Goal: Task Accomplishment & Management: Manage account settings

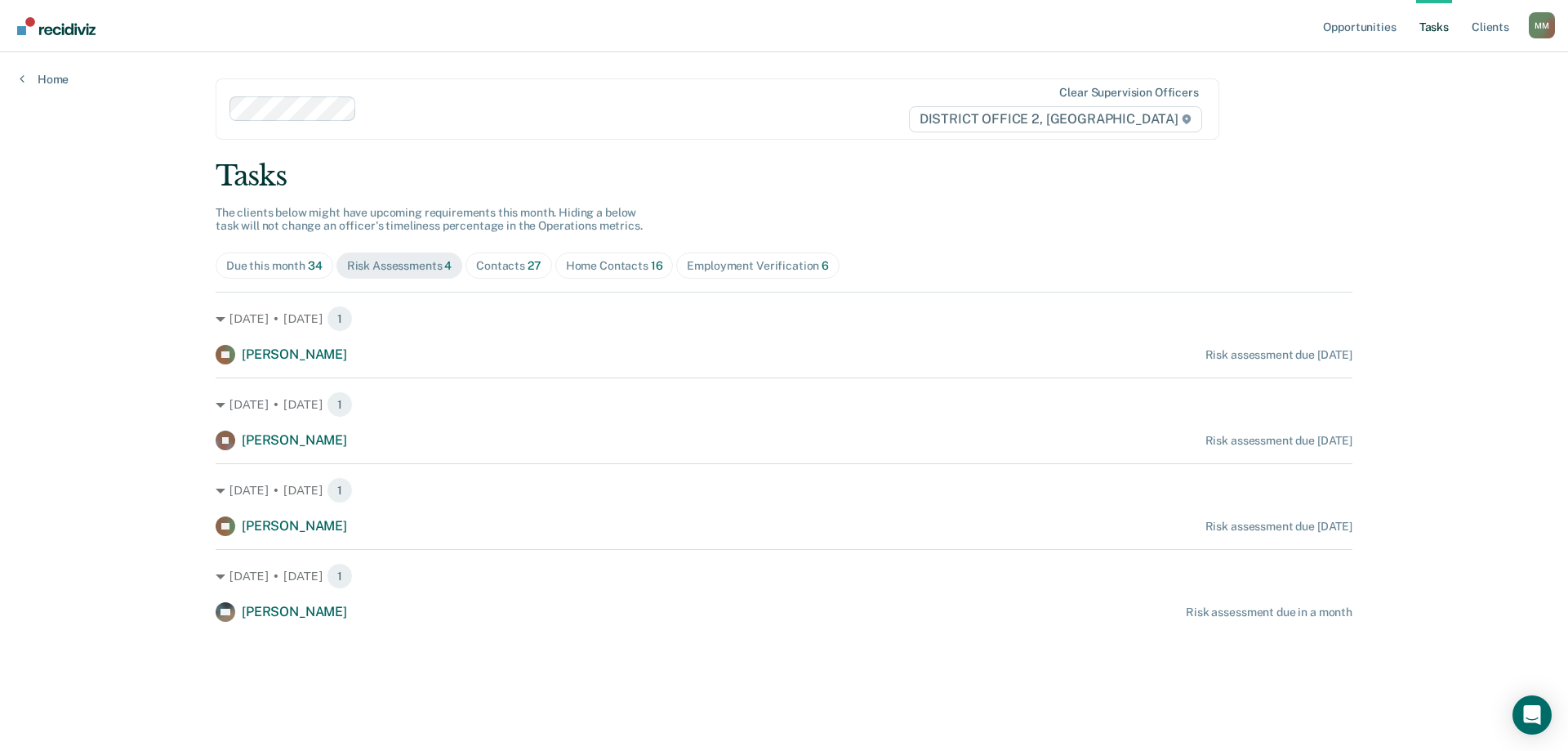
click at [505, 262] on div "Contacts 27" at bounding box center [509, 266] width 65 height 13
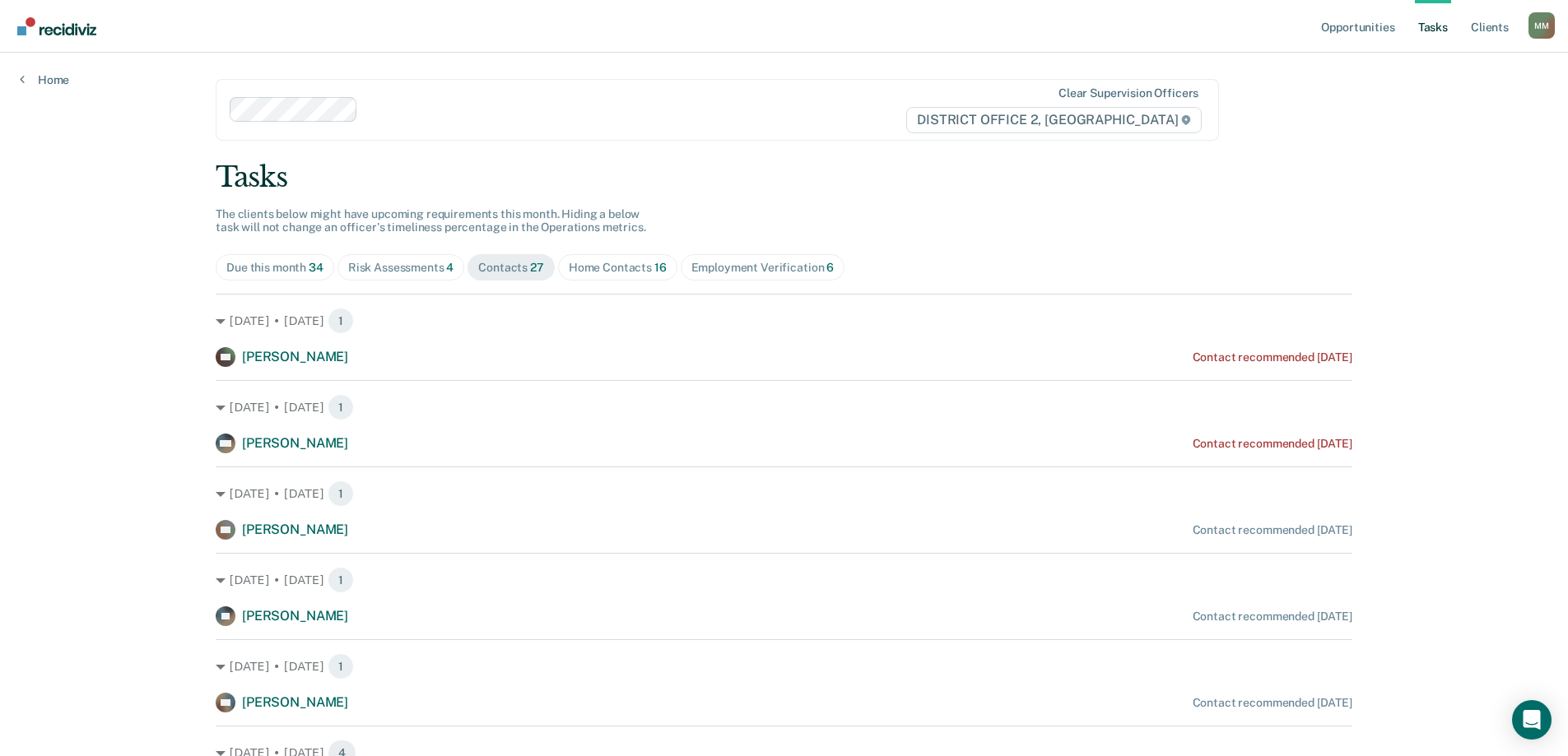
click at [278, 267] on div "Due this month 34" at bounding box center [274, 267] width 98 height 14
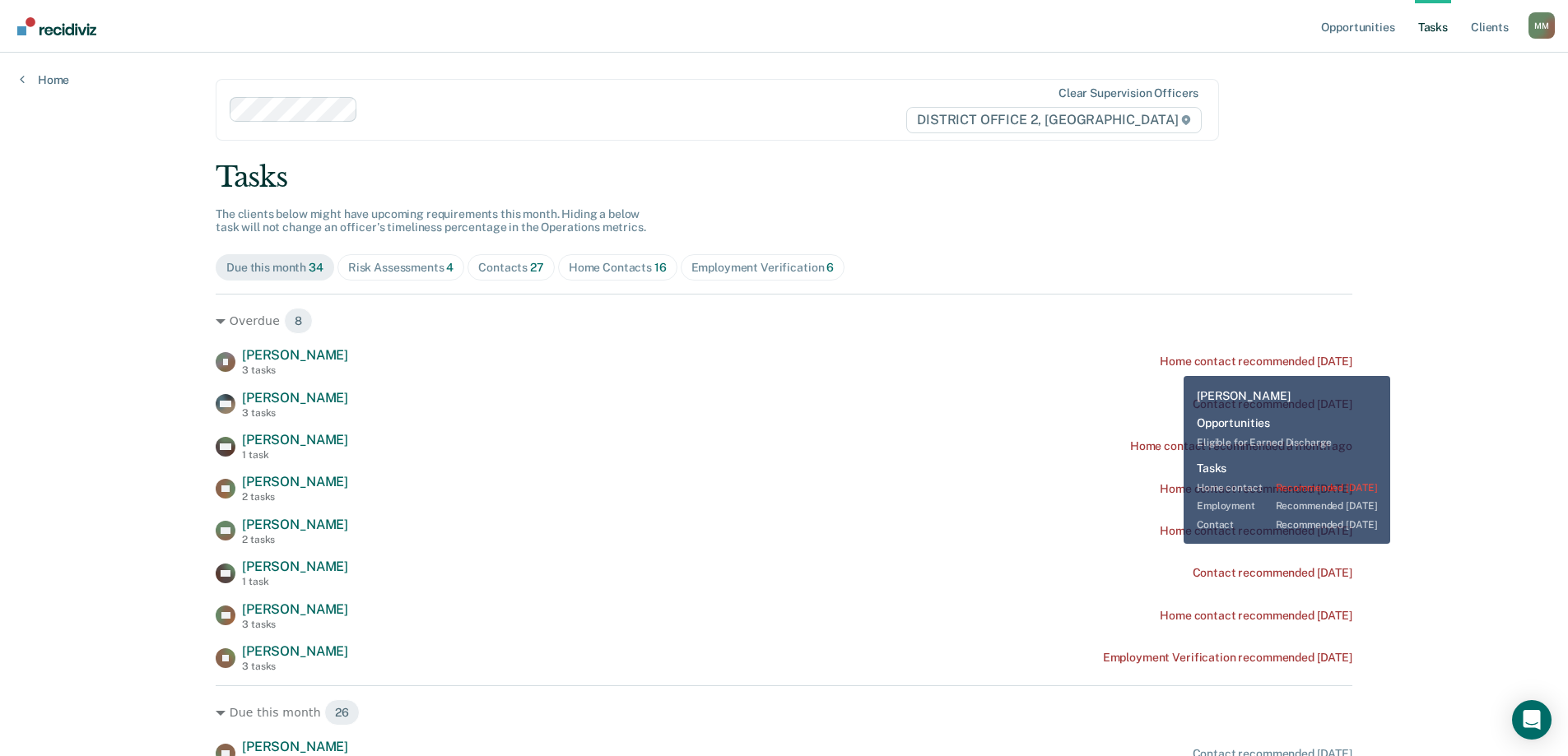
click at [1172, 364] on div "Home contact recommended [DATE]" at bounding box center [1255, 361] width 192 height 14
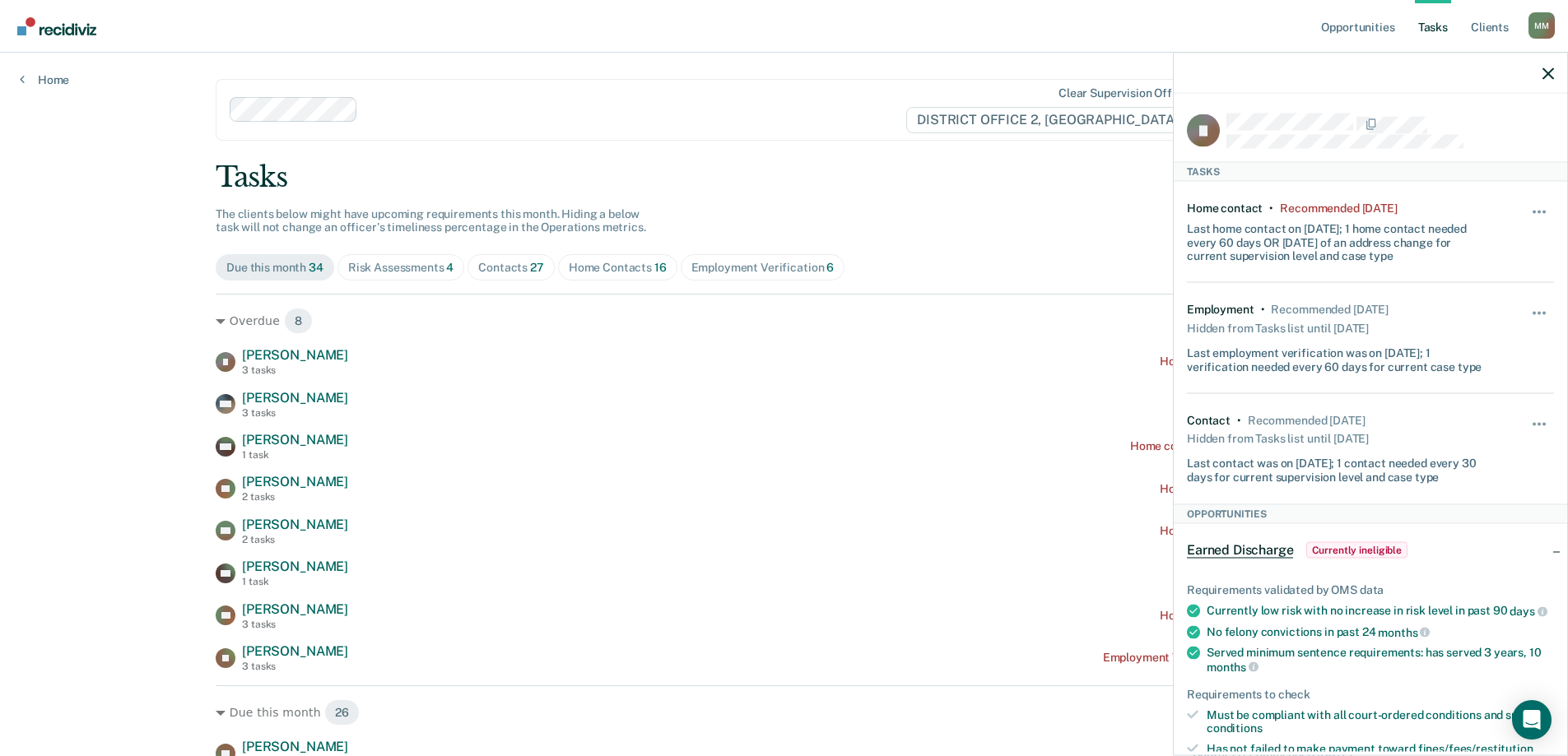
click at [1527, 201] on div "Hide from tasks list for... 7 days 30 days 90 days" at bounding box center [1539, 232] width 28 height 62
click at [1542, 210] on span "button" at bounding box center [1543, 210] width 3 height 3
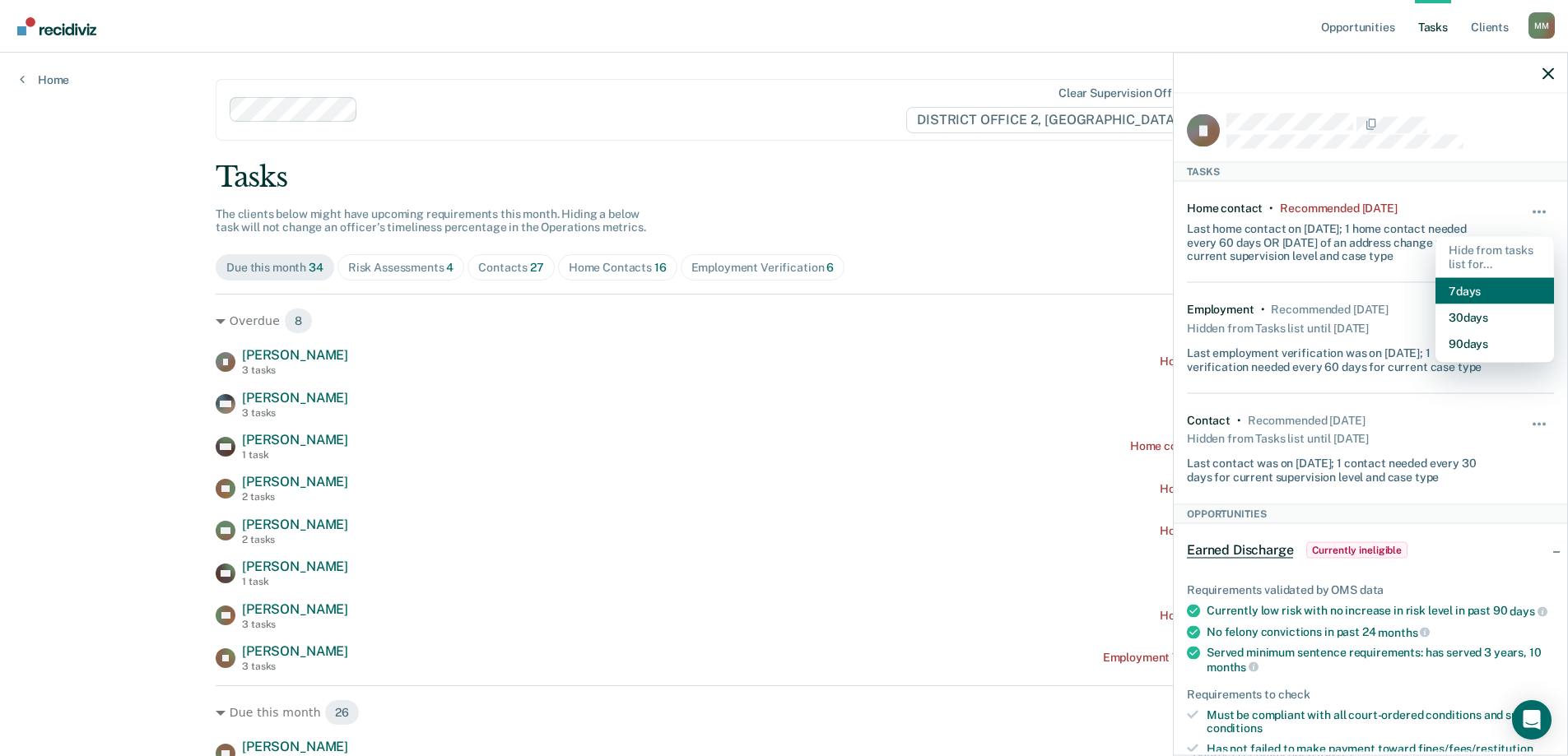
click at [1505, 287] on button "7 days" at bounding box center [1494, 290] width 119 height 26
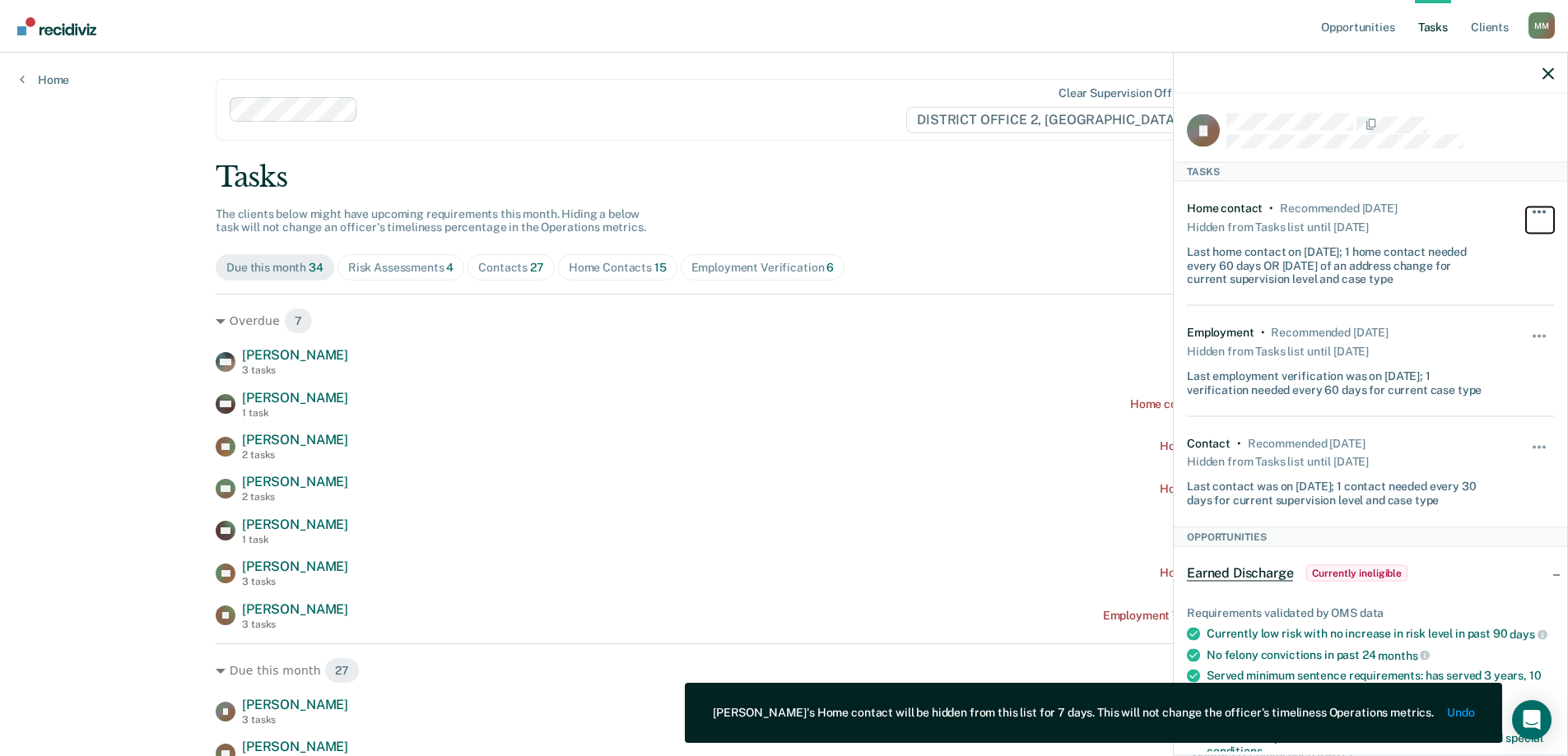
click at [1525, 218] on button "button" at bounding box center [1539, 219] width 28 height 26
click at [1442, 323] on div "Employment • Recommended [DATE] Hidden from Tasks list until [DATE] Last employ…" at bounding box center [1370, 361] width 367 height 110
click at [847, 342] on div "Overdue 7 MH [PERSON_NAME] 3 tasks Contact recommended [DATE] [PERSON_NAME] 1 t…" at bounding box center [784, 462] width 1136 height 336
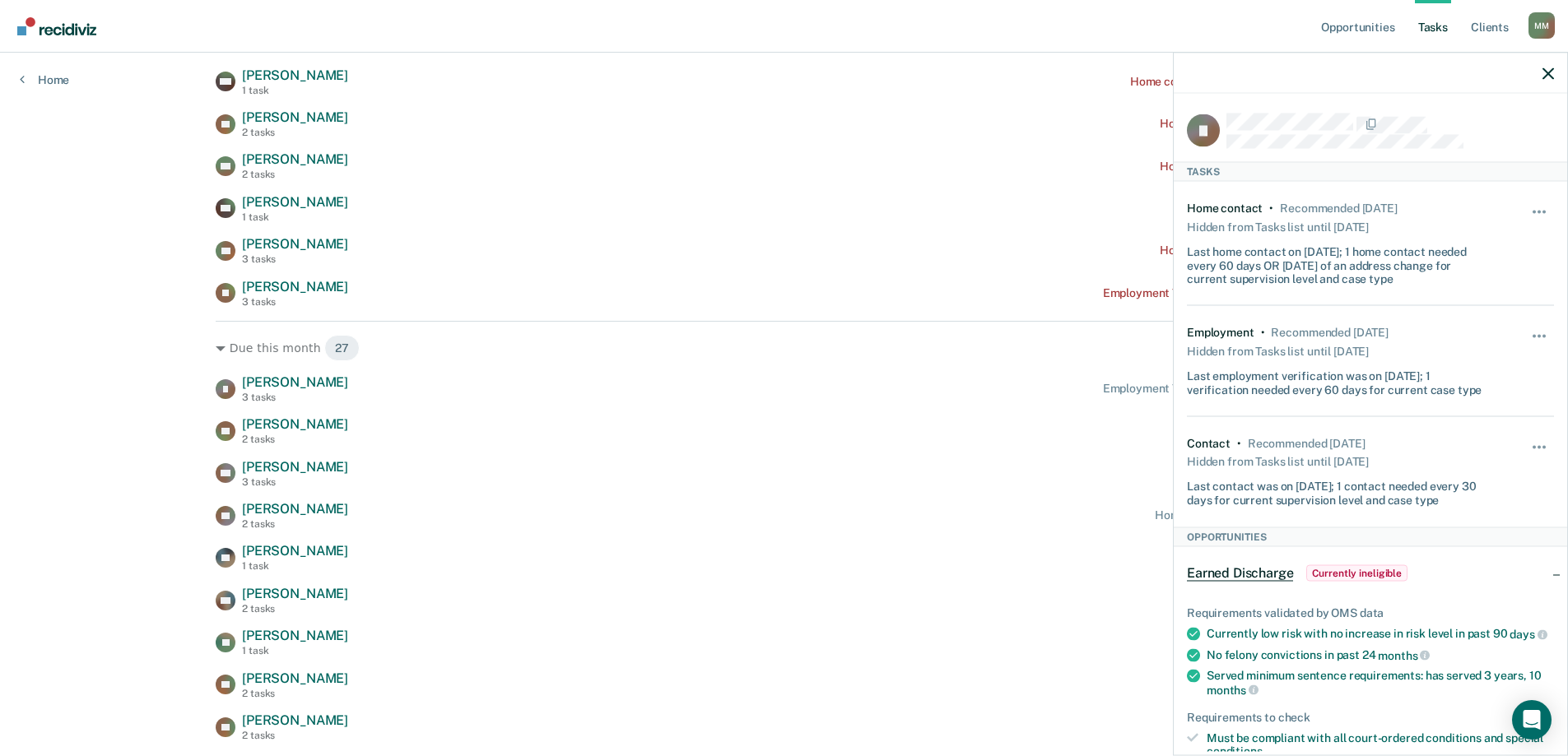
scroll to position [329, 0]
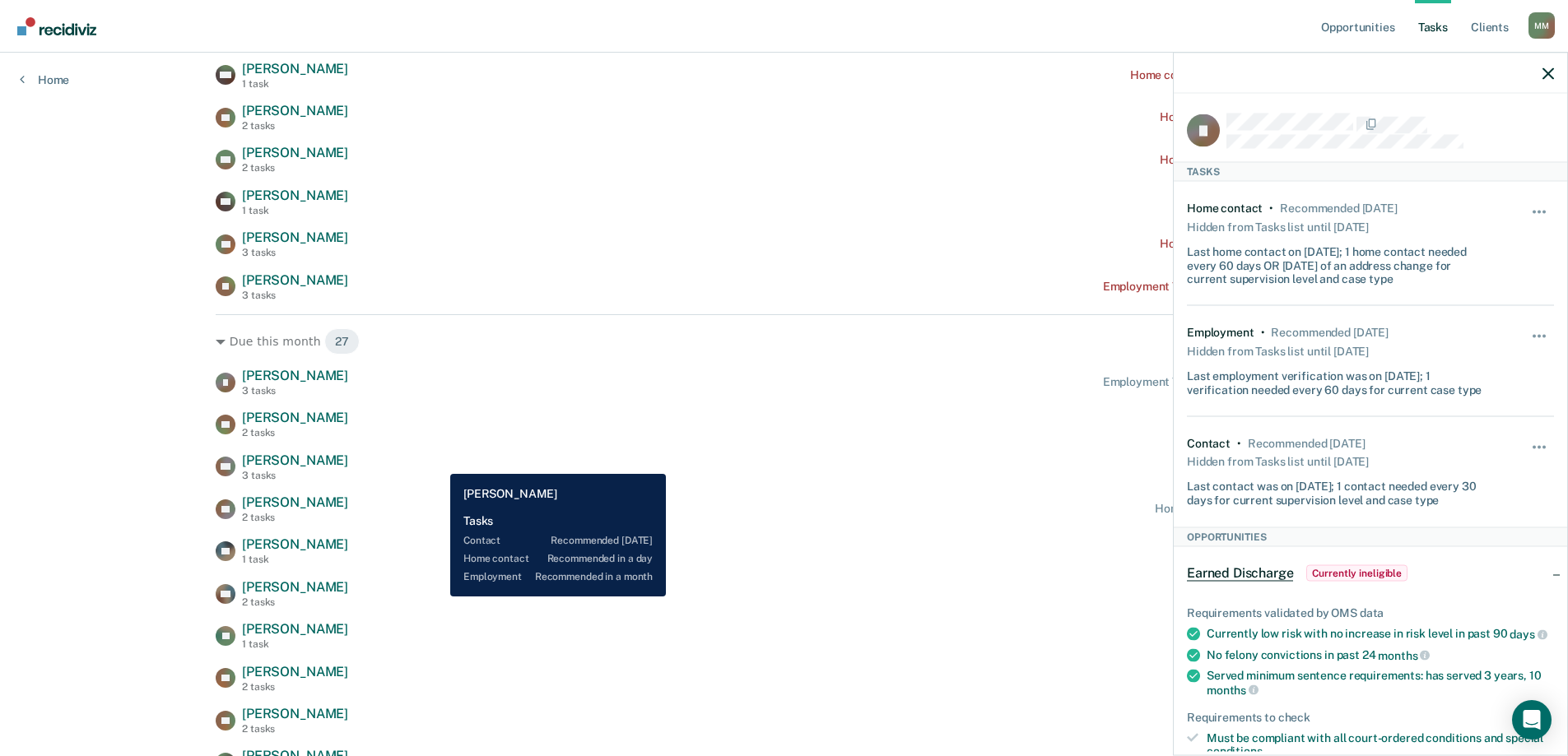
click at [438, 462] on div "AA [PERSON_NAME] 3 tasks Contact recommended [DATE]" at bounding box center [784, 466] width 1136 height 29
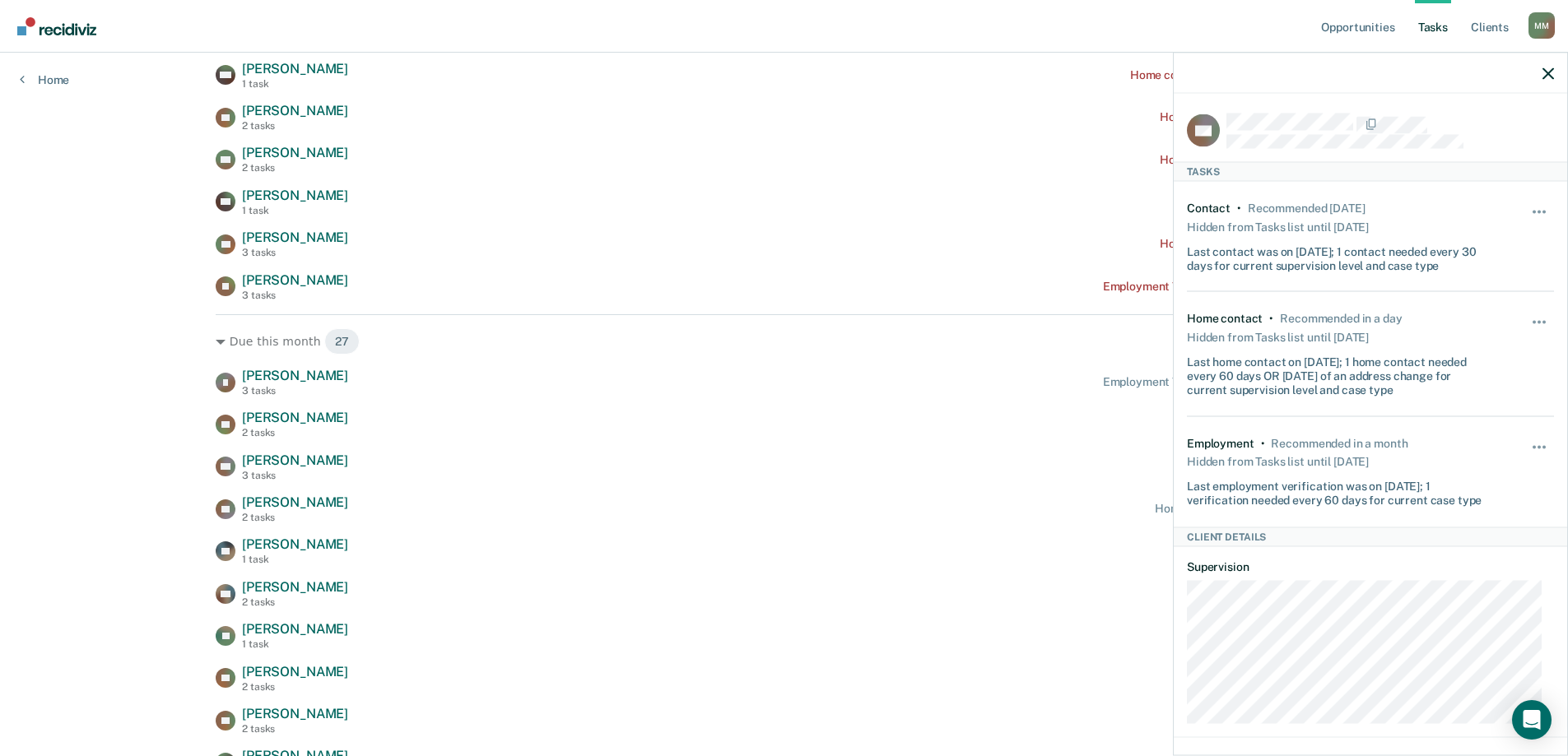
scroll to position [247, 0]
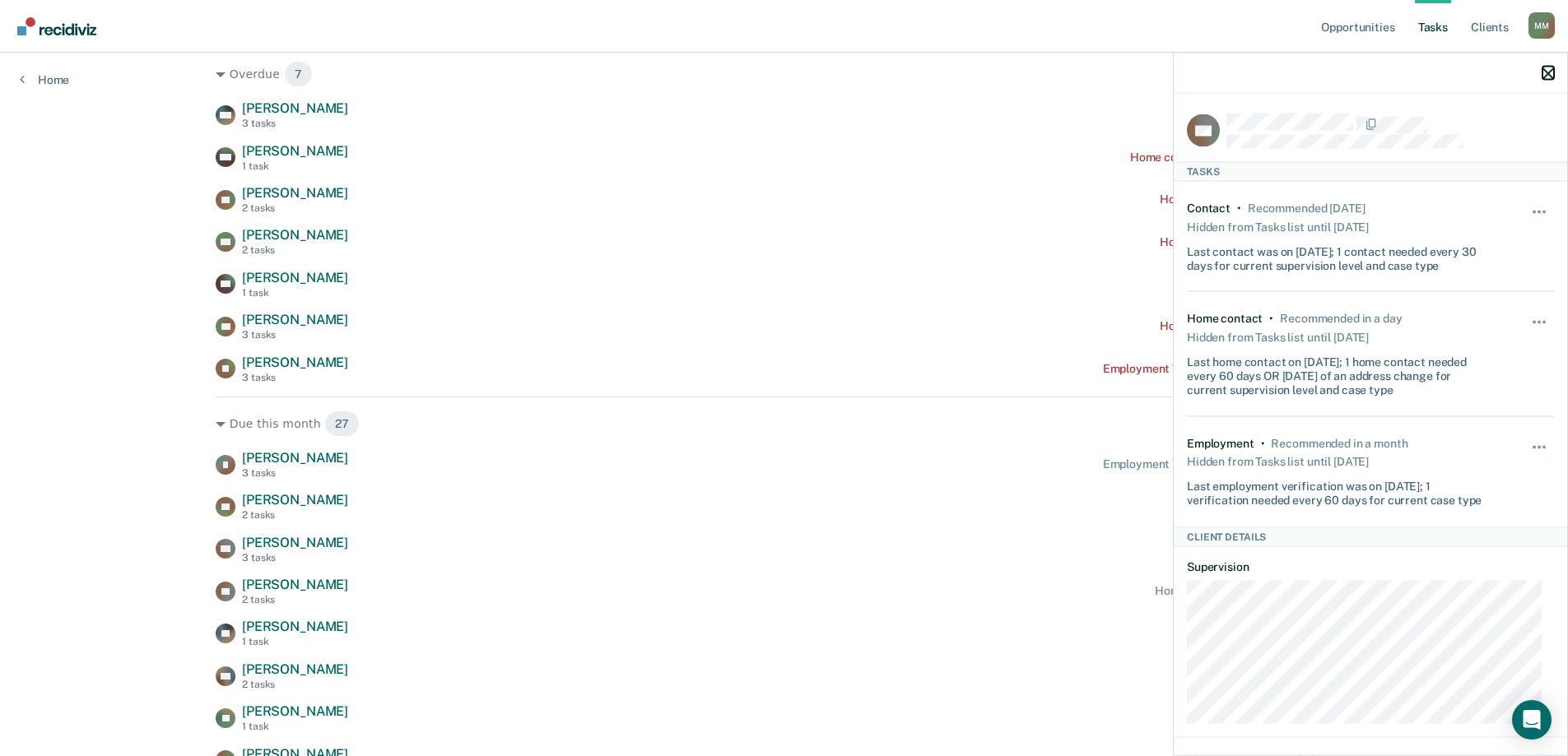
click at [1546, 72] on icon "button" at bounding box center [1548, 73] width 12 height 12
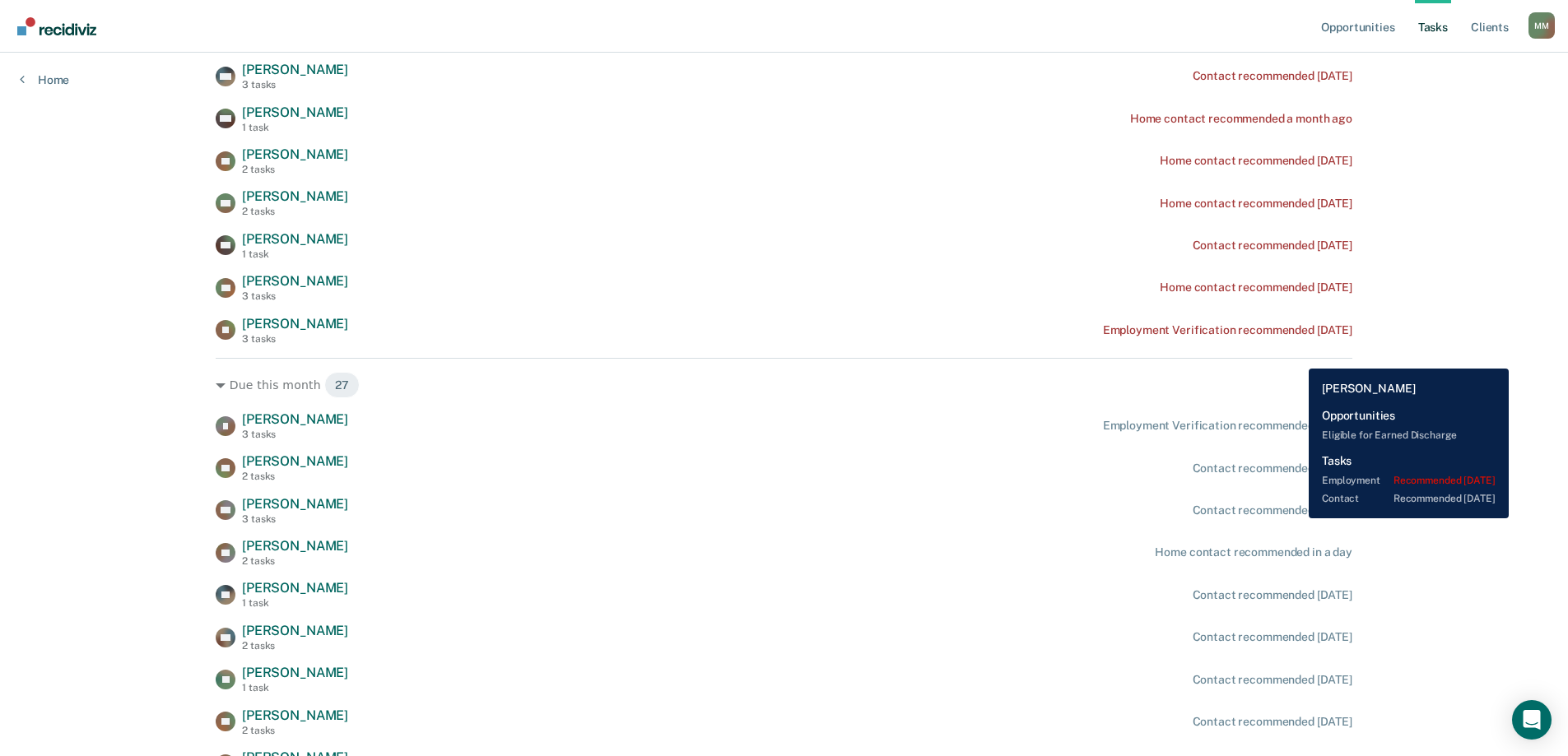
scroll to position [329, 0]
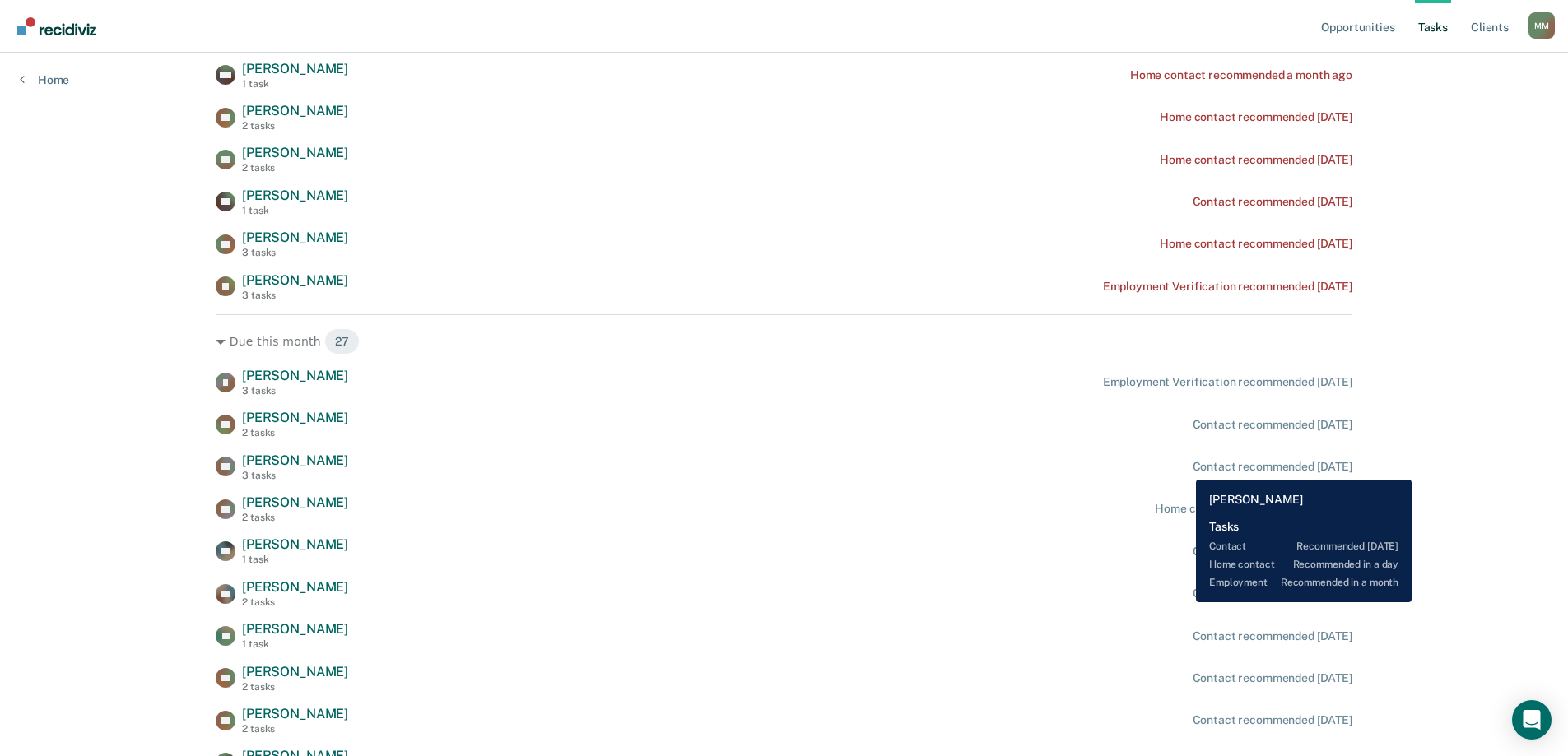
click at [1183, 467] on div "AA [PERSON_NAME] 3 tasks Contact recommended [DATE]" at bounding box center [784, 466] width 1136 height 29
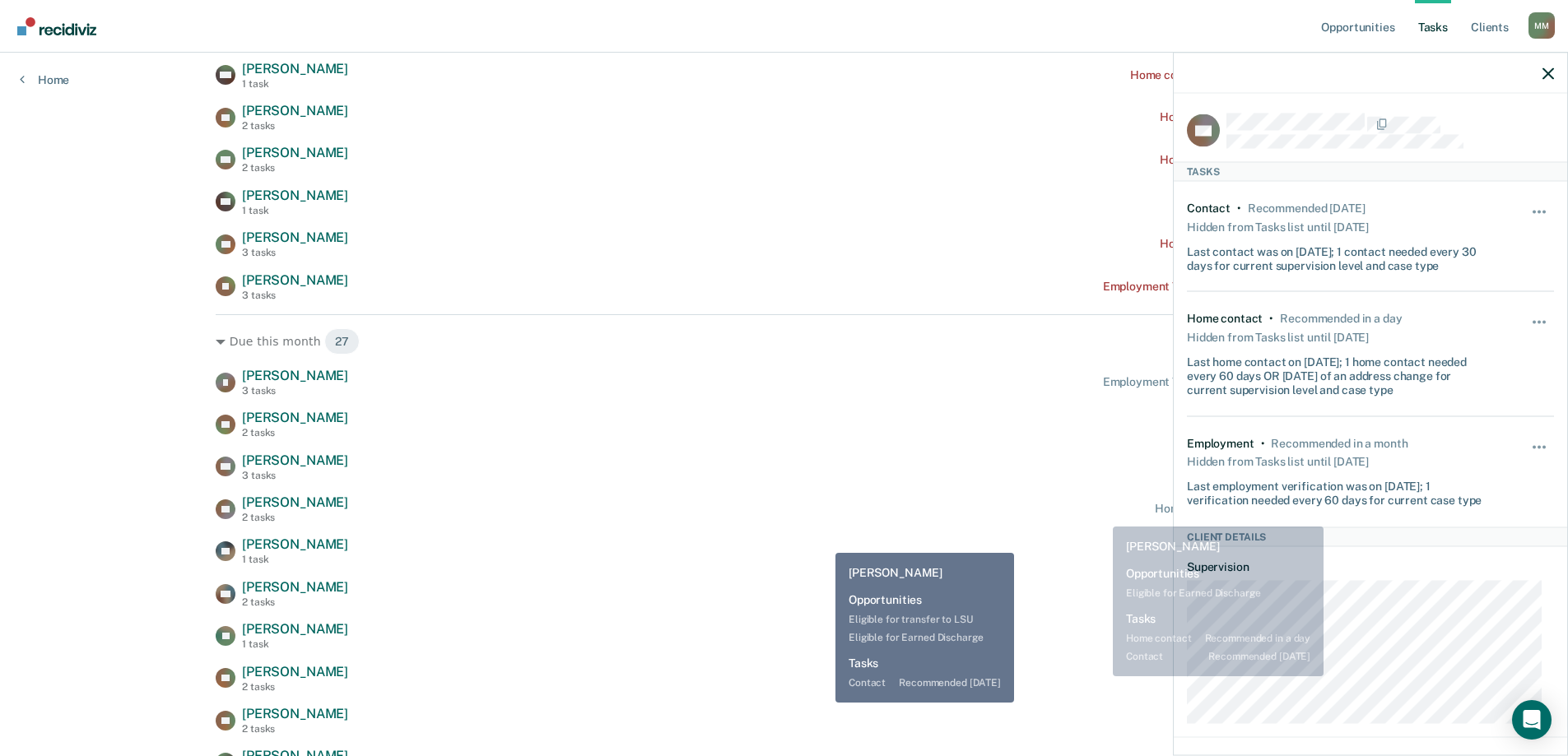
click at [737, 536] on div "AT [PERSON_NAME] 1 task Contact recommended [DATE]" at bounding box center [784, 550] width 1136 height 29
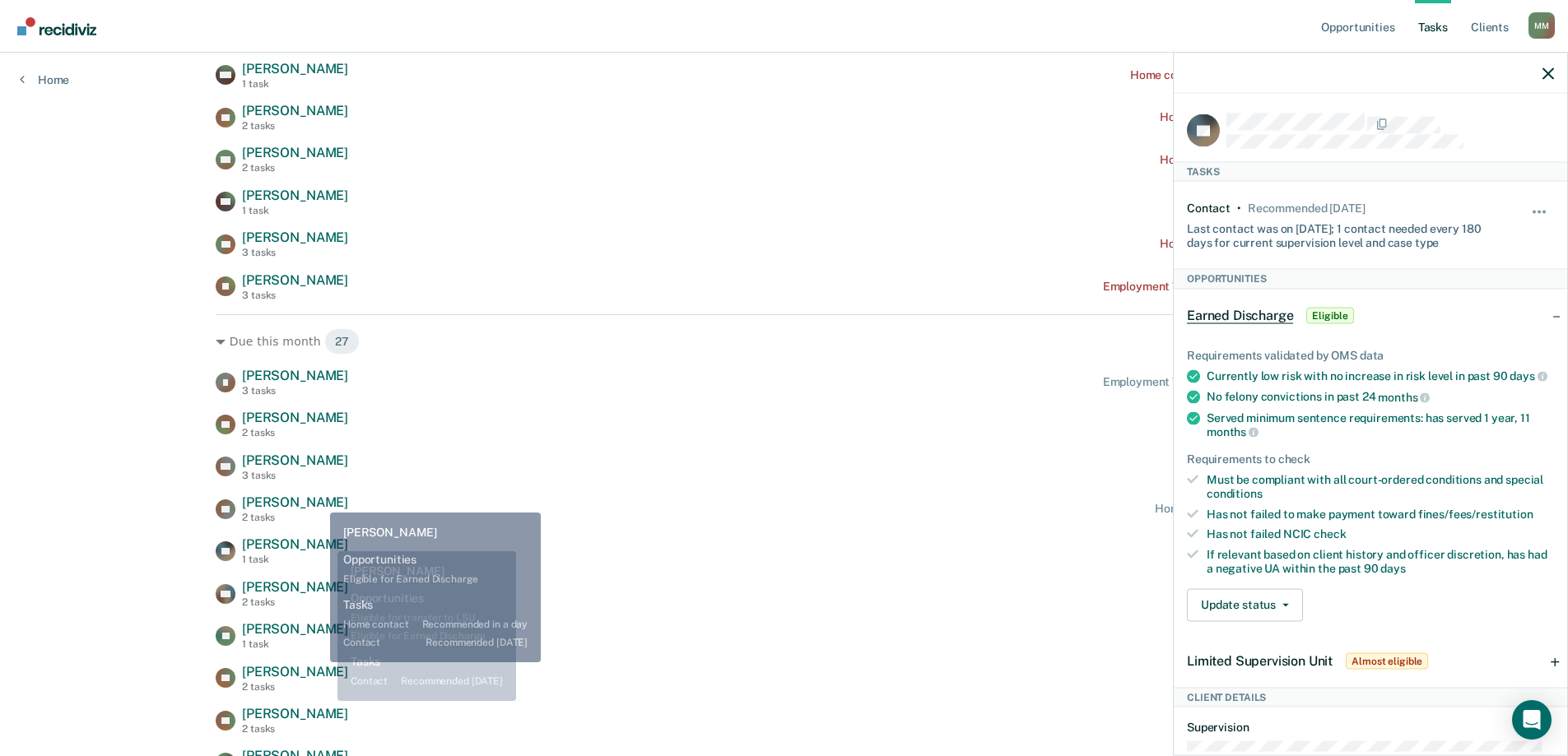
click at [318, 498] on div "XP [PERSON_NAME] 2 tasks Home contact recommended in a day" at bounding box center [784, 509] width 1136 height 29
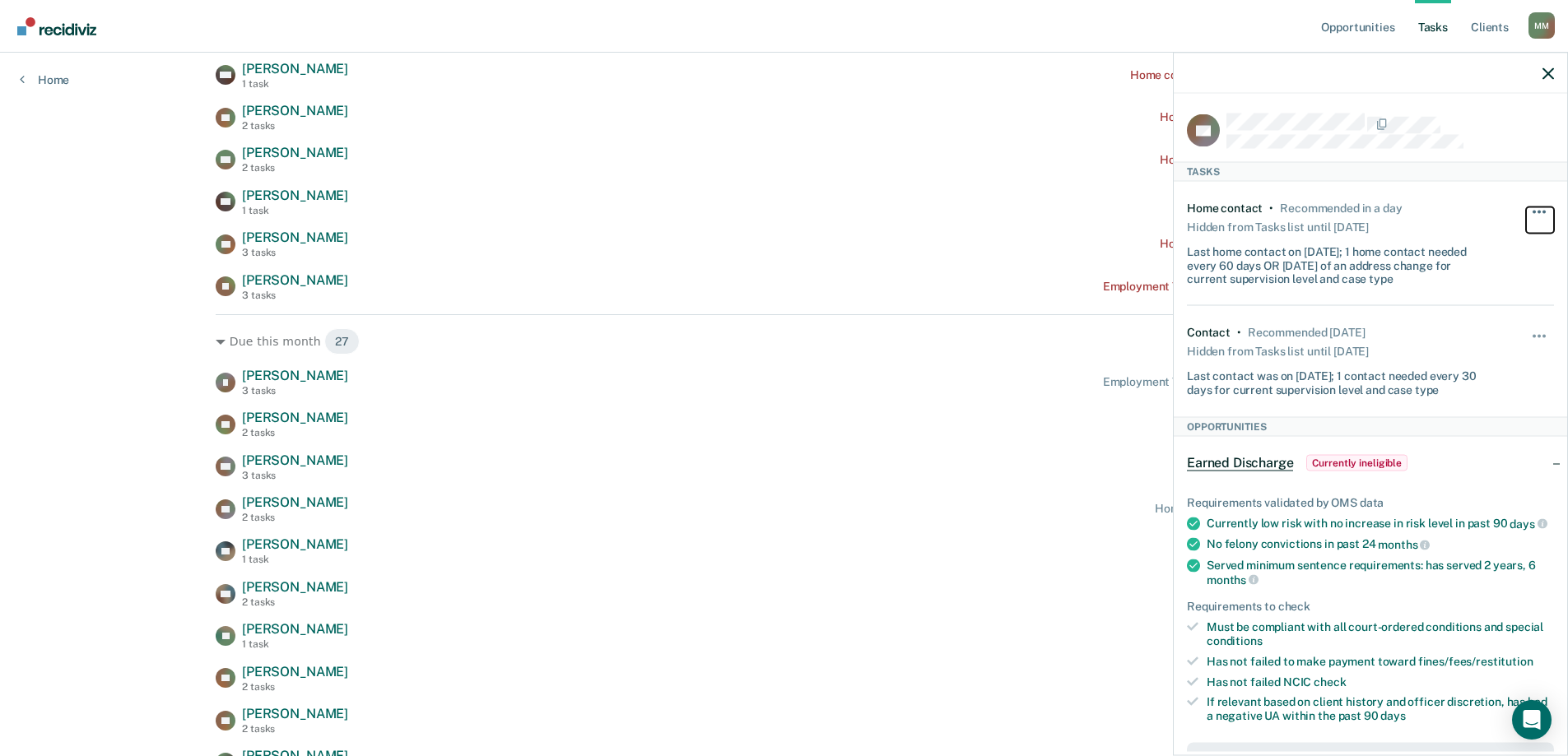
click at [1525, 207] on button "button" at bounding box center [1539, 219] width 28 height 26
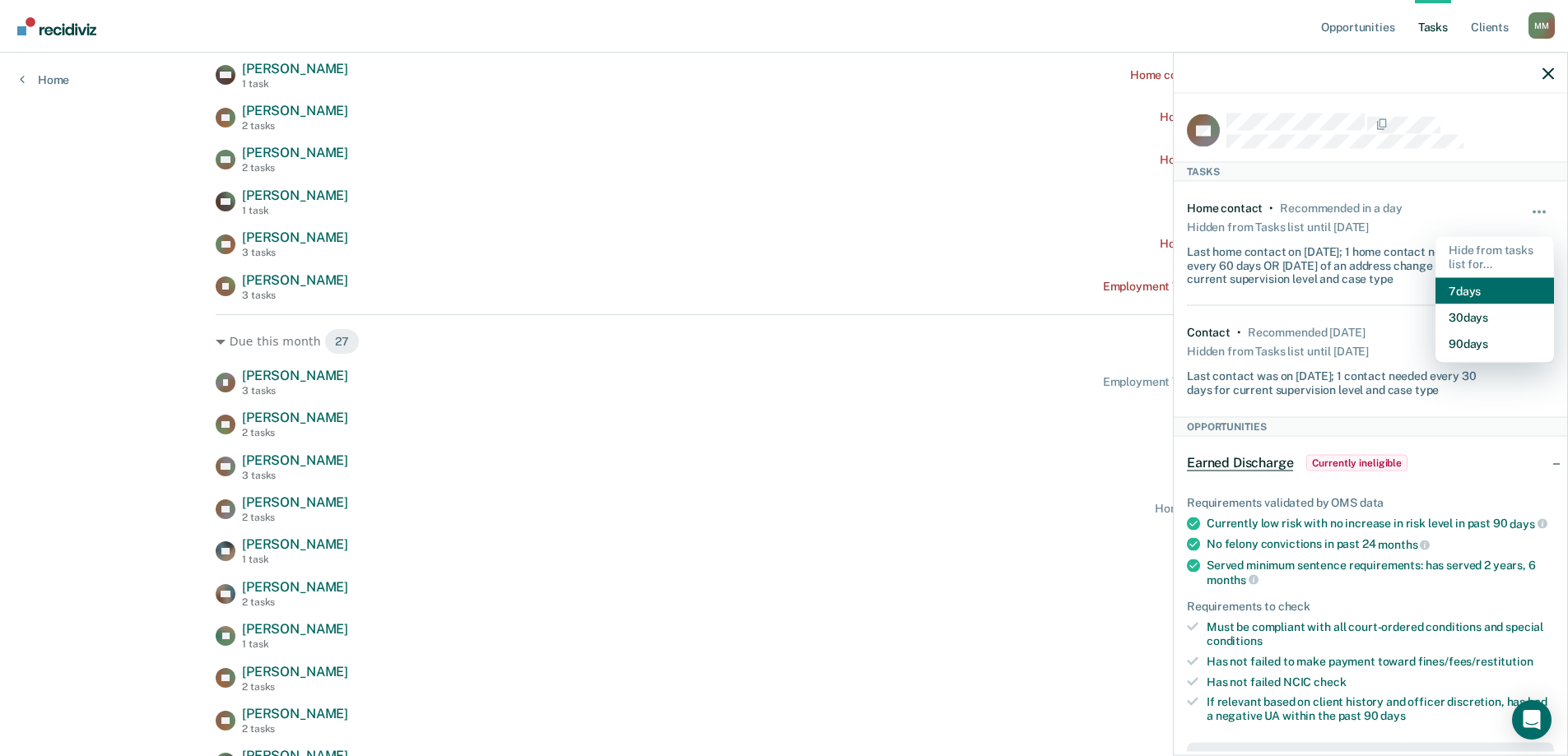
click at [1489, 285] on button "7 days" at bounding box center [1494, 290] width 119 height 26
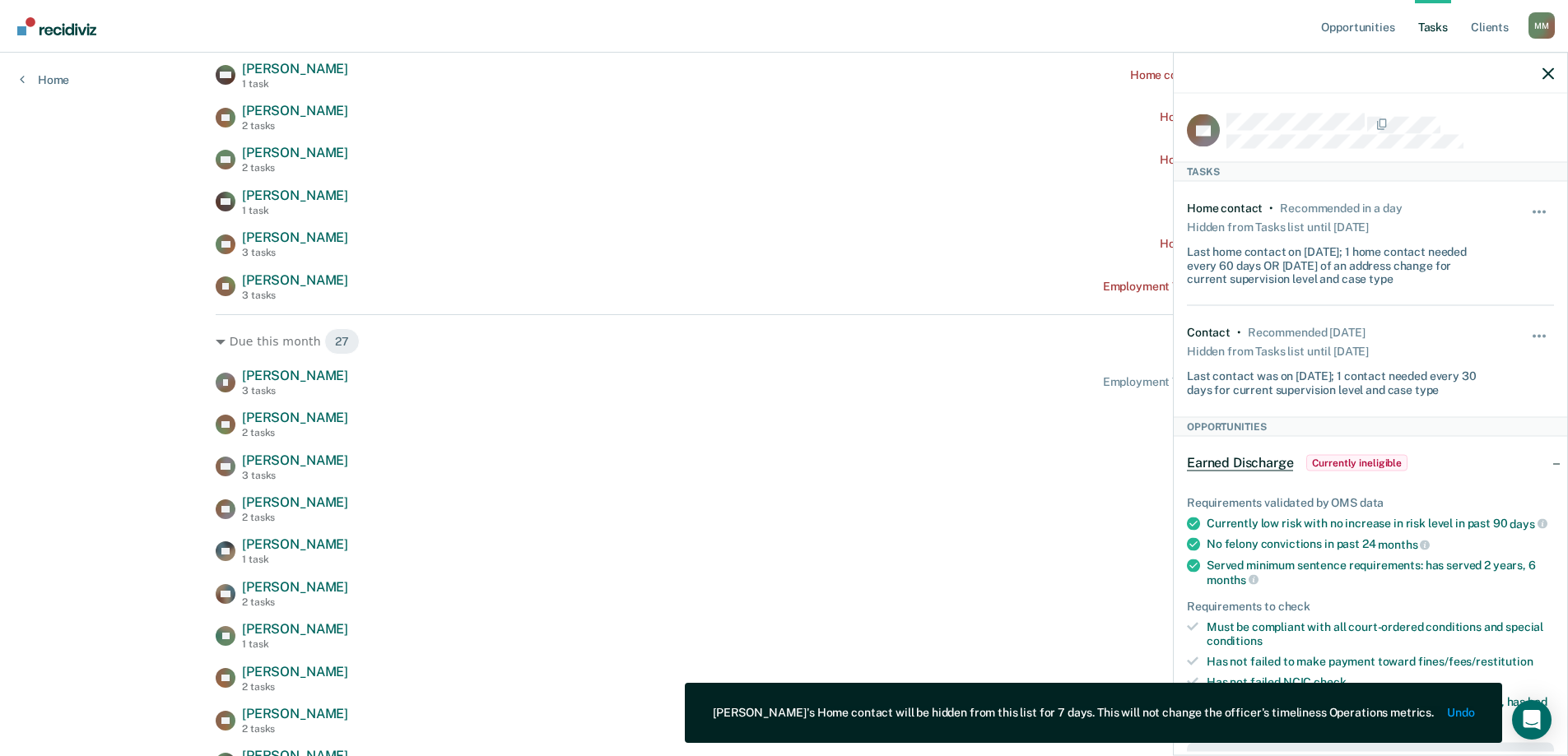
click at [1529, 327] on div "Hide from tasks list for... 7 days 30 days 90 days" at bounding box center [1539, 360] width 28 height 70
click at [1525, 339] on button "button" at bounding box center [1539, 344] width 28 height 26
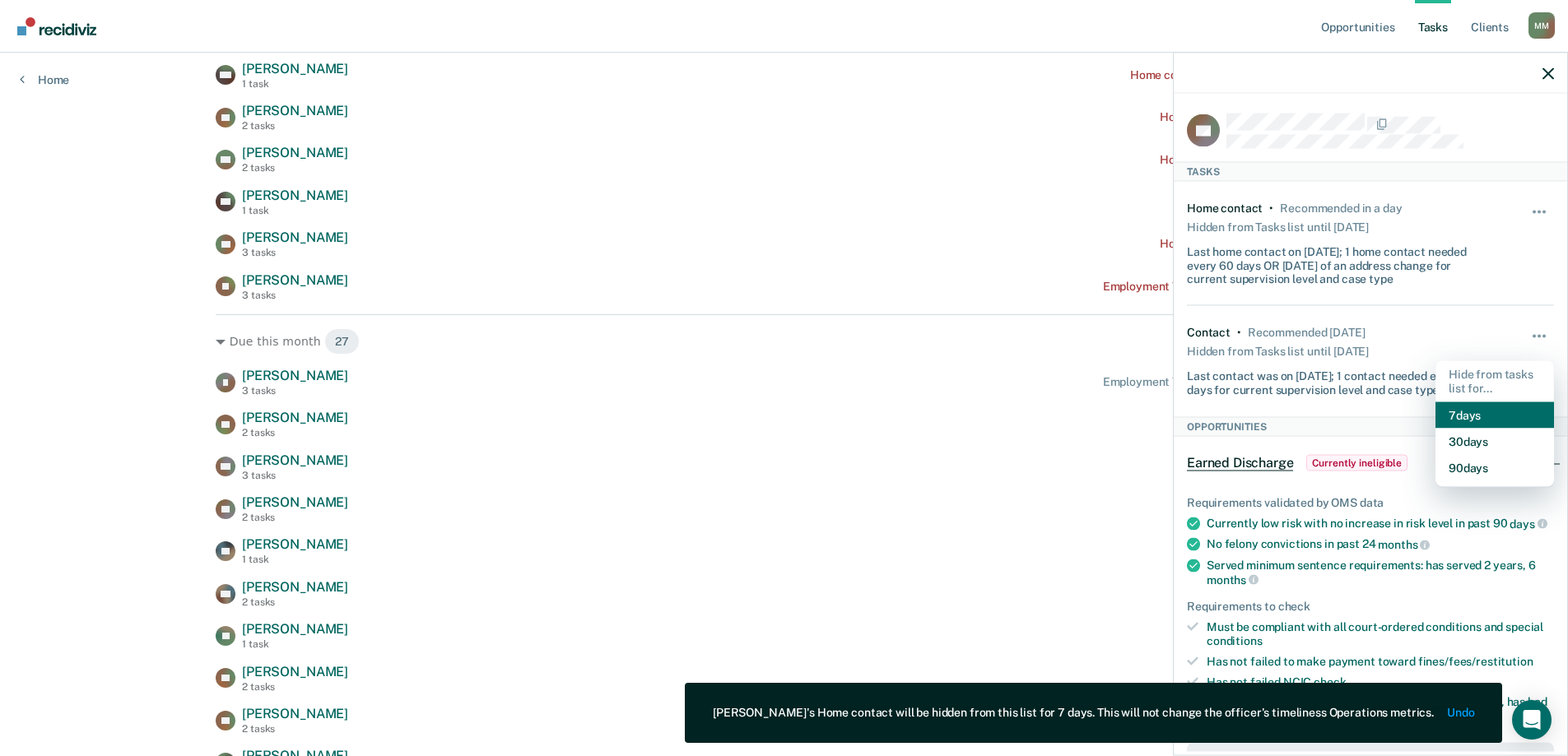
click at [1482, 410] on button "7 days" at bounding box center [1494, 414] width 119 height 26
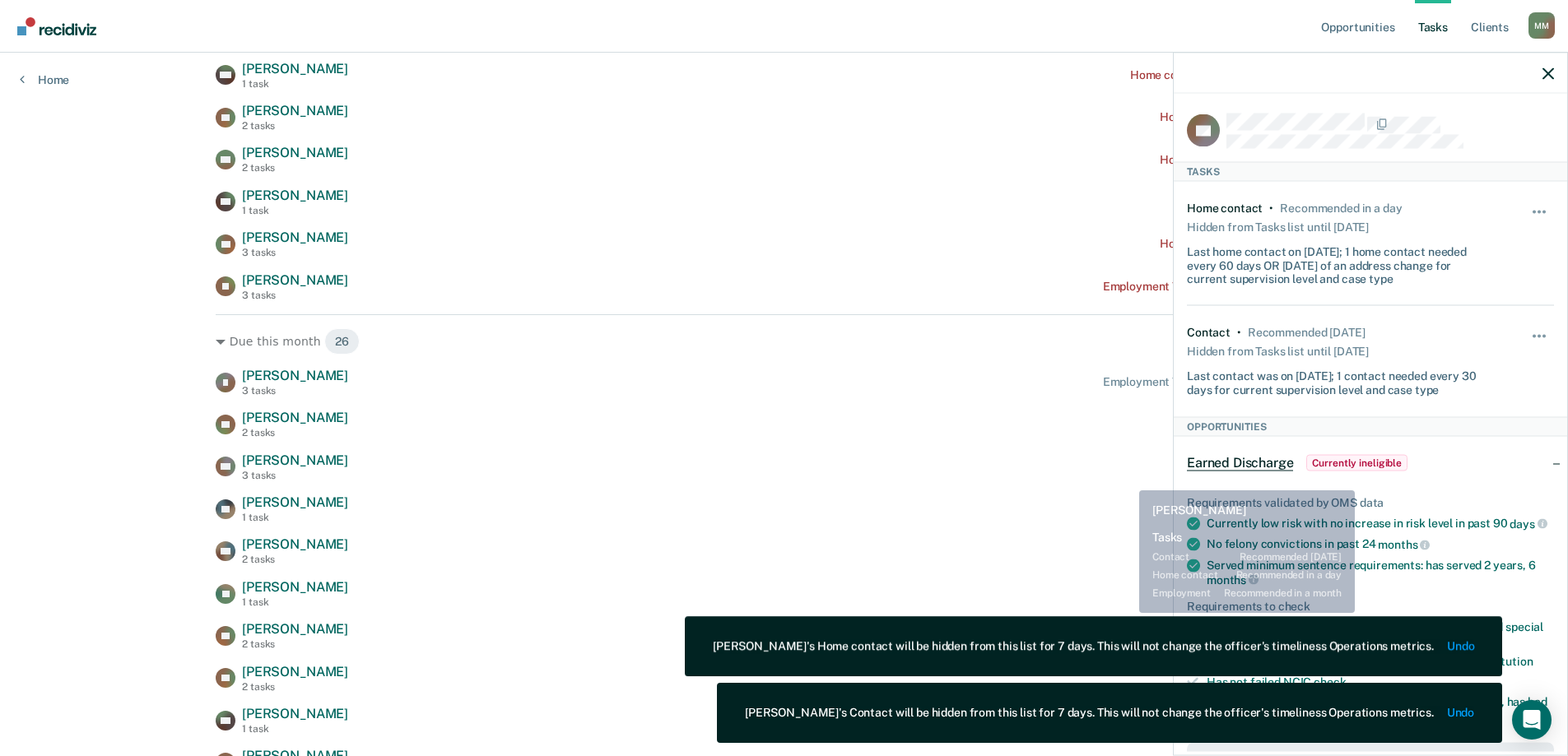
click at [1073, 480] on div "AA [PERSON_NAME] 3 tasks Contact recommended [DATE]" at bounding box center [784, 466] width 1136 height 29
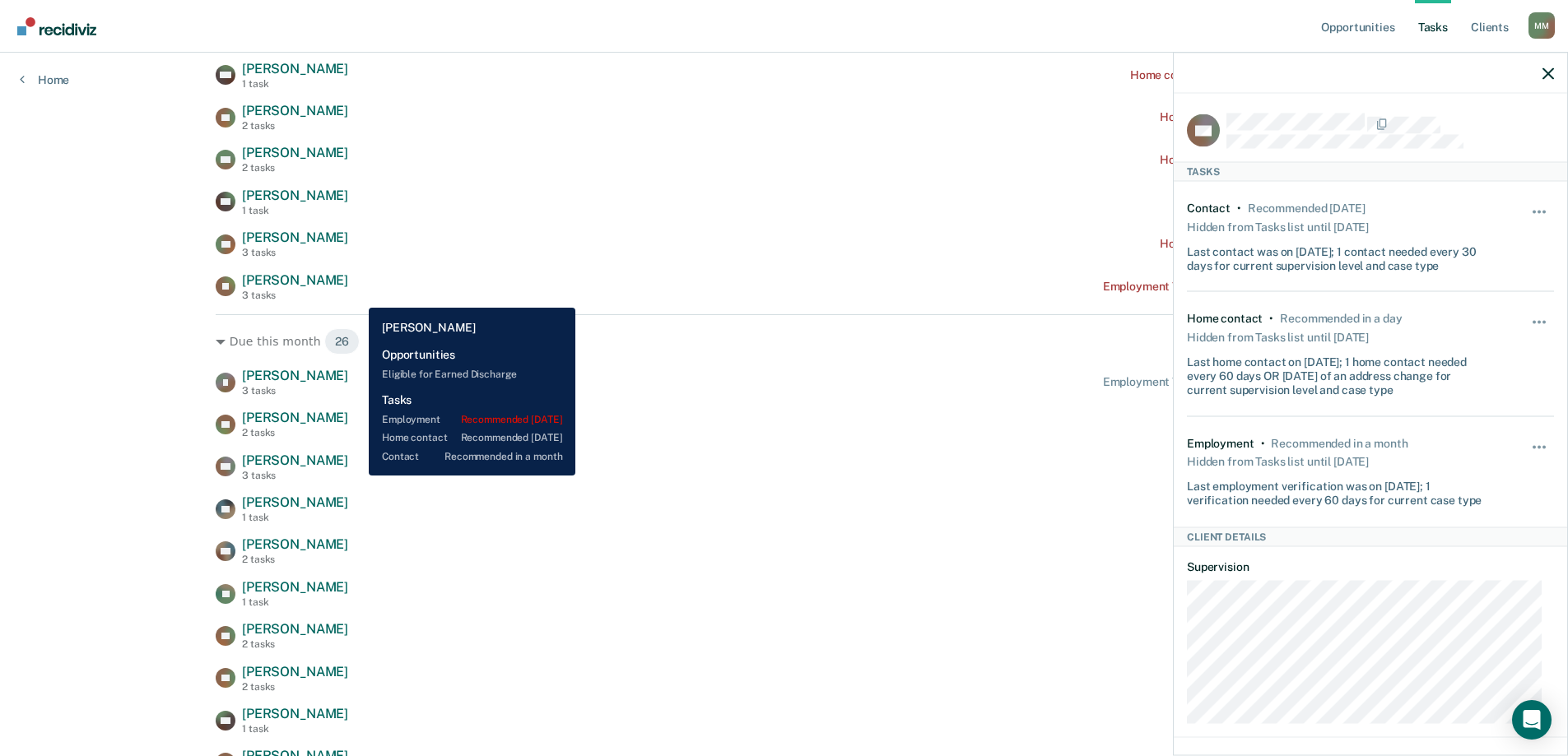
click at [356, 294] on div "[PERSON_NAME] 3 tasks Employment Verification recommended [DATE]" at bounding box center [784, 287] width 1136 height 29
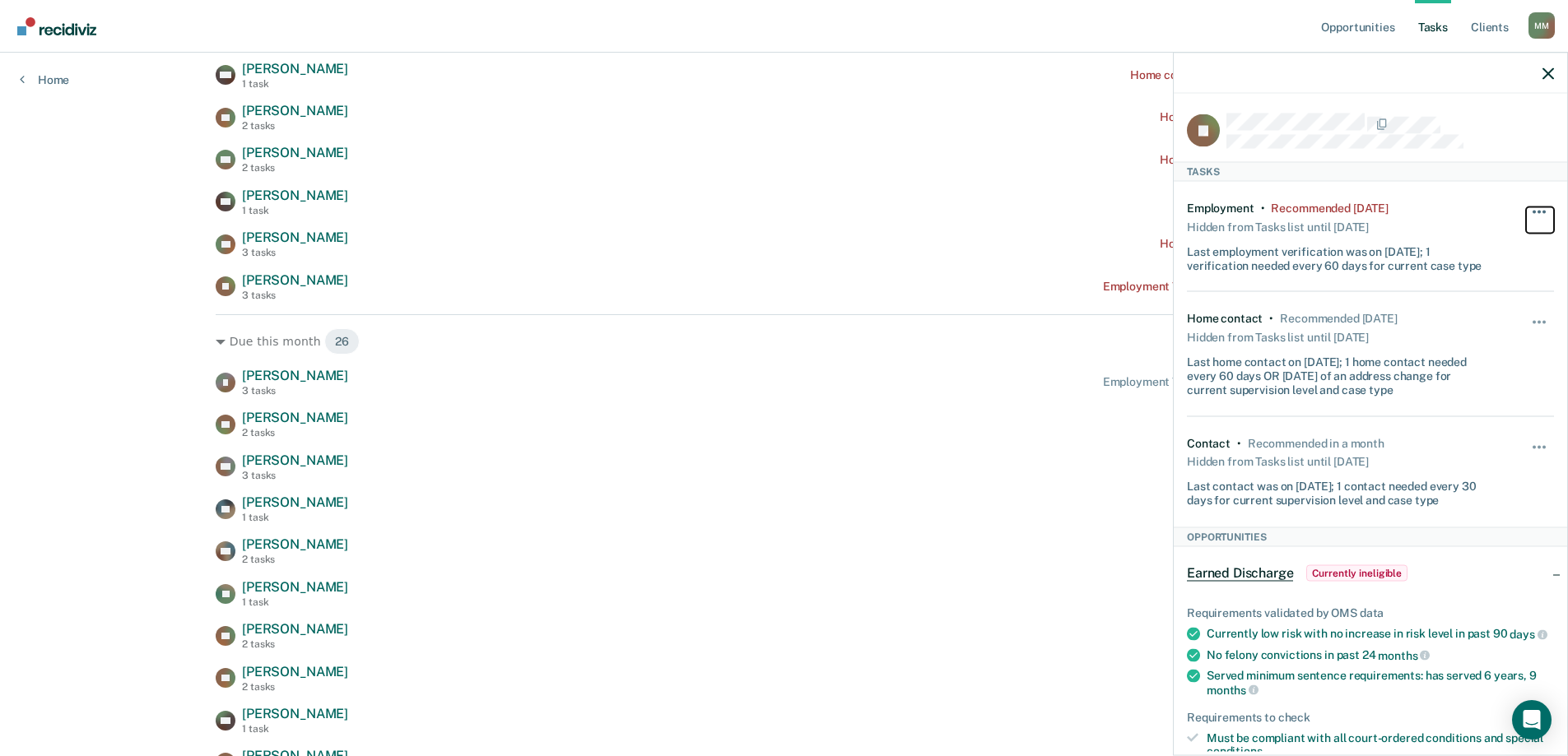
click at [1525, 207] on button "button" at bounding box center [1539, 219] width 28 height 26
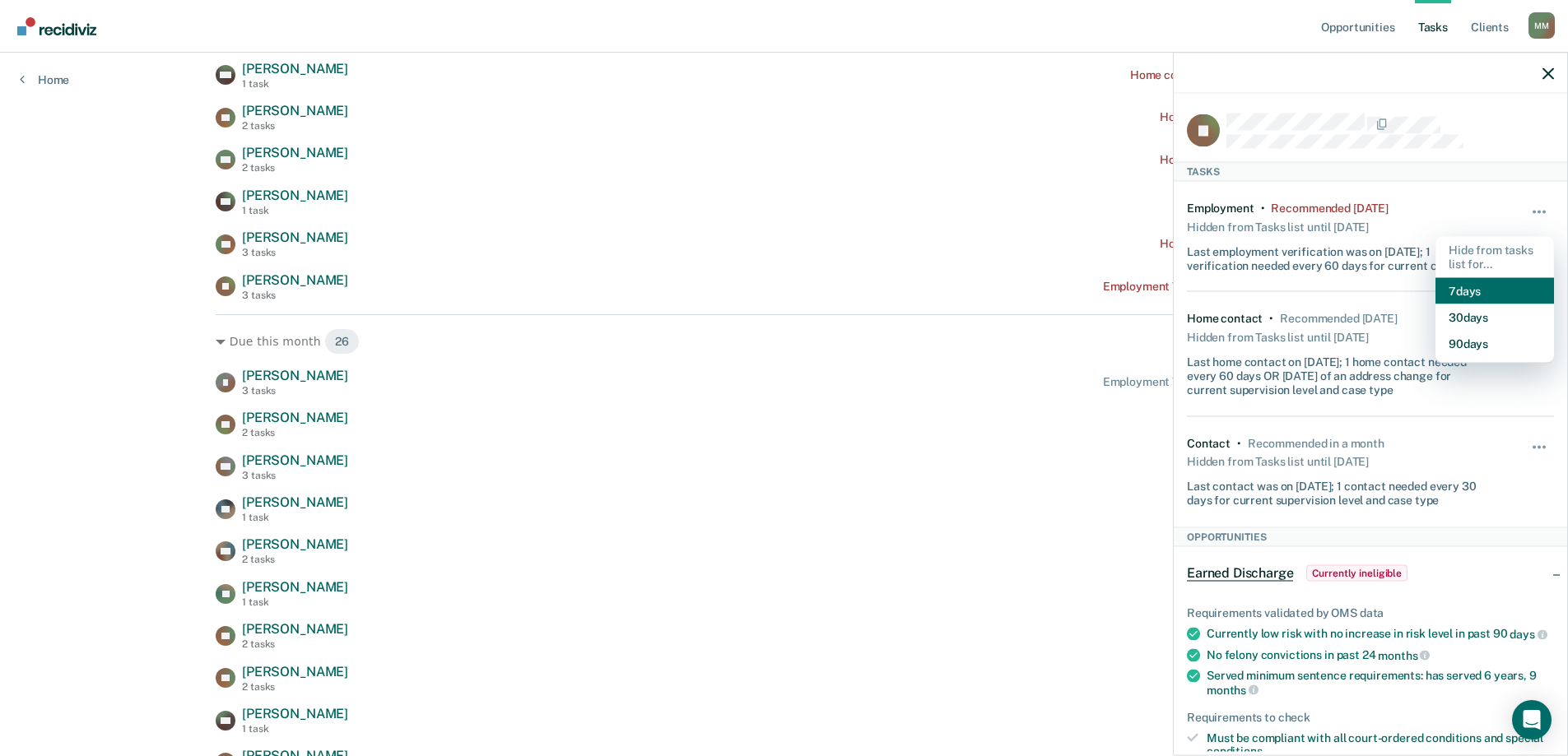
click at [1503, 283] on button "7 days" at bounding box center [1494, 290] width 119 height 26
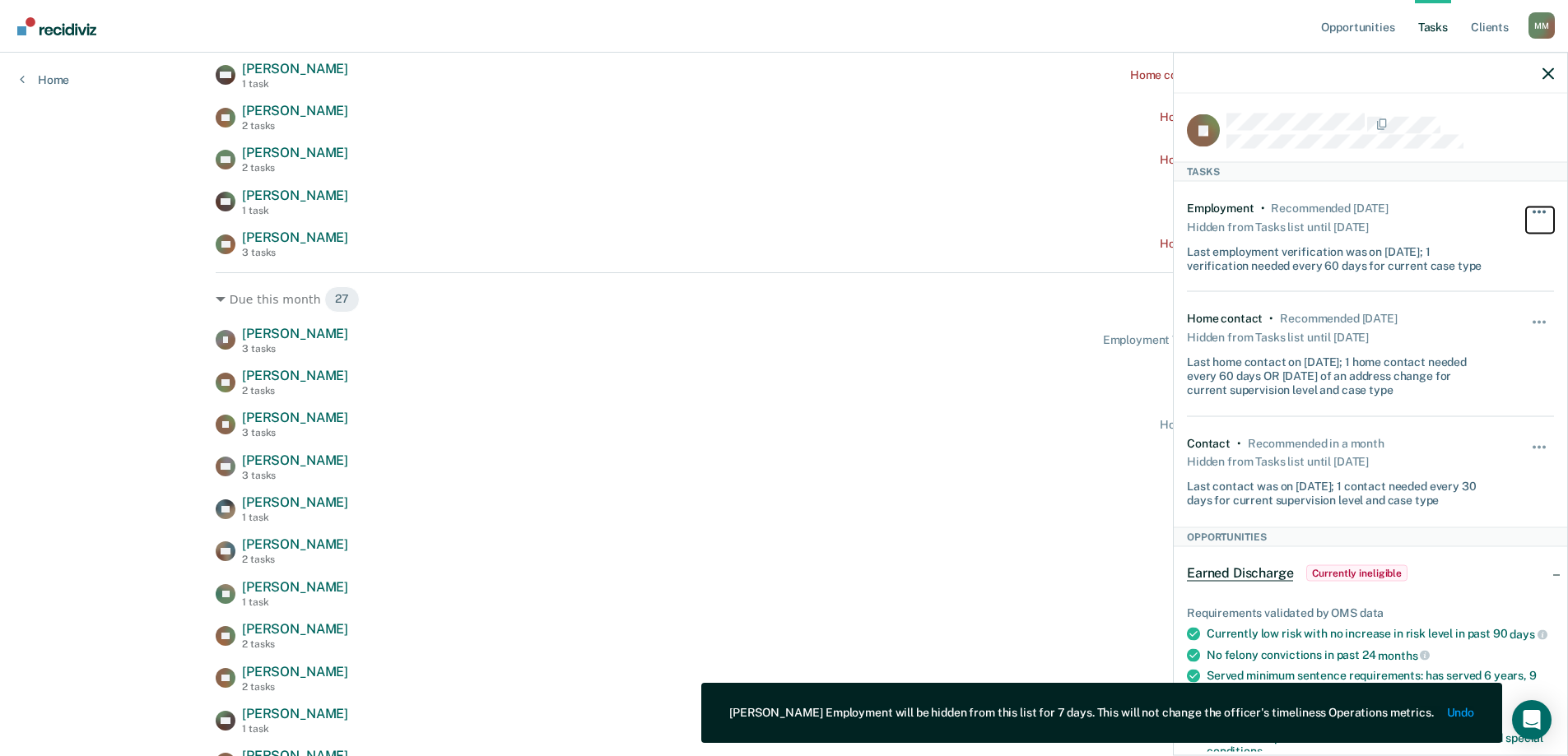
click at [1527, 214] on button "button" at bounding box center [1539, 219] width 28 height 26
click at [1538, 318] on button "button" at bounding box center [1539, 330] width 28 height 26
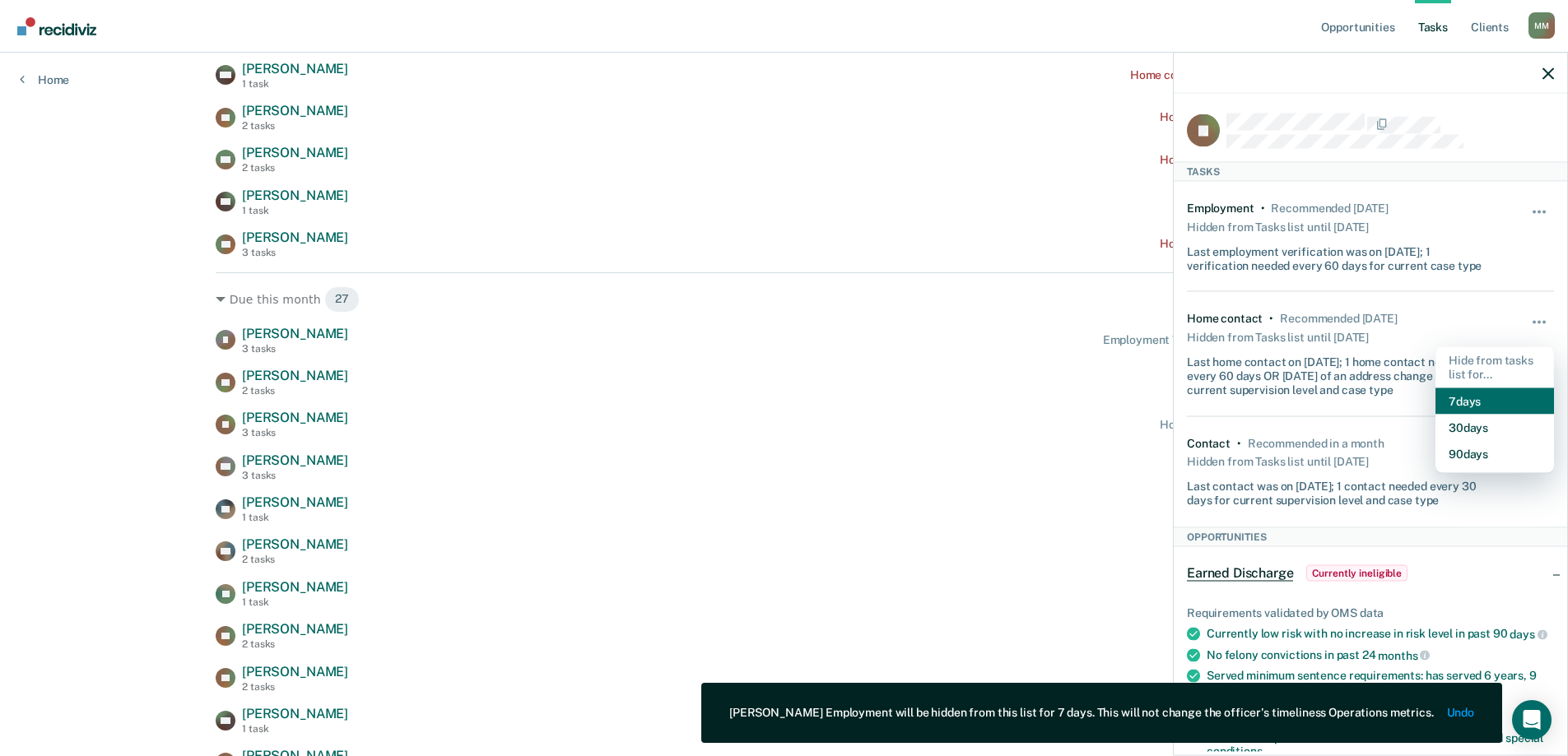
click at [1496, 389] on button "7 days" at bounding box center [1494, 400] width 119 height 26
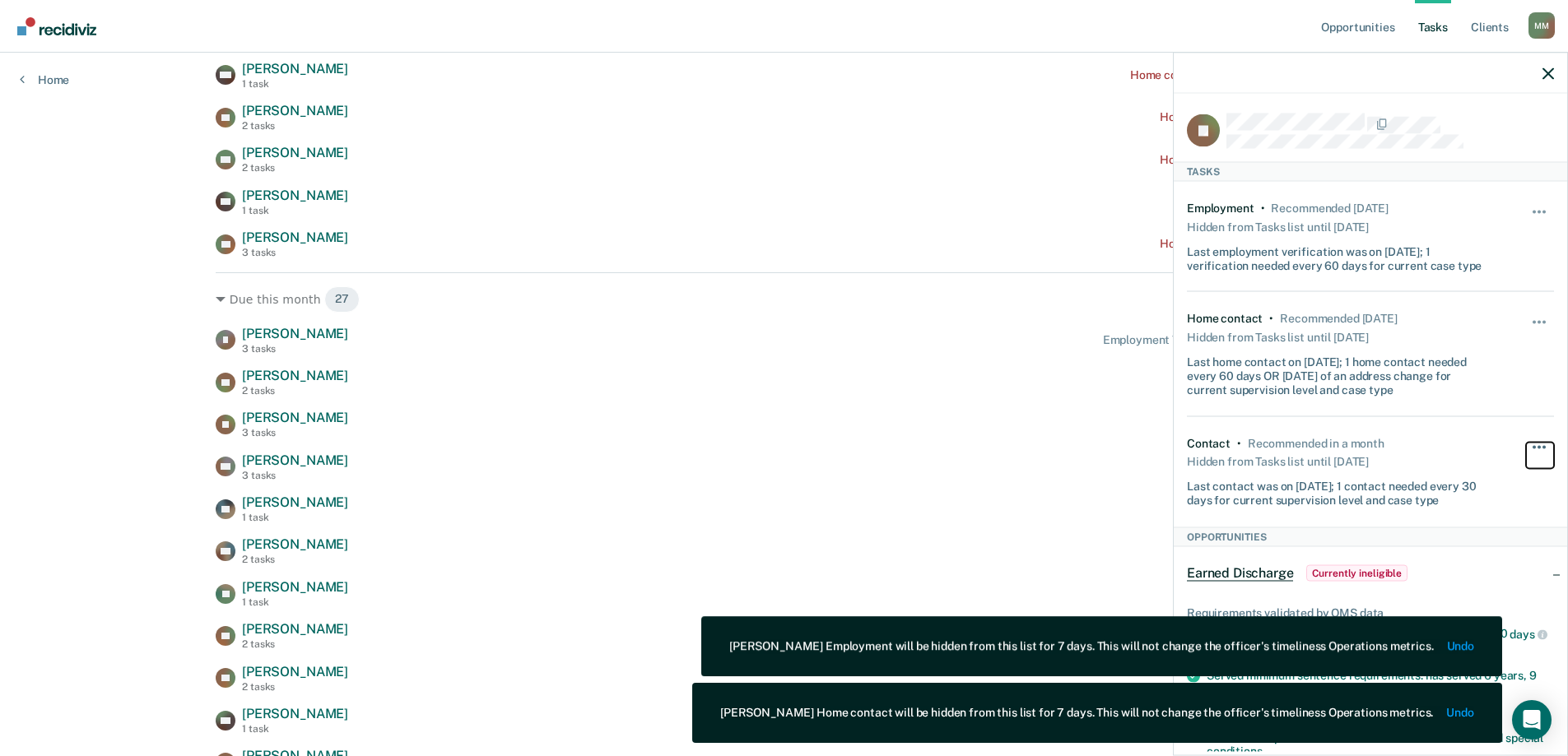
click at [1535, 446] on button "button" at bounding box center [1539, 454] width 28 height 26
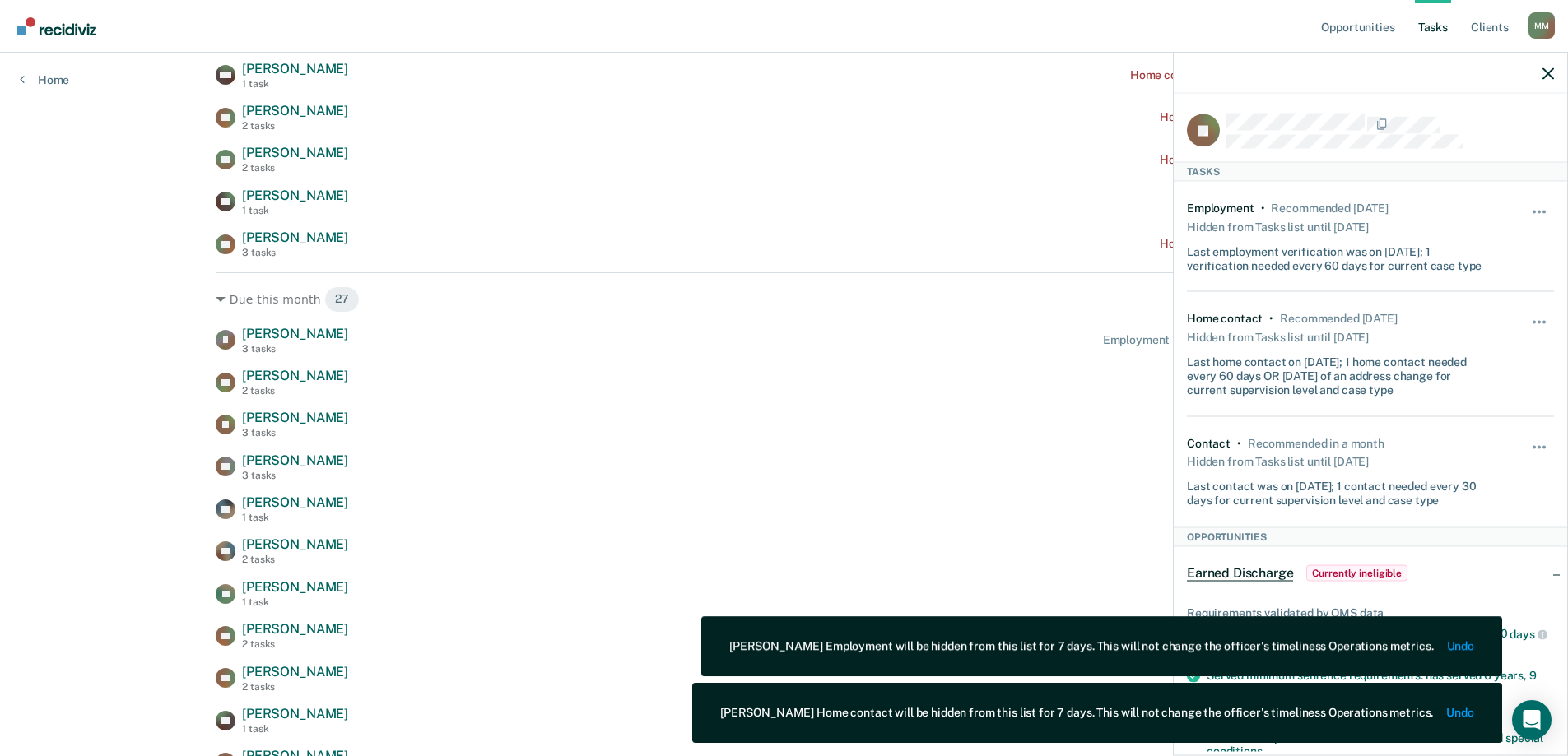
scroll to position [411, 0]
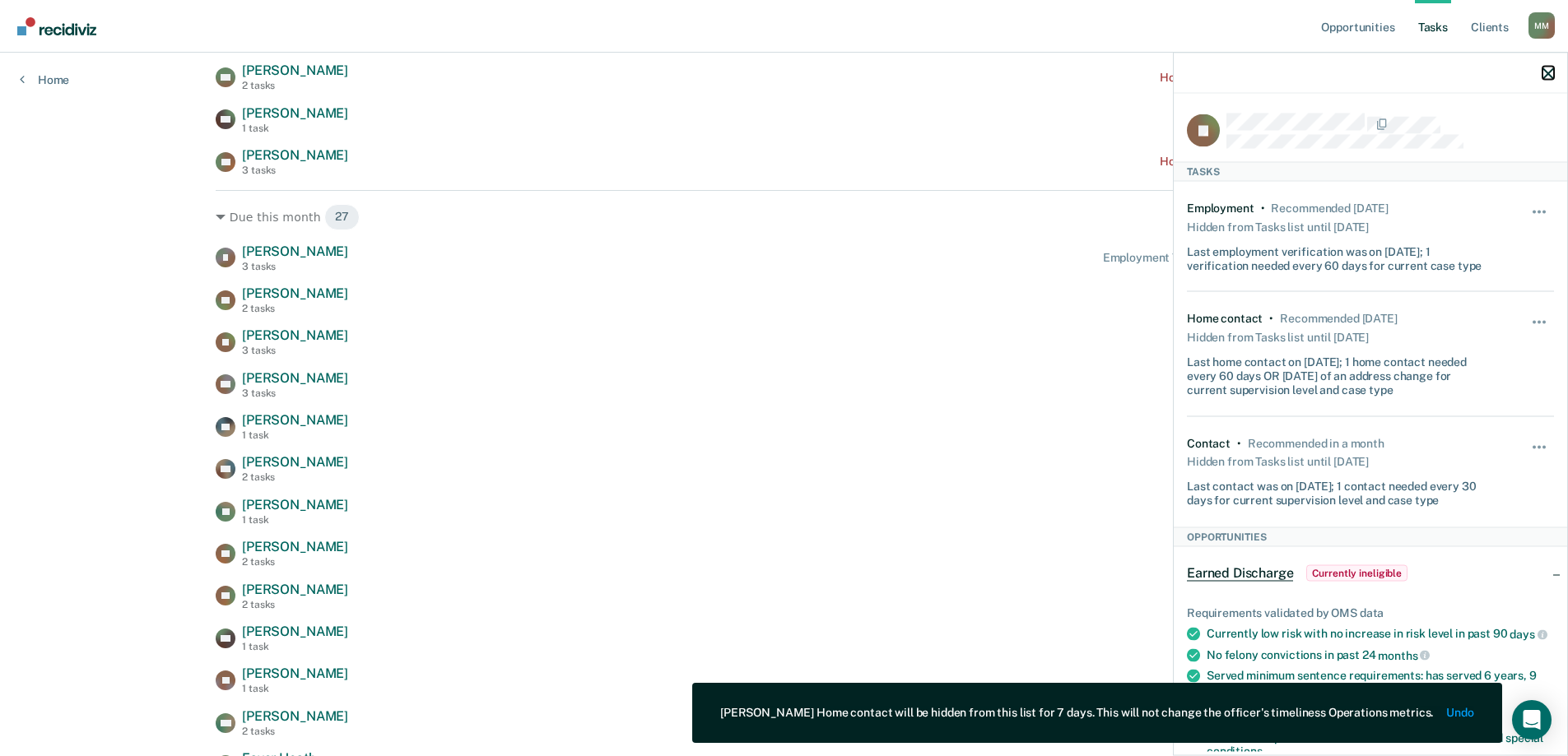
click at [1543, 71] on icon "button" at bounding box center [1548, 73] width 12 height 12
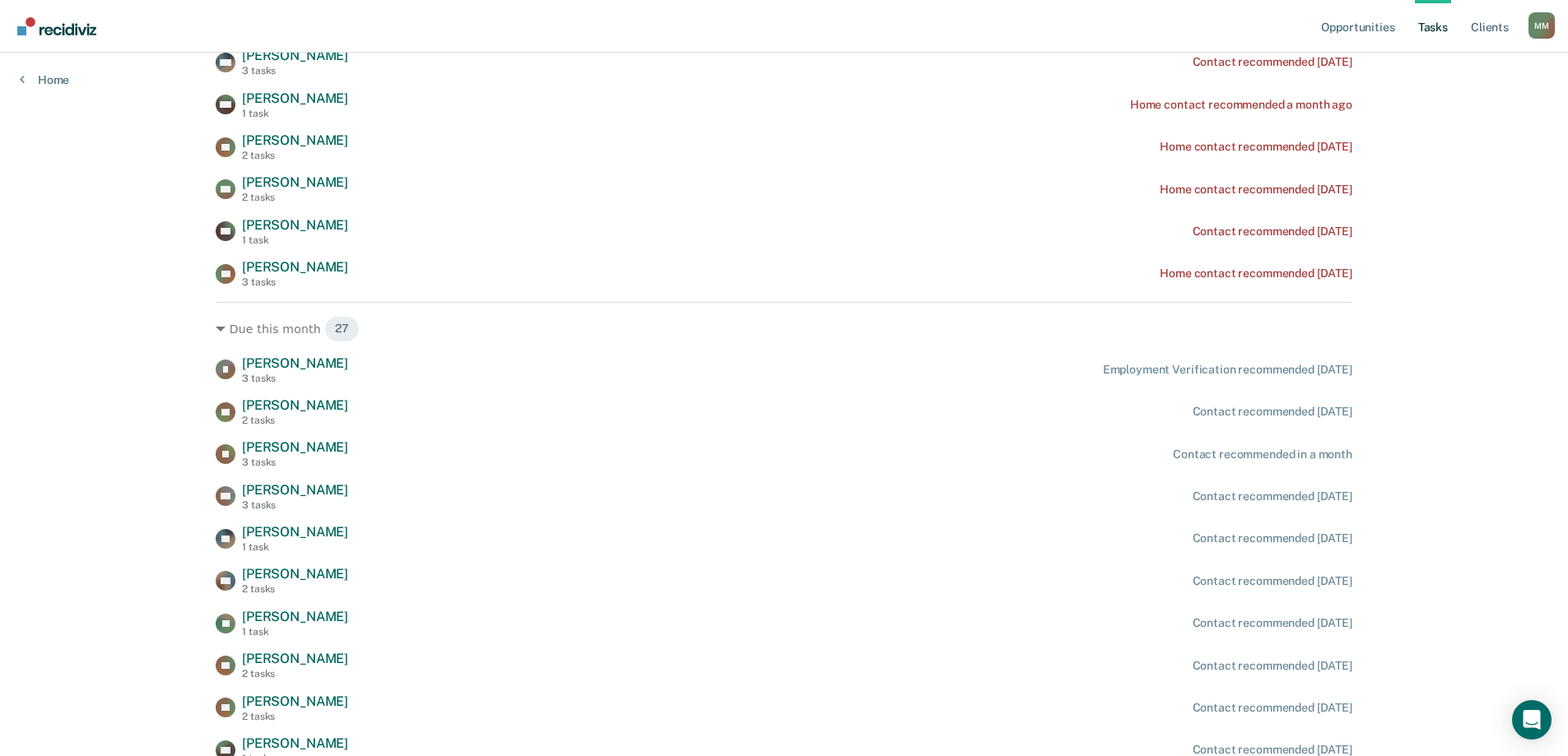
scroll to position [329, 0]
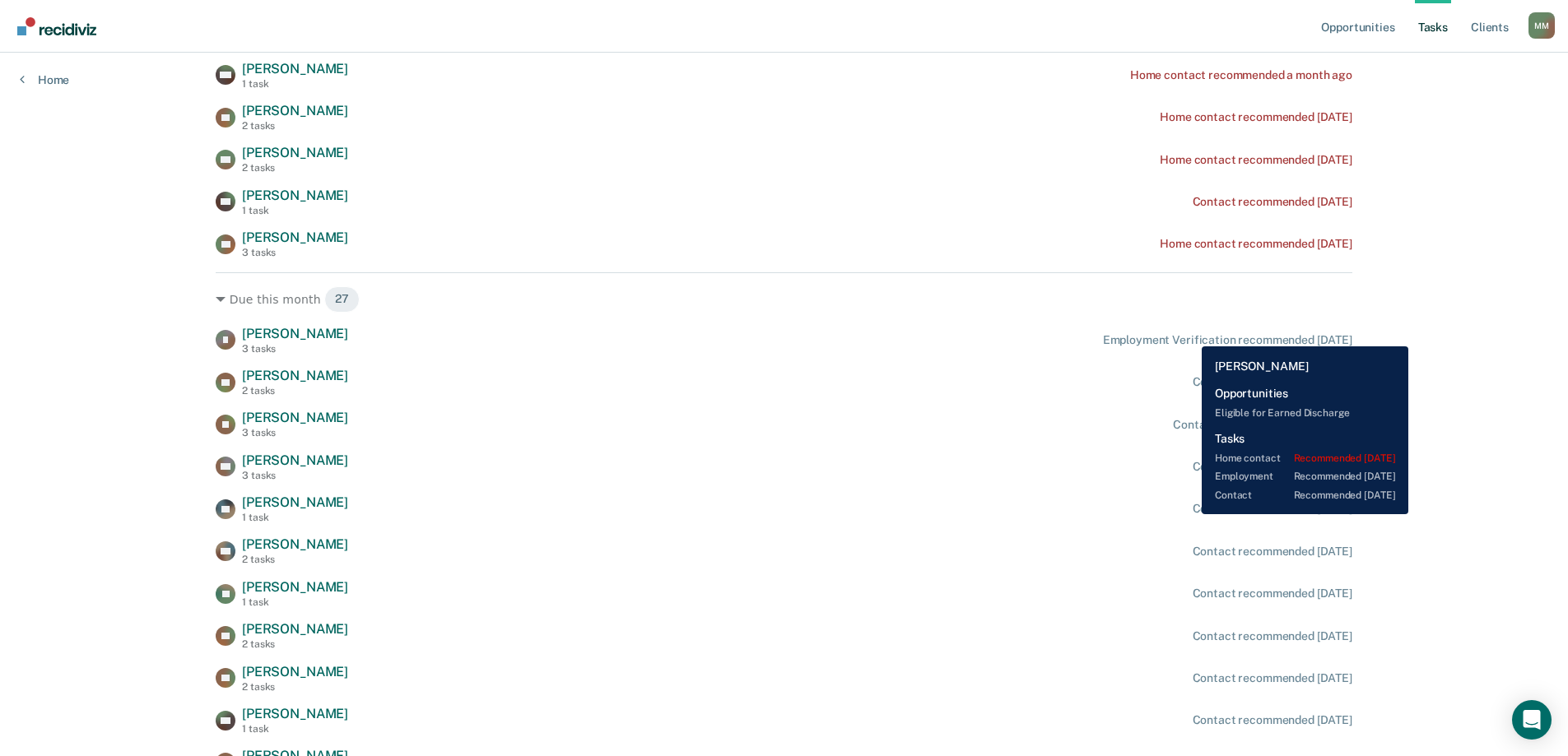
click at [1189, 334] on div "Employment Verification recommended [DATE]" at bounding box center [1227, 340] width 249 height 14
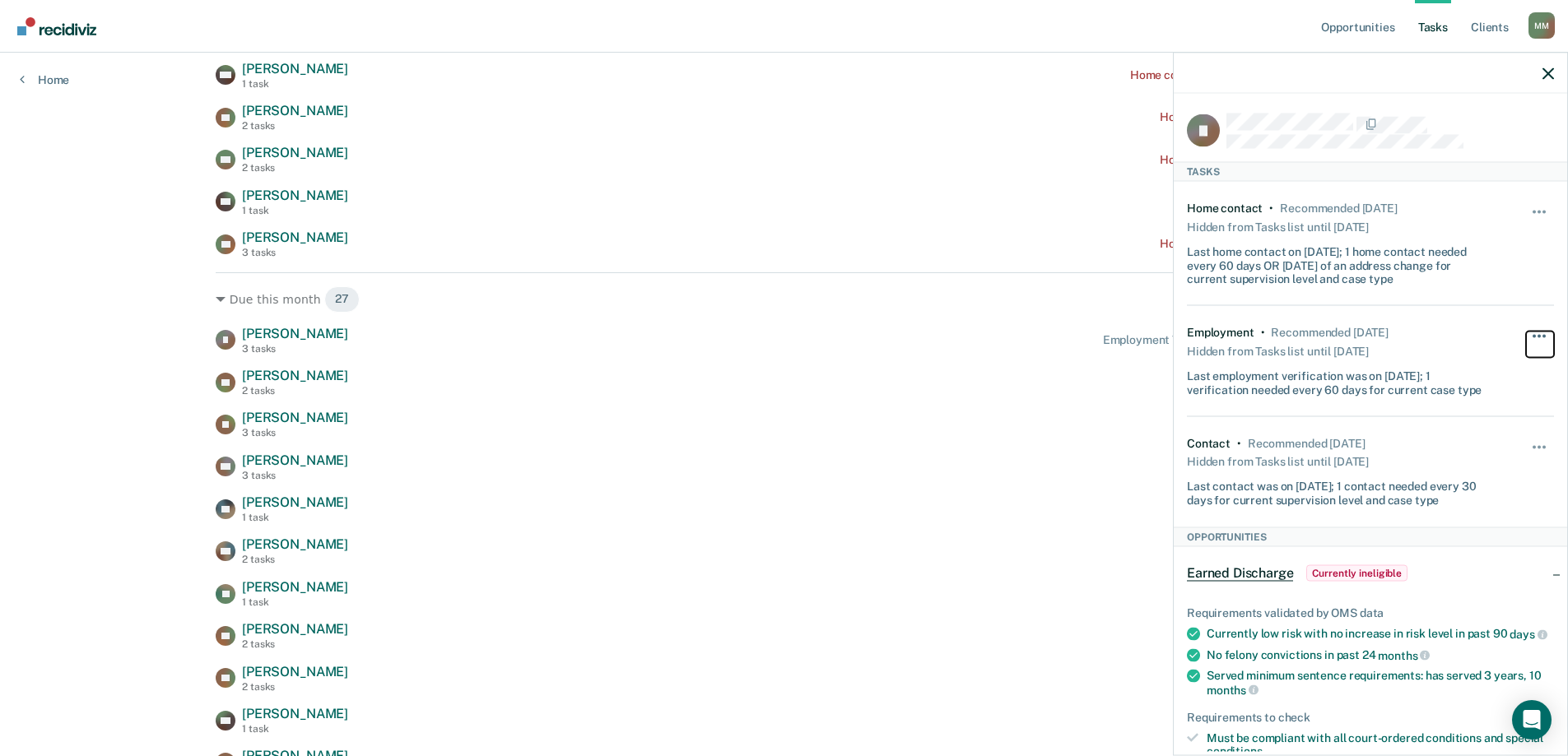
click at [1542, 335] on span "button" at bounding box center [1543, 336] width 3 height 3
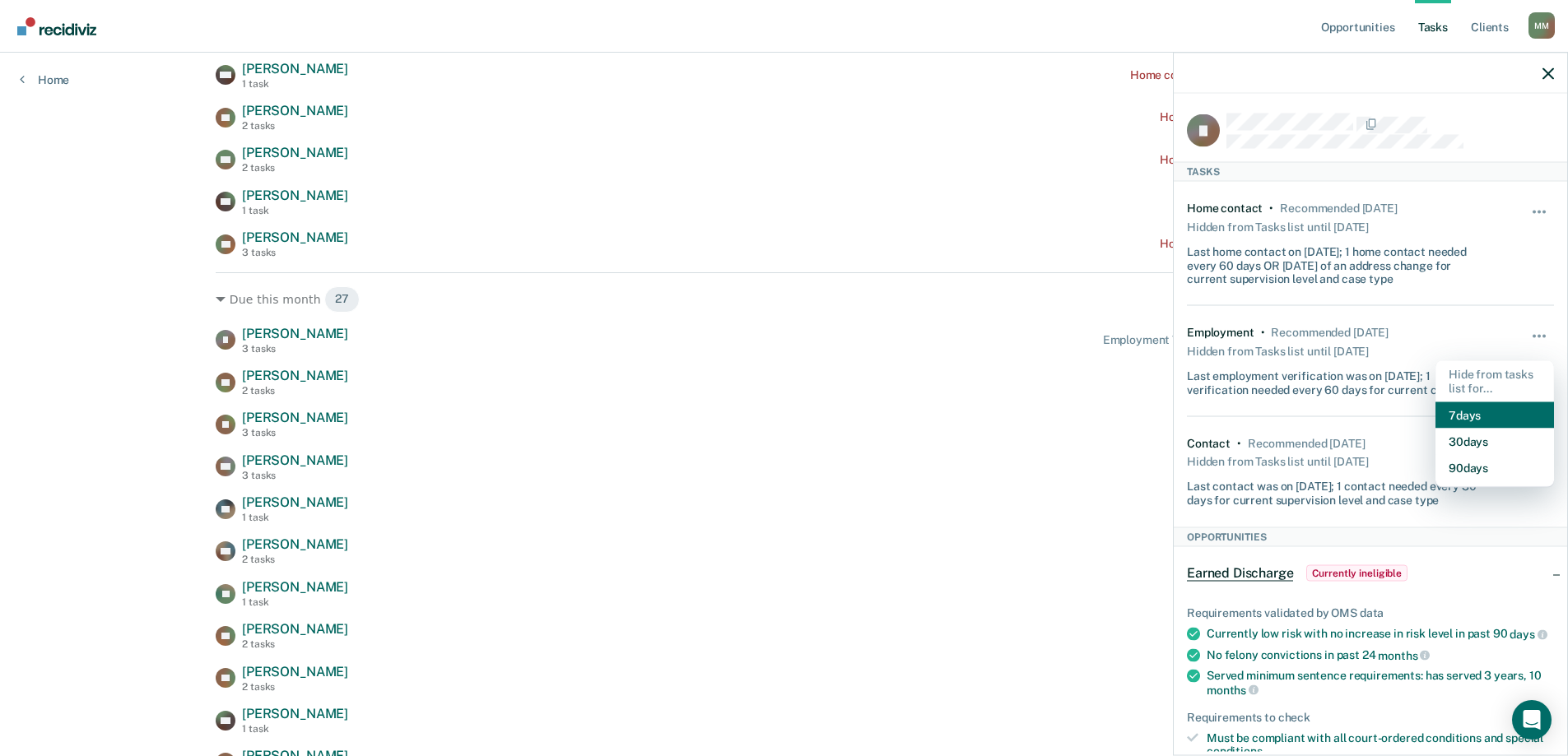
click at [1495, 415] on button "7 days" at bounding box center [1494, 414] width 119 height 26
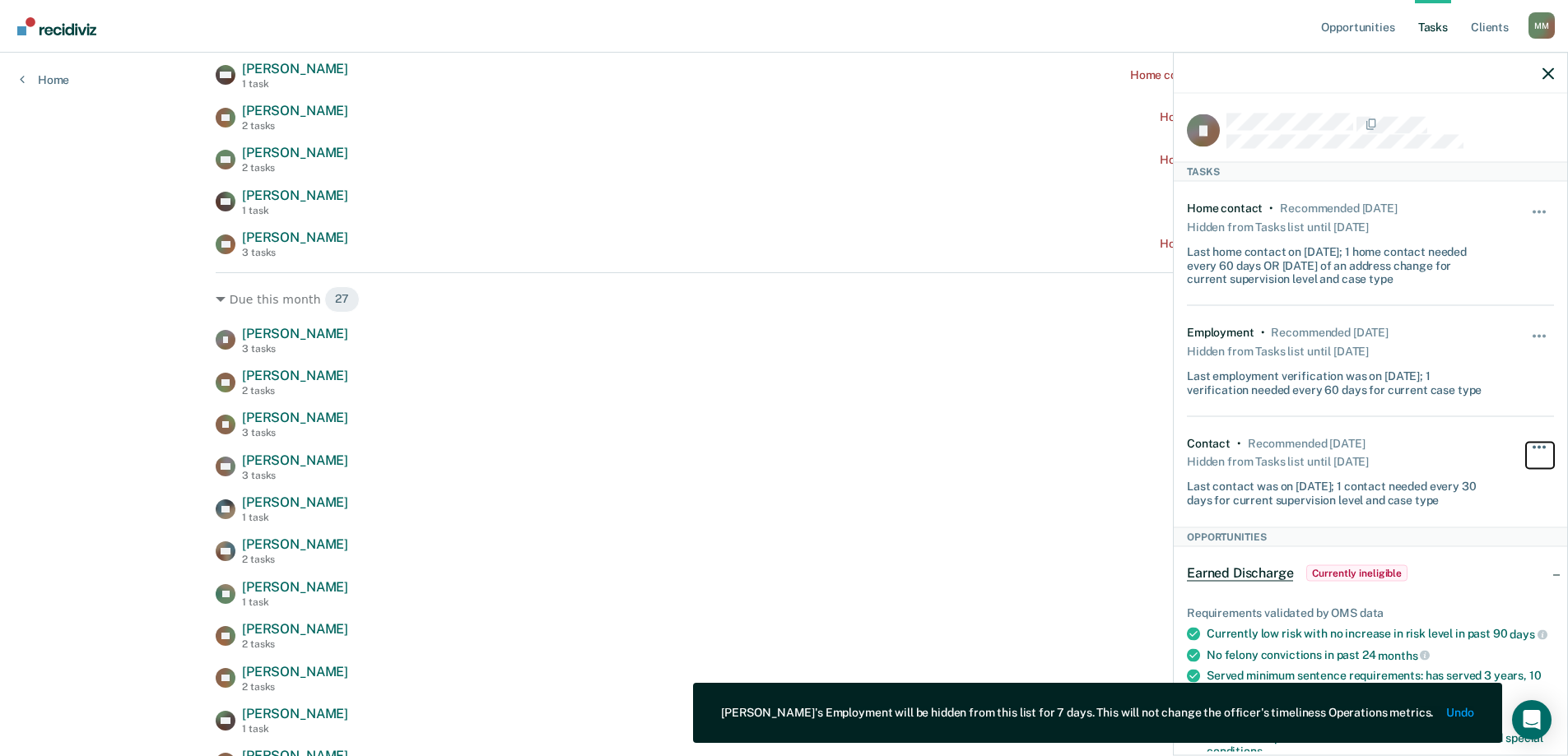
click at [1532, 450] on button "button" at bounding box center [1539, 454] width 28 height 26
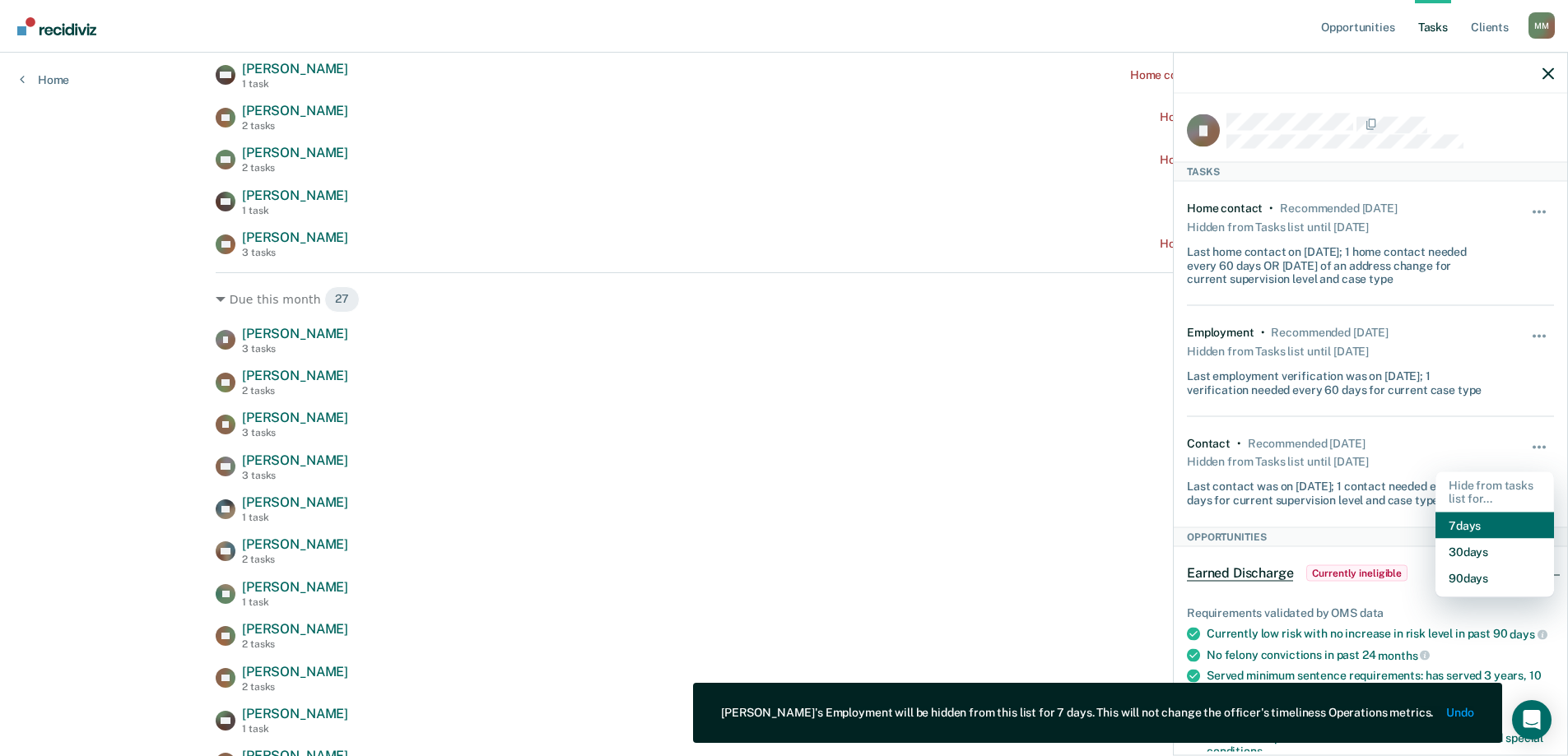
click at [1483, 513] on button "7 days" at bounding box center [1494, 525] width 119 height 26
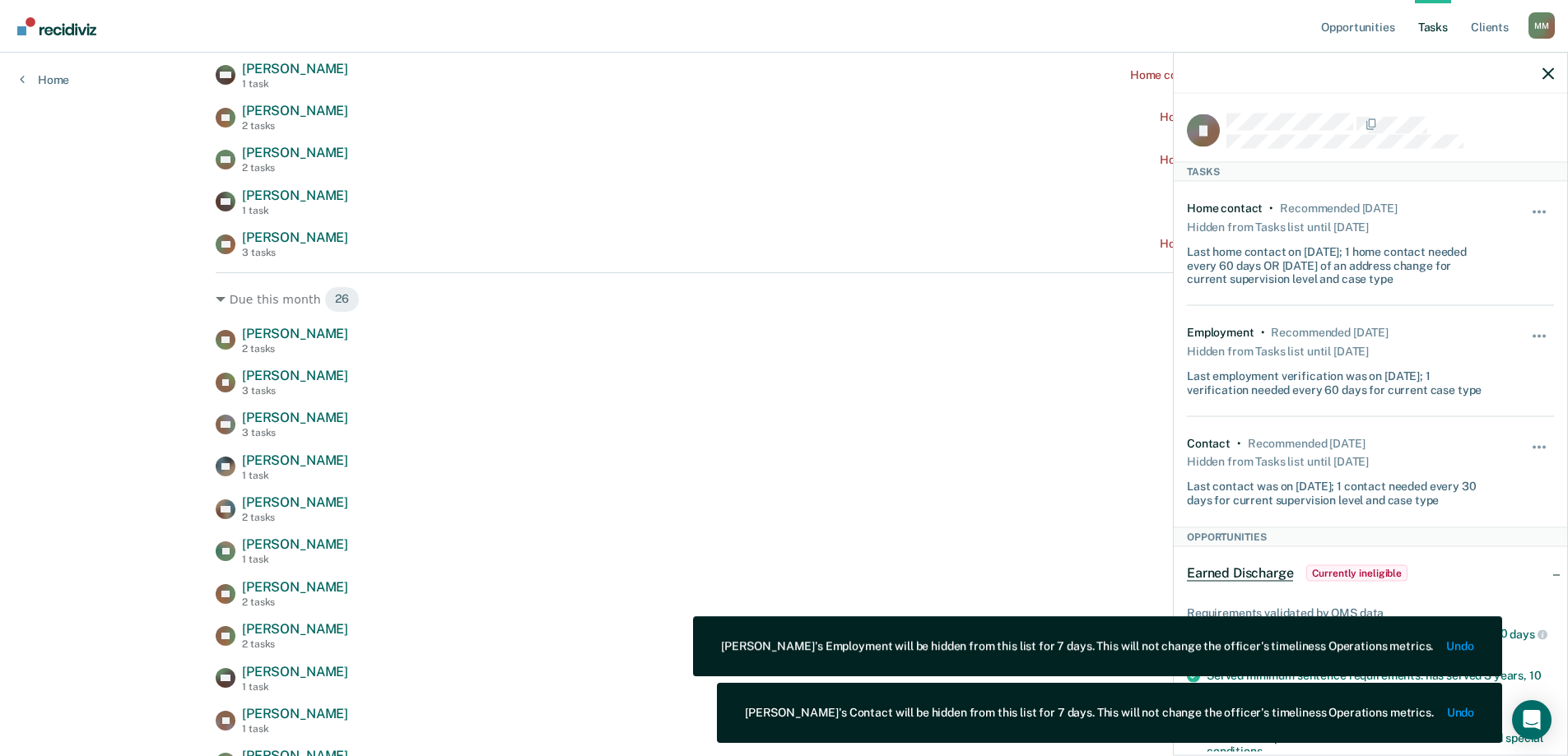
click at [1554, 70] on div at bounding box center [1370, 73] width 393 height 42
click at [1547, 70] on icon "button" at bounding box center [1548, 73] width 12 height 12
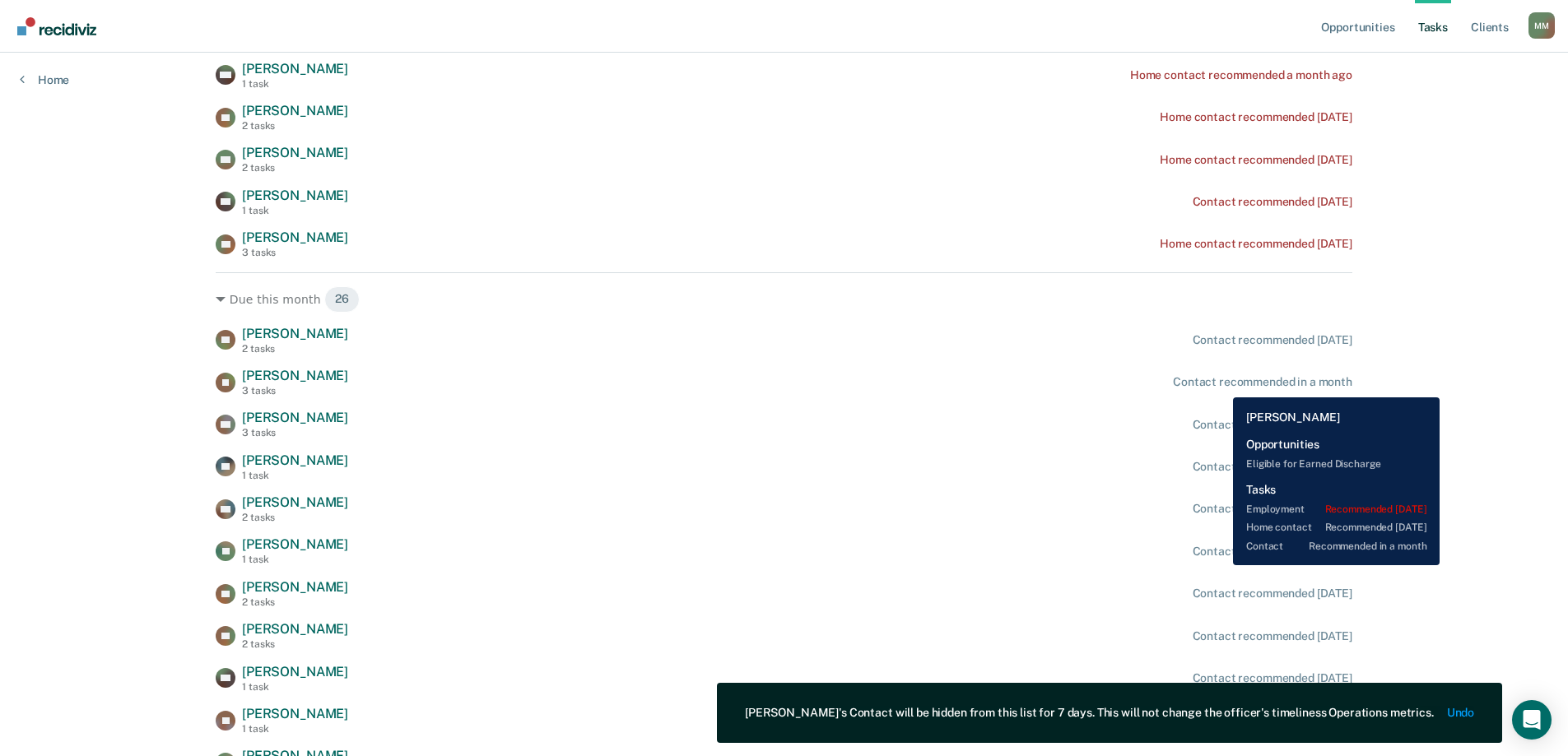
click at [1220, 385] on div "Contact recommended in a month" at bounding box center [1263, 381] width 180 height 14
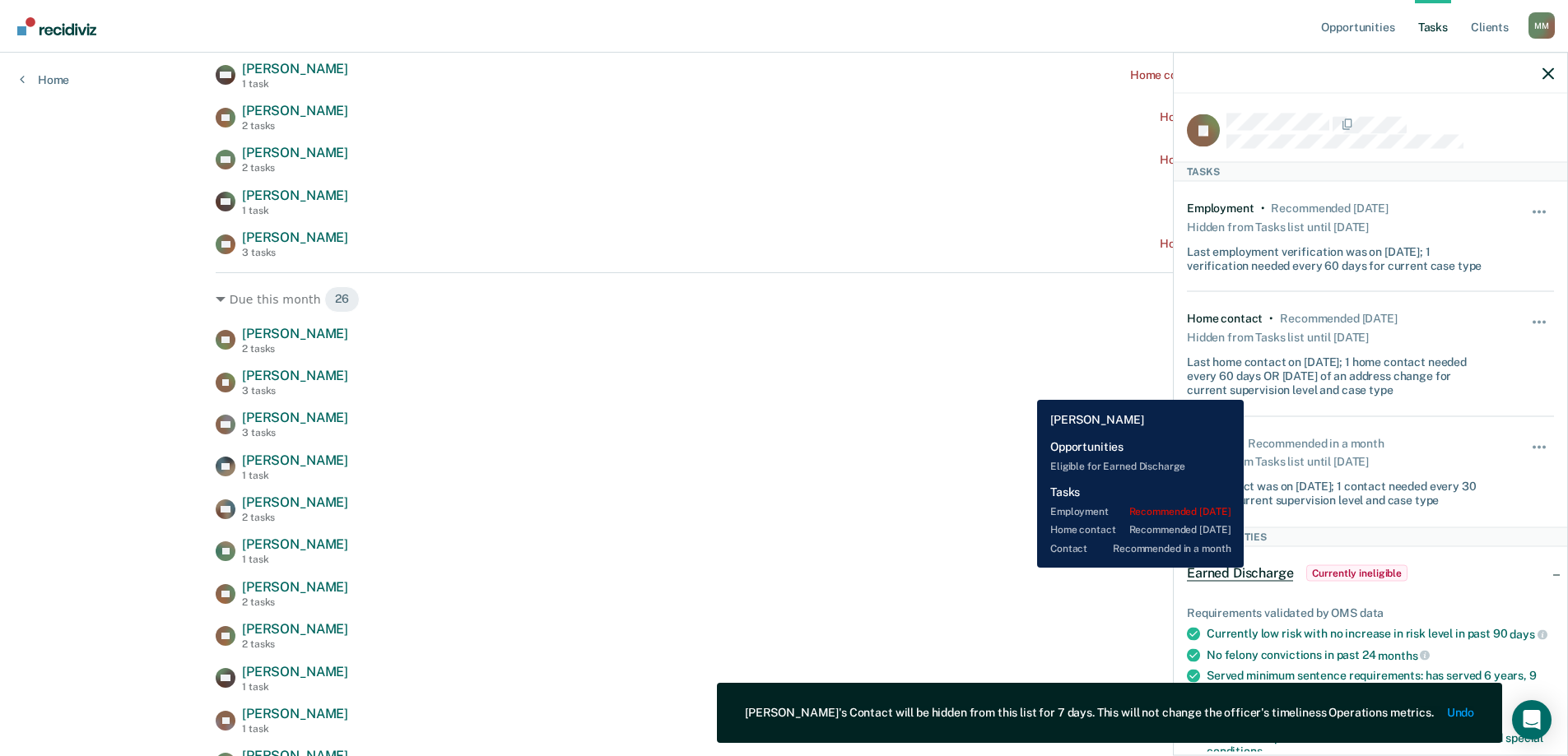
click at [1024, 387] on div "[PERSON_NAME] 3 tasks Contact recommended in a month" at bounding box center [784, 382] width 1136 height 29
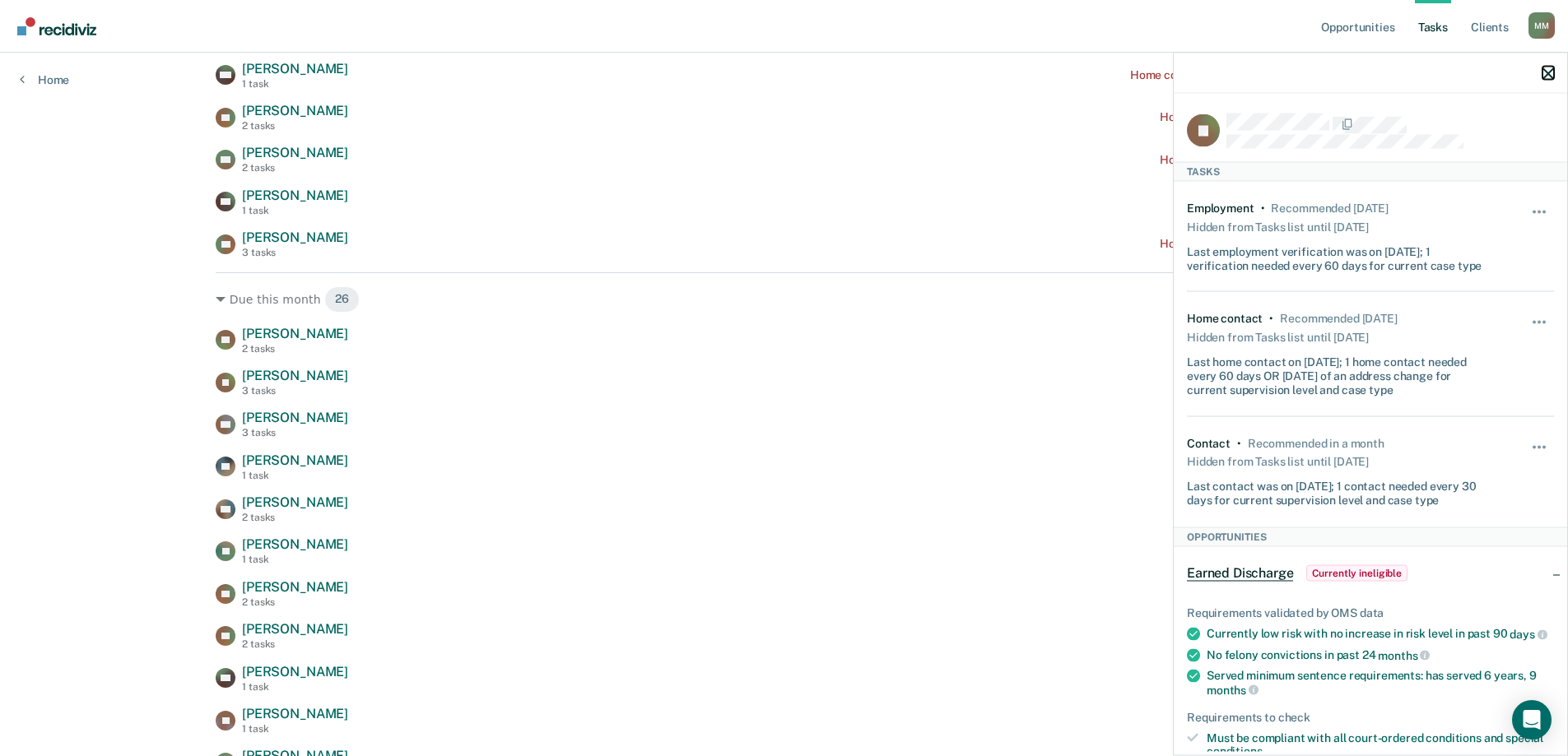
click at [1553, 74] on icon "button" at bounding box center [1548, 73] width 12 height 12
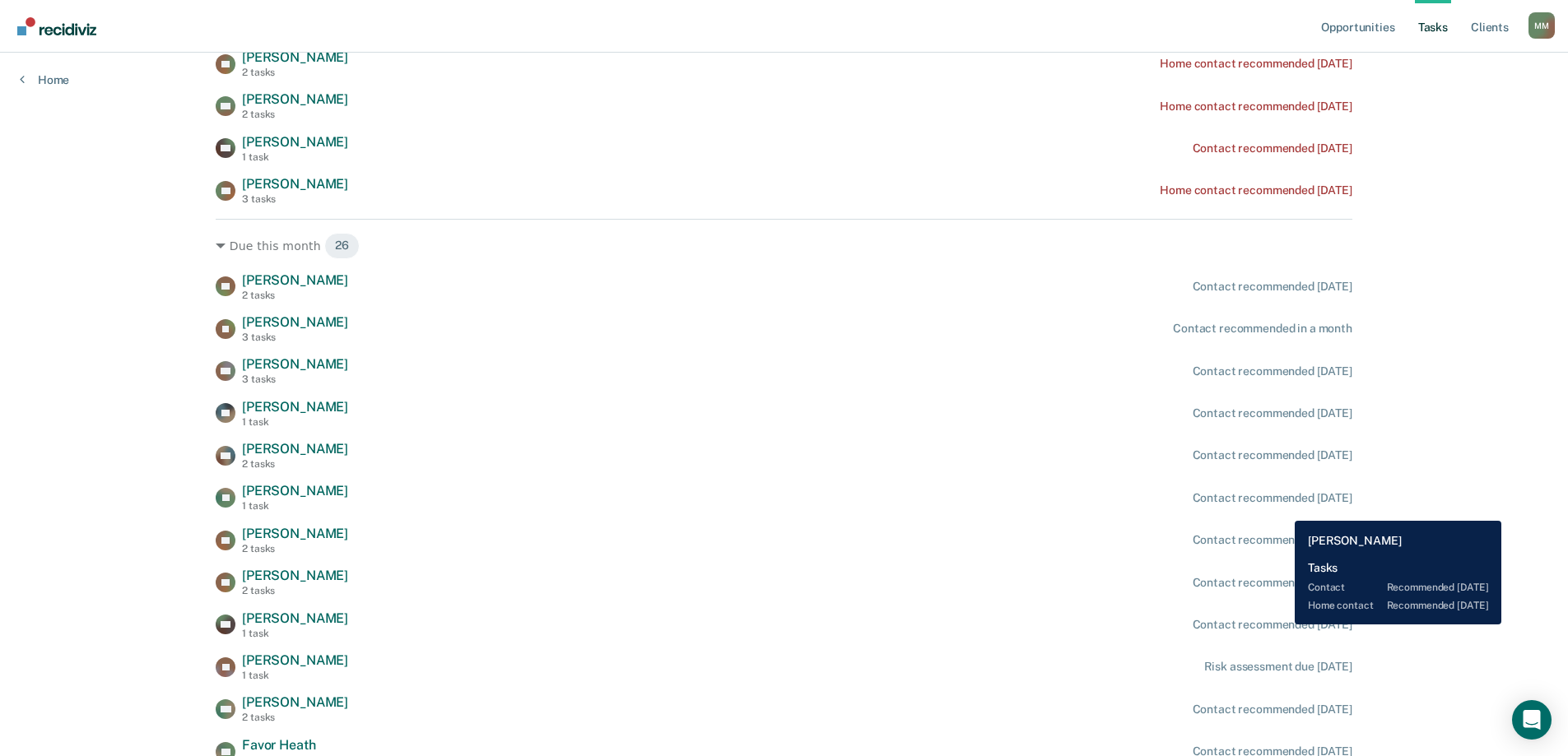
scroll to position [411, 0]
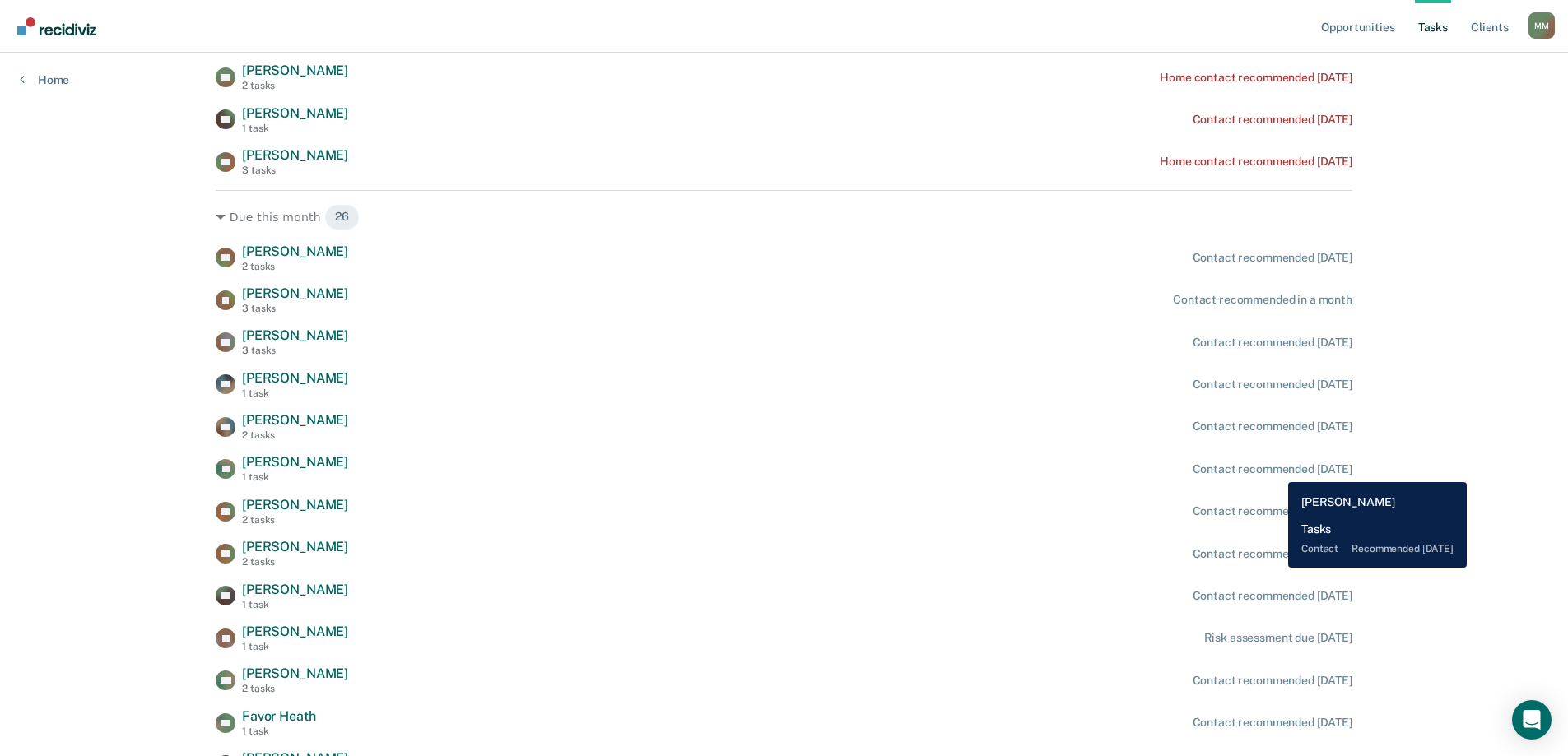
click at [1275, 469] on div "Contact recommended [DATE]" at bounding box center [1271, 469] width 159 height 14
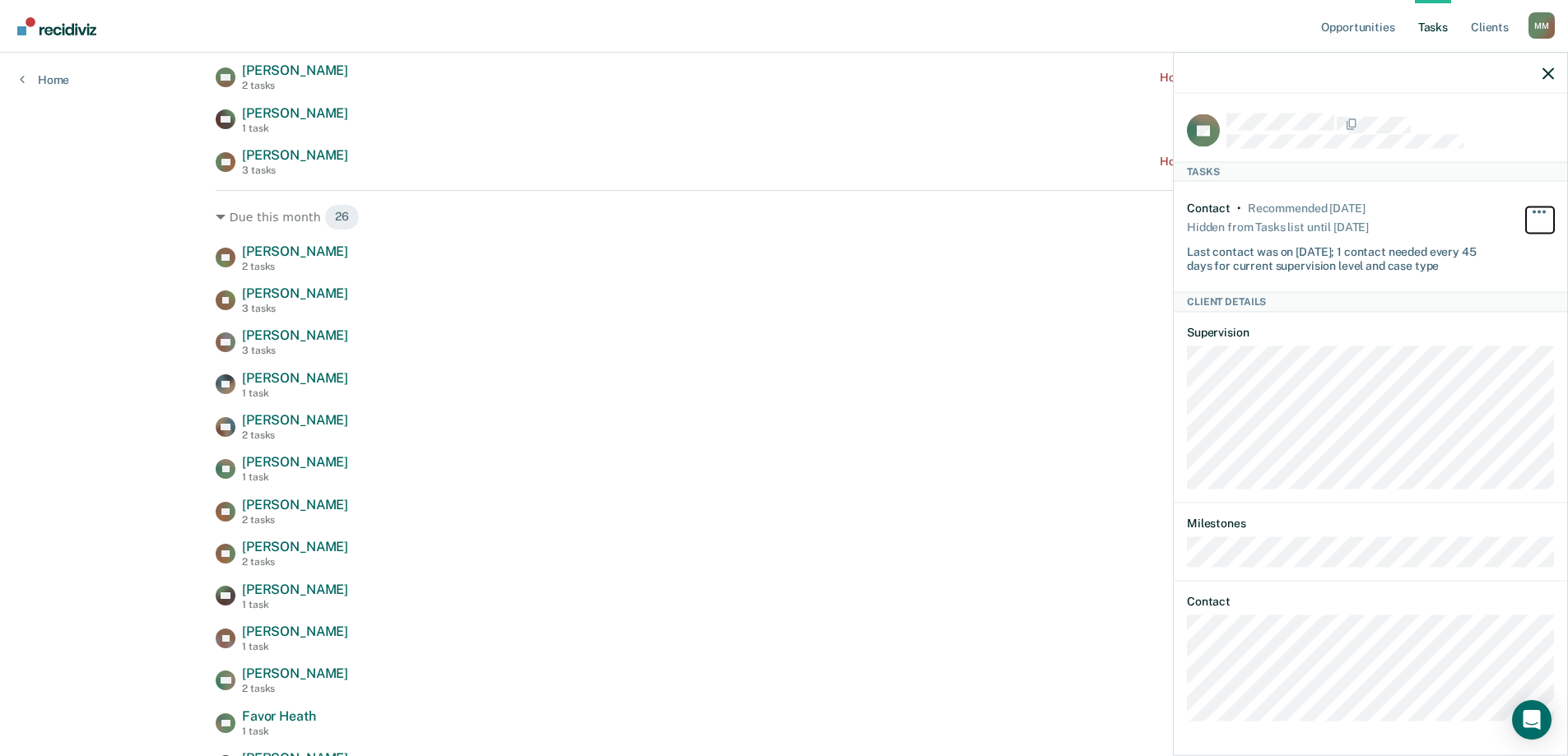
click at [1545, 212] on button "button" at bounding box center [1539, 219] width 28 height 26
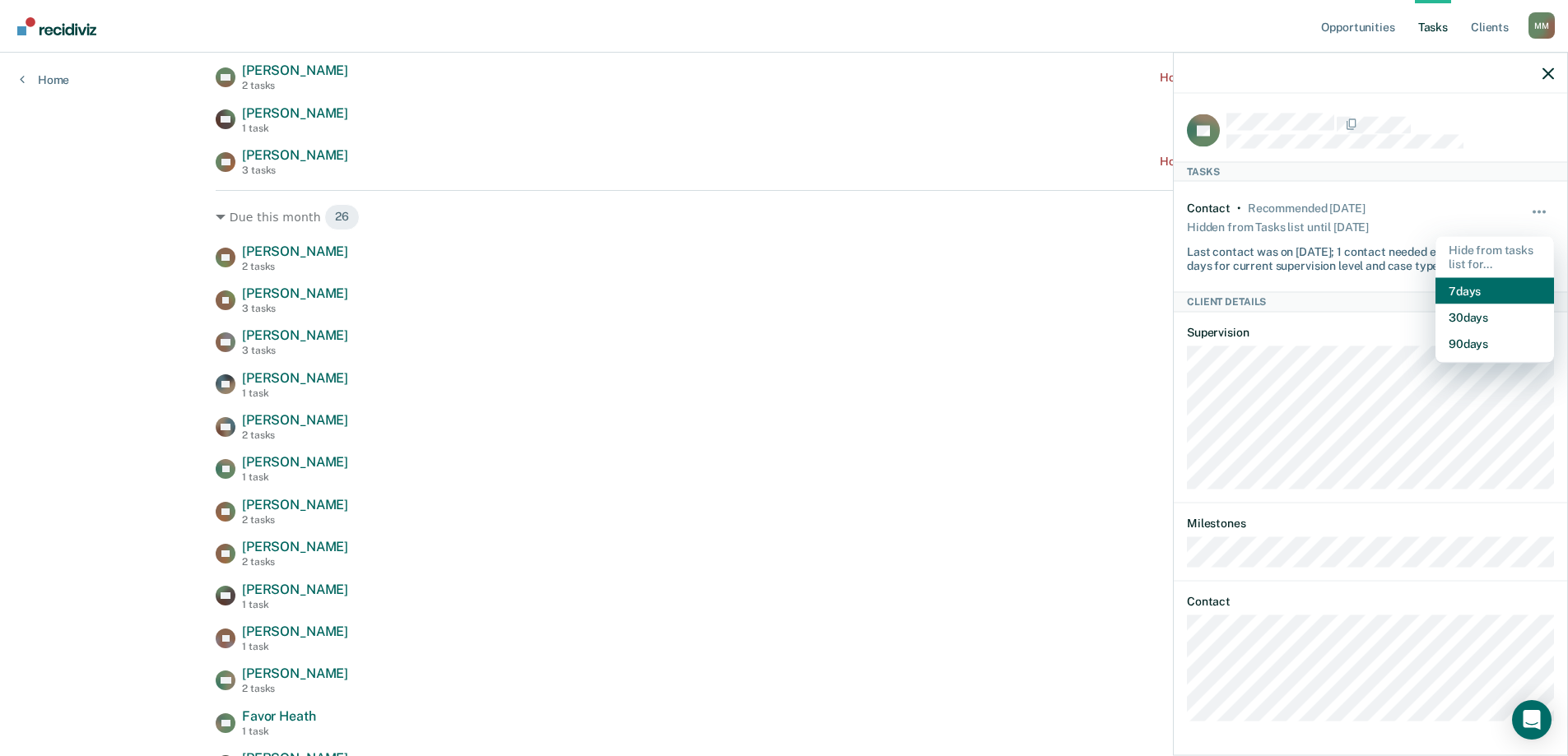
click at [1493, 292] on button "7 days" at bounding box center [1494, 290] width 119 height 26
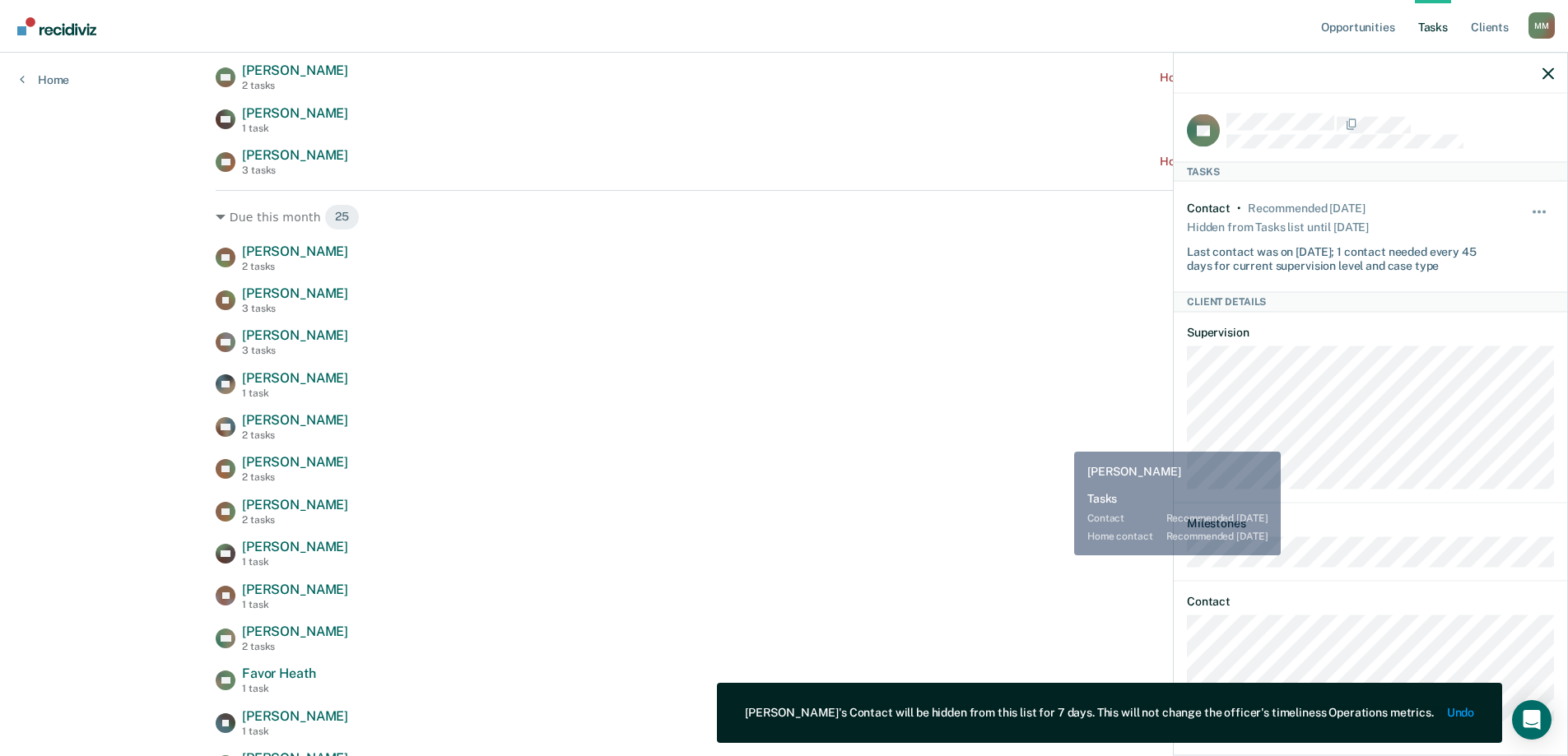
click at [1058, 441] on div "KT [PERSON_NAME] 2 tasks Contact recommended [DATE] [PERSON_NAME] 3 tasks Conta…" at bounding box center [784, 765] width 1136 height 1044
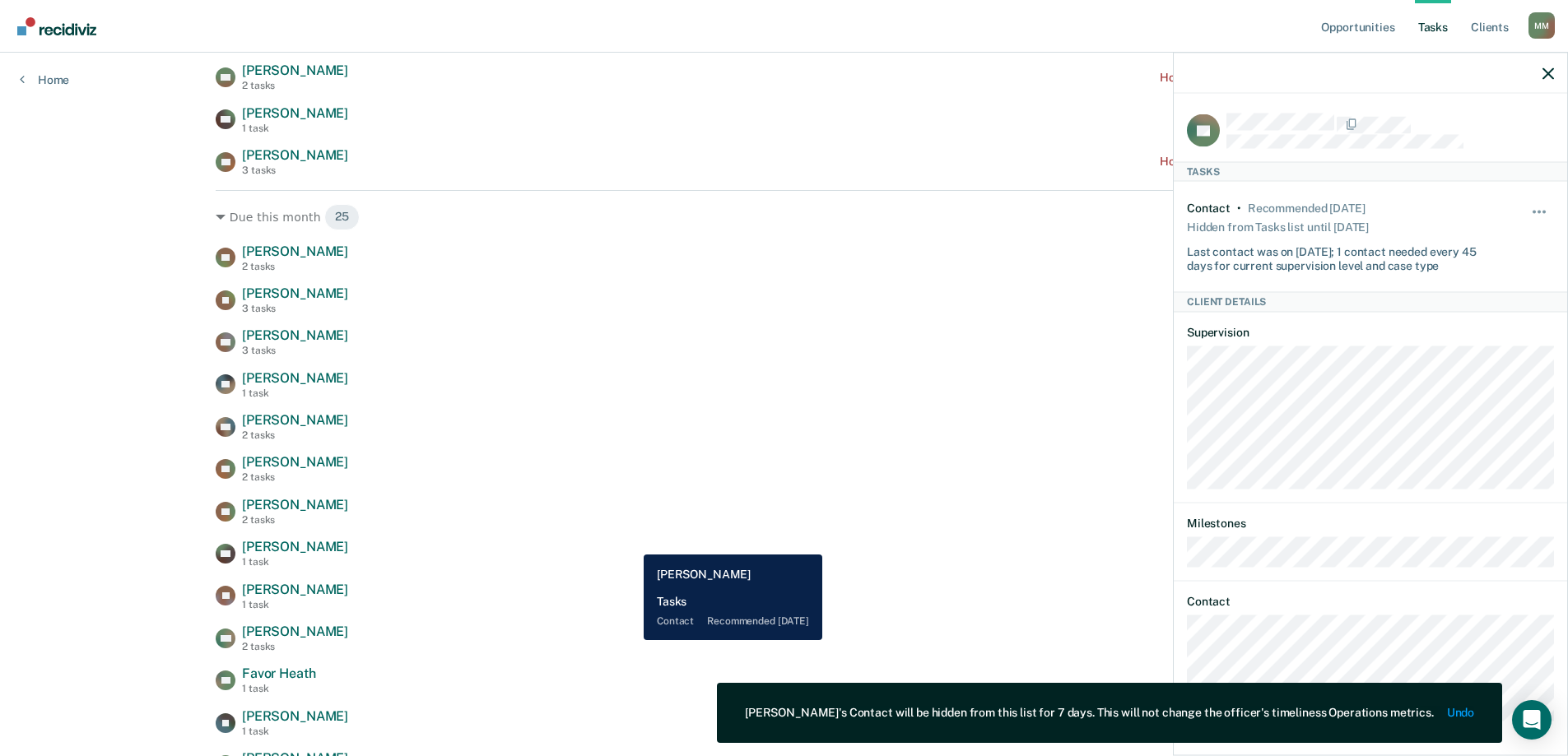
click at [628, 543] on div "SH [PERSON_NAME] 1 task Contact recommended [DATE]" at bounding box center [784, 553] width 1136 height 29
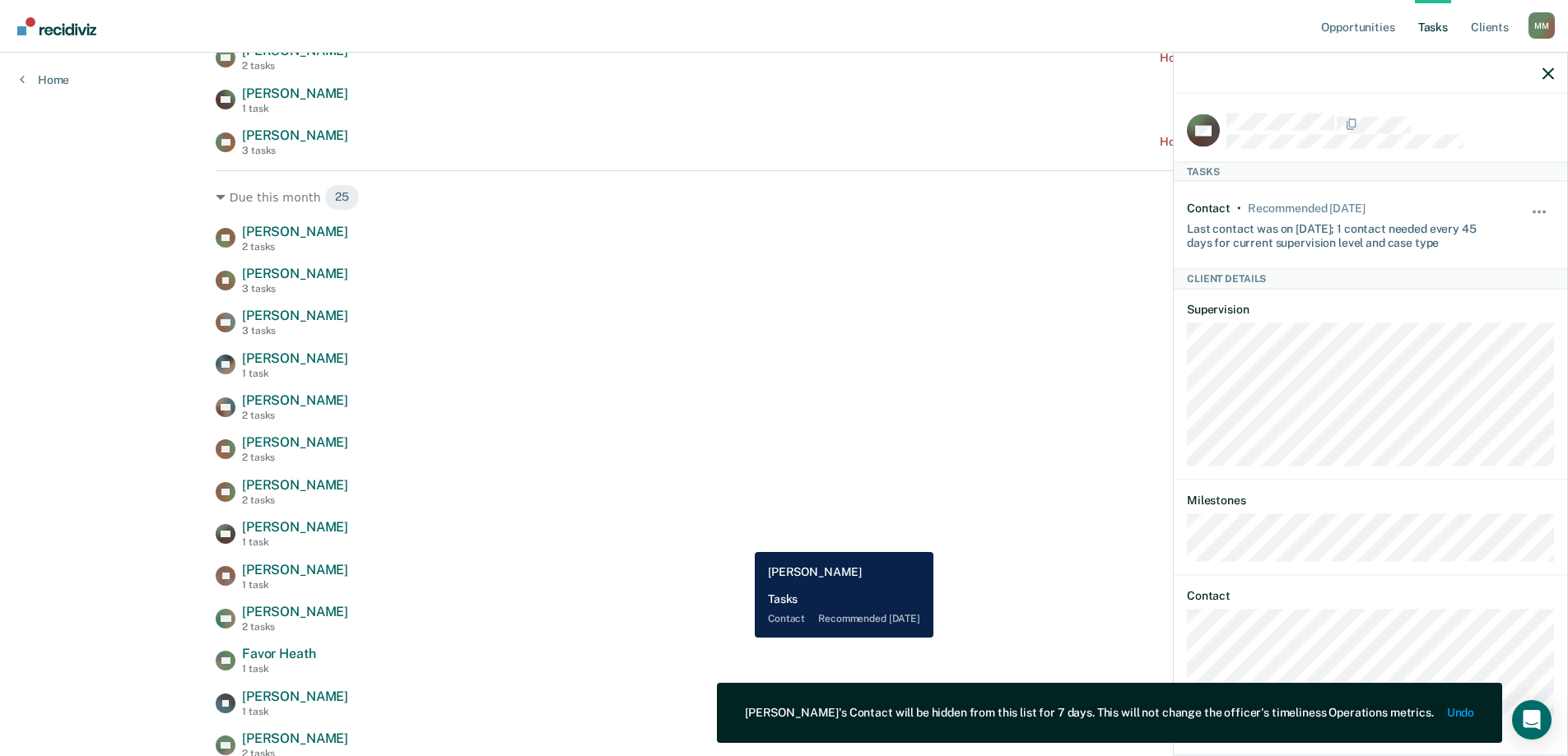
scroll to position [493, 0]
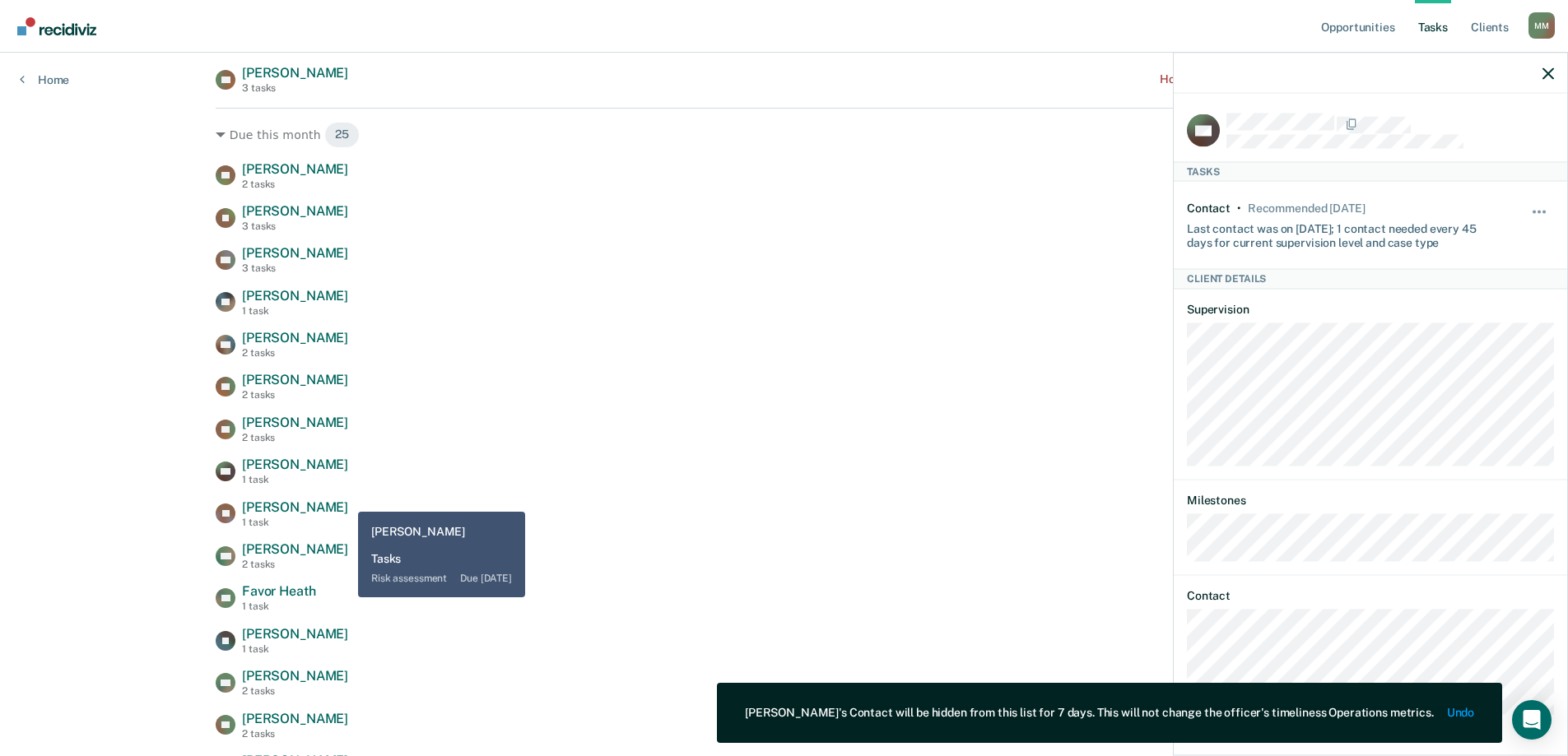
click at [340, 505] on div "[PERSON_NAME] 1 task Risk assessment due [DATE]" at bounding box center [784, 514] width 1136 height 29
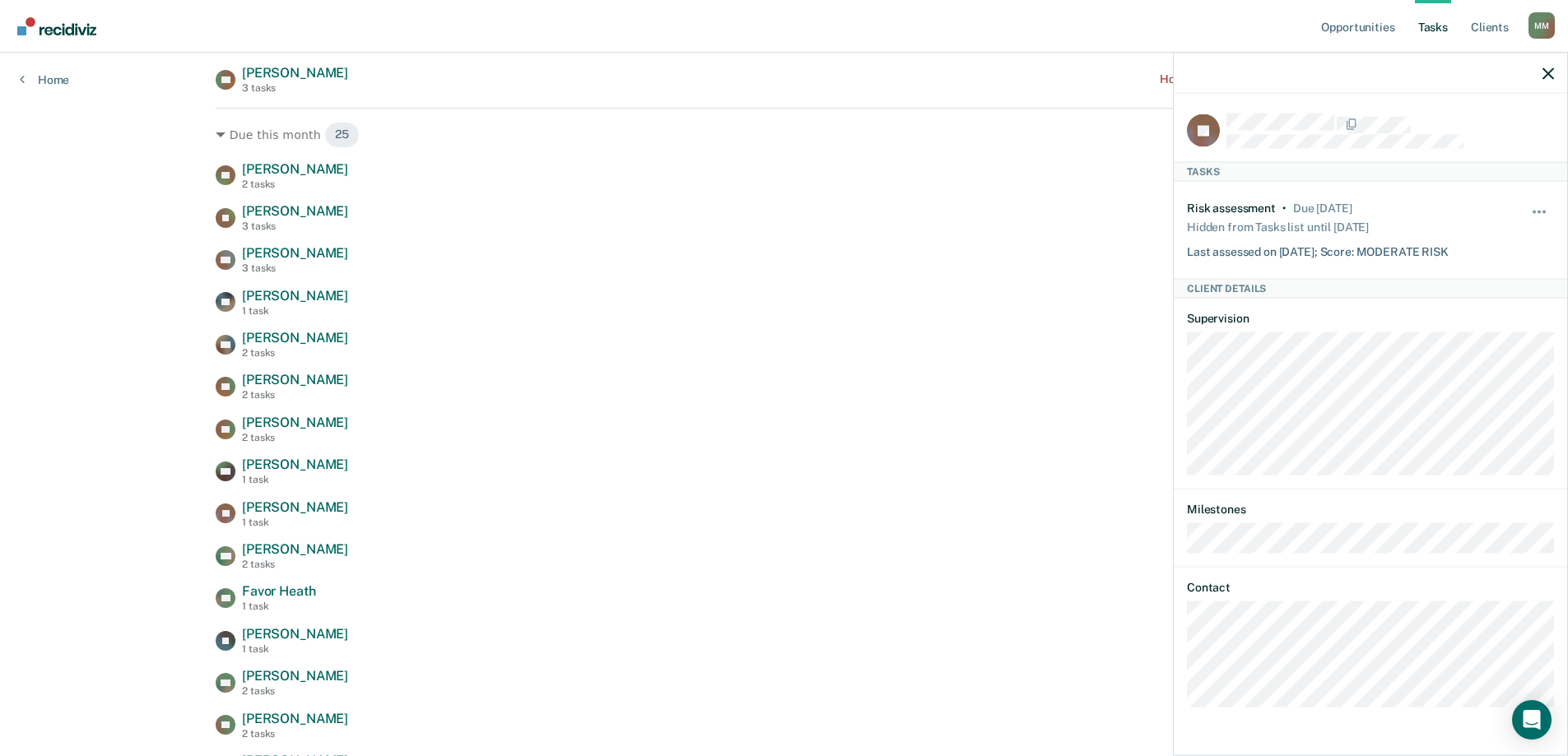
scroll to position [575, 0]
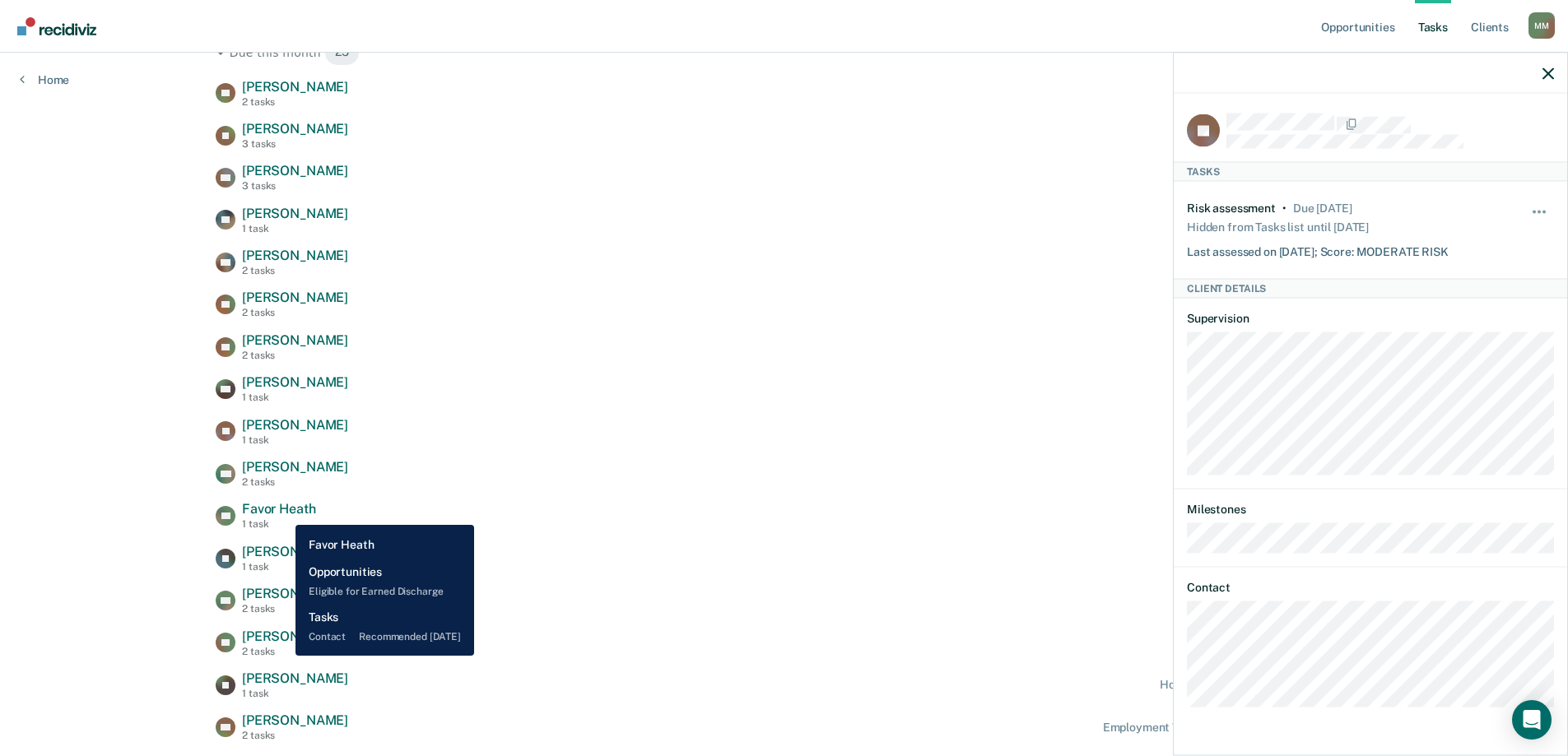
click at [283, 513] on span "Favor Heath" at bounding box center [278, 509] width 73 height 15
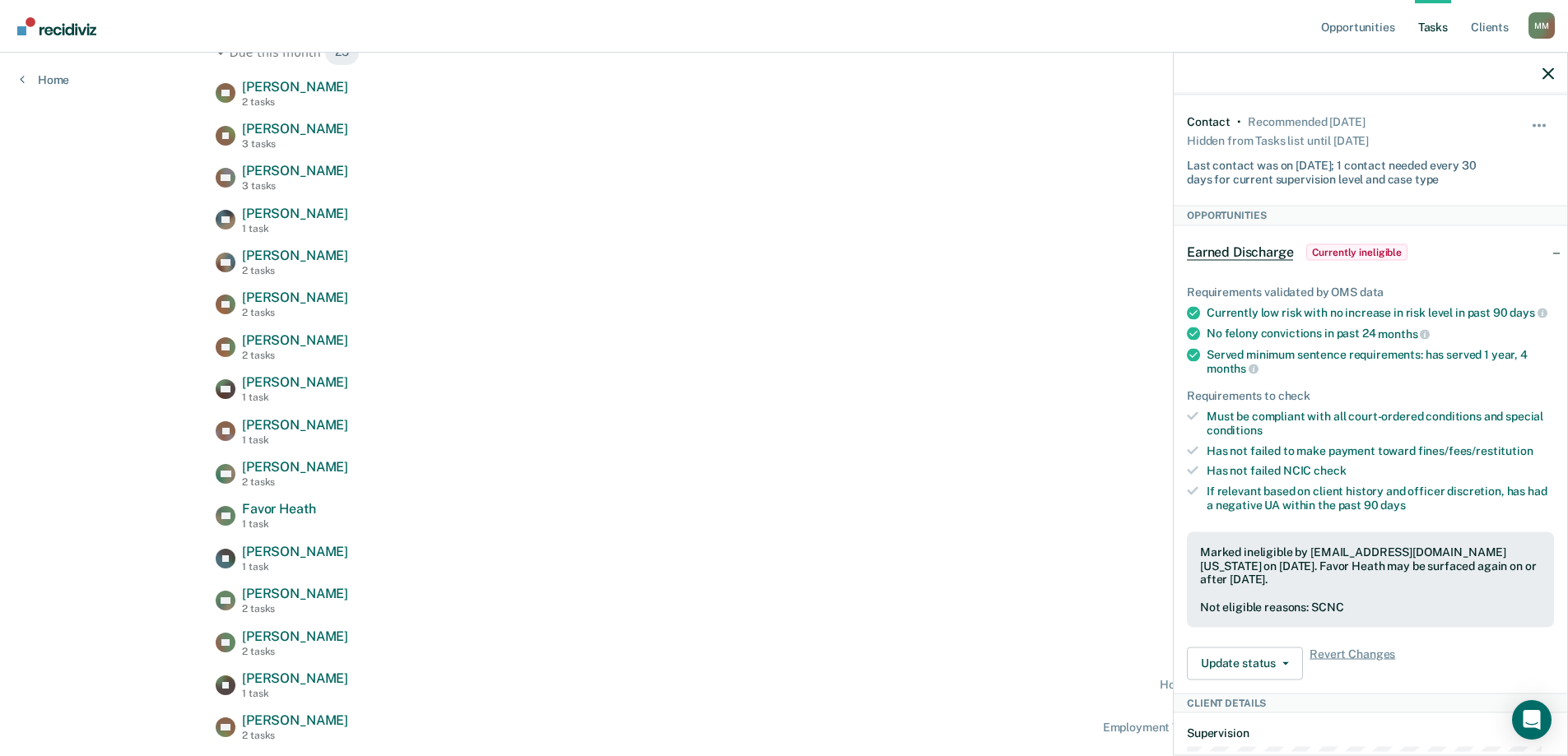
scroll to position [0, 0]
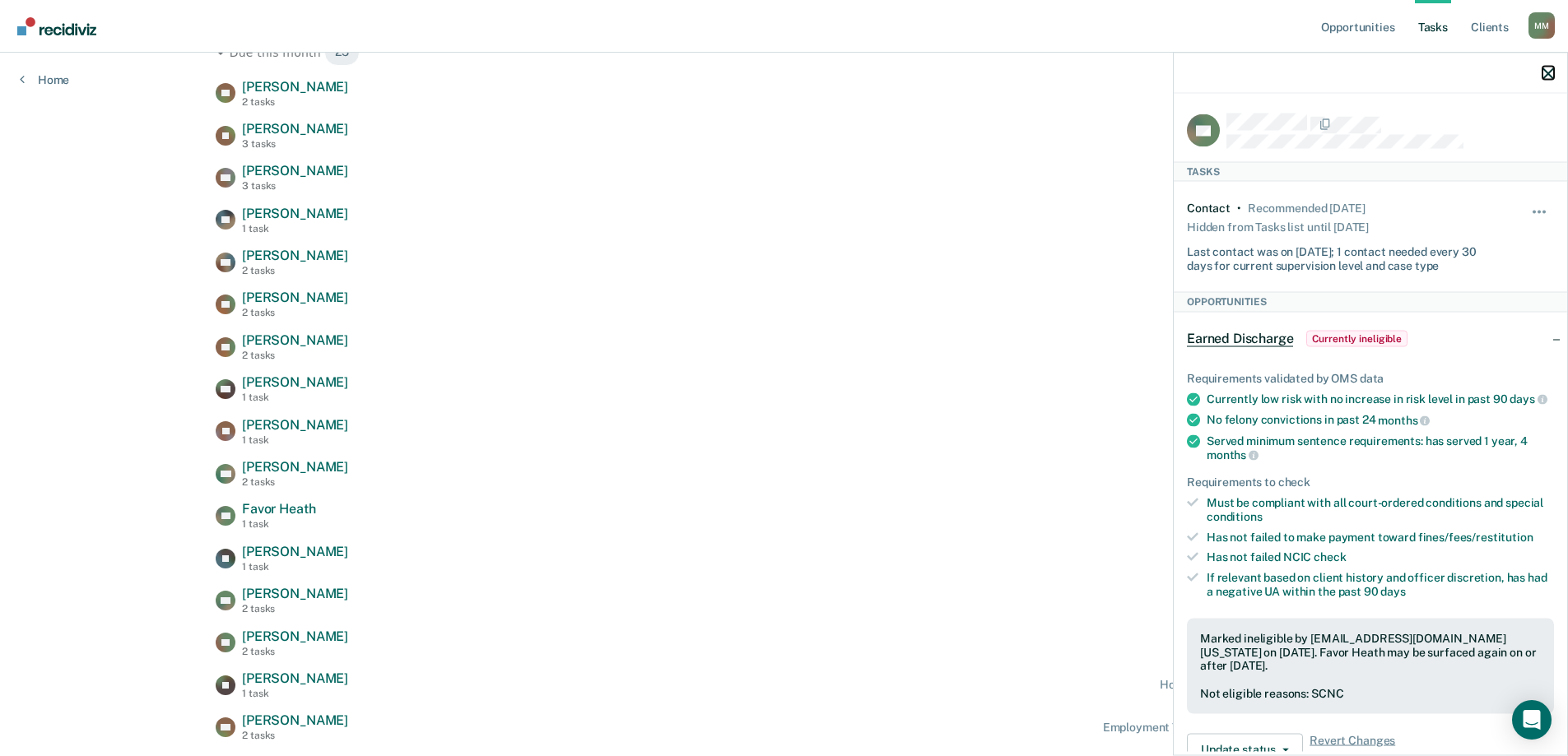
click at [1550, 66] on button "button" at bounding box center [1548, 72] width 12 height 14
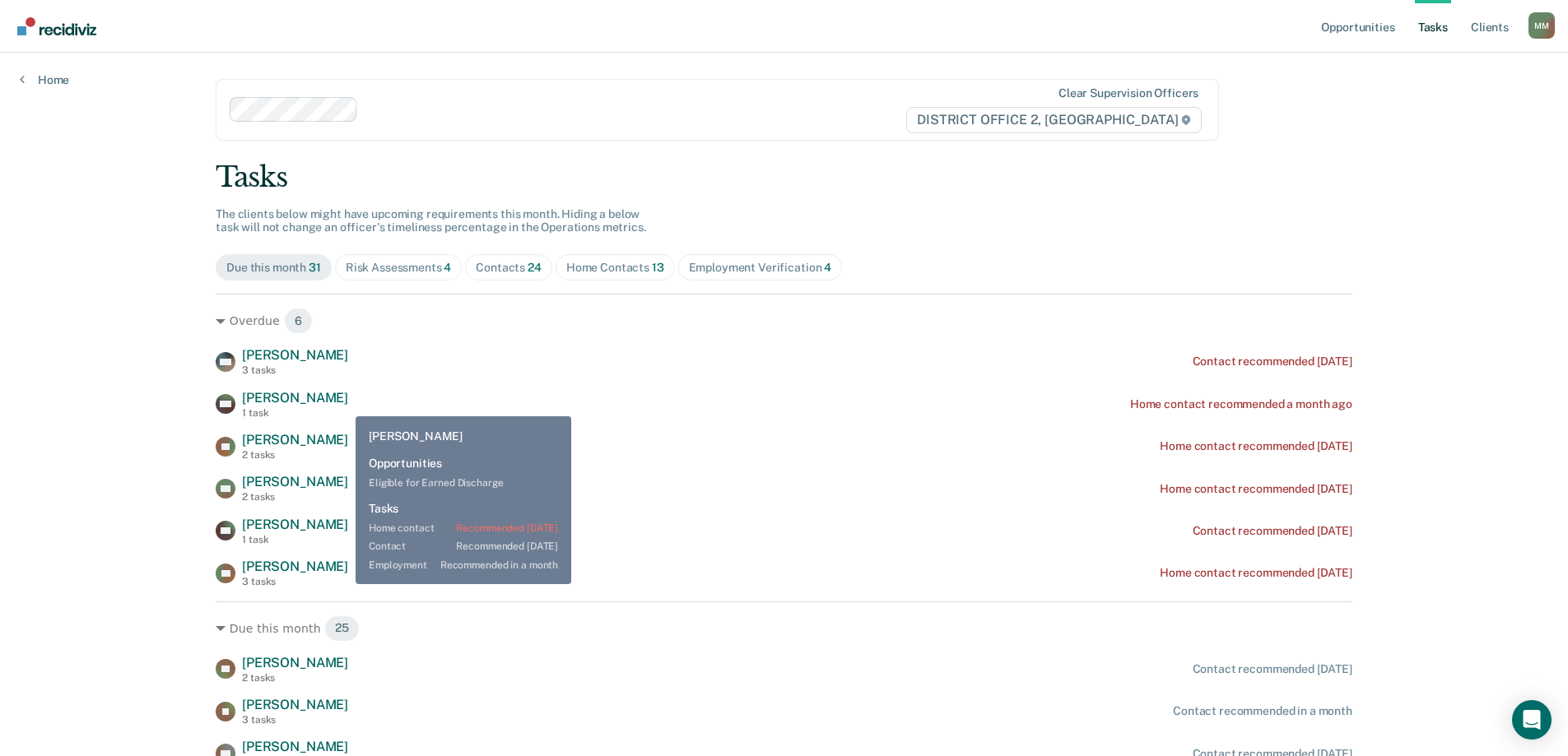
click at [343, 584] on div "[PERSON_NAME] 3 tasks Home contact recommended [DATE]" at bounding box center [784, 573] width 1136 height 29
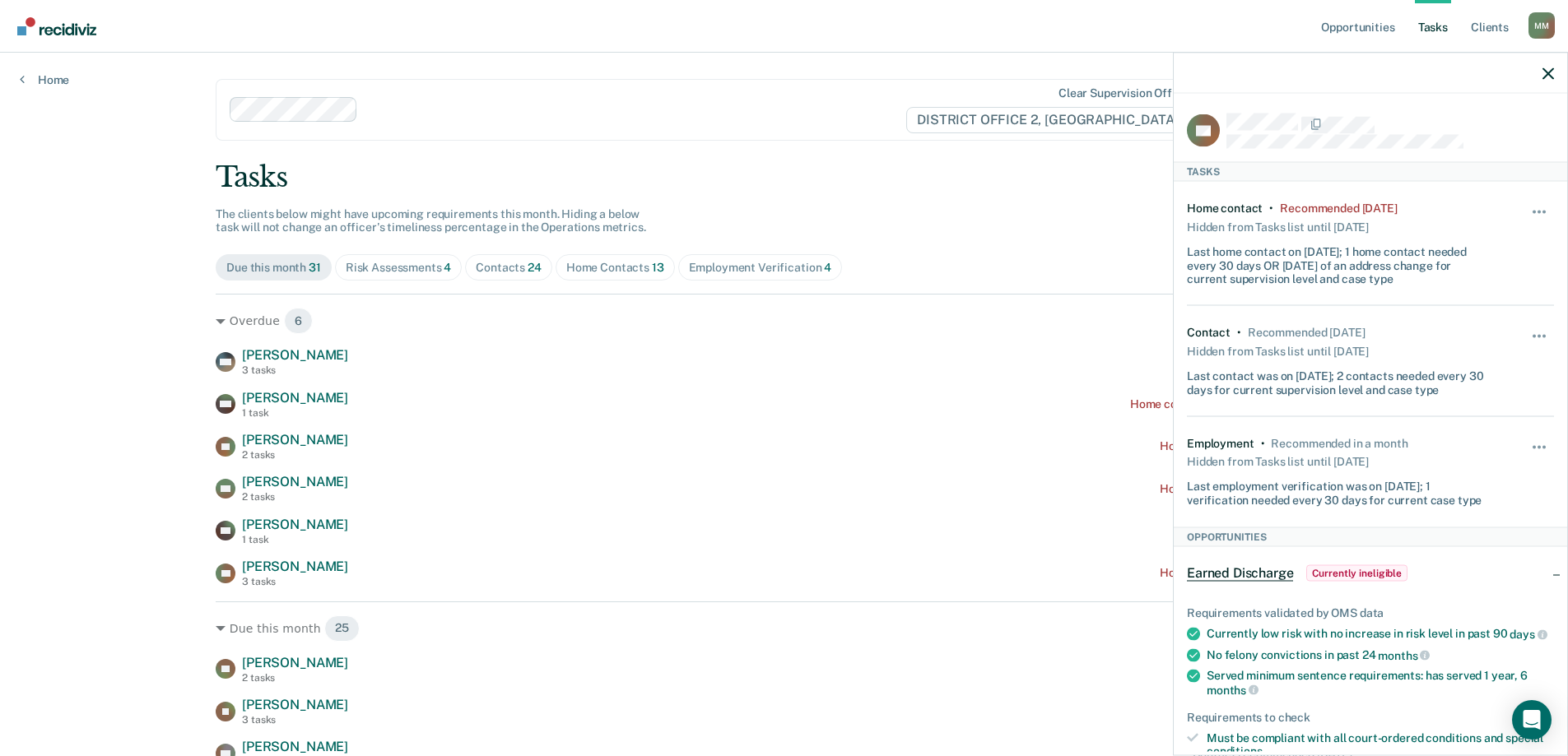
click at [1534, 73] on div at bounding box center [1370, 73] width 393 height 42
click at [1542, 70] on icon "button" at bounding box center [1548, 73] width 12 height 12
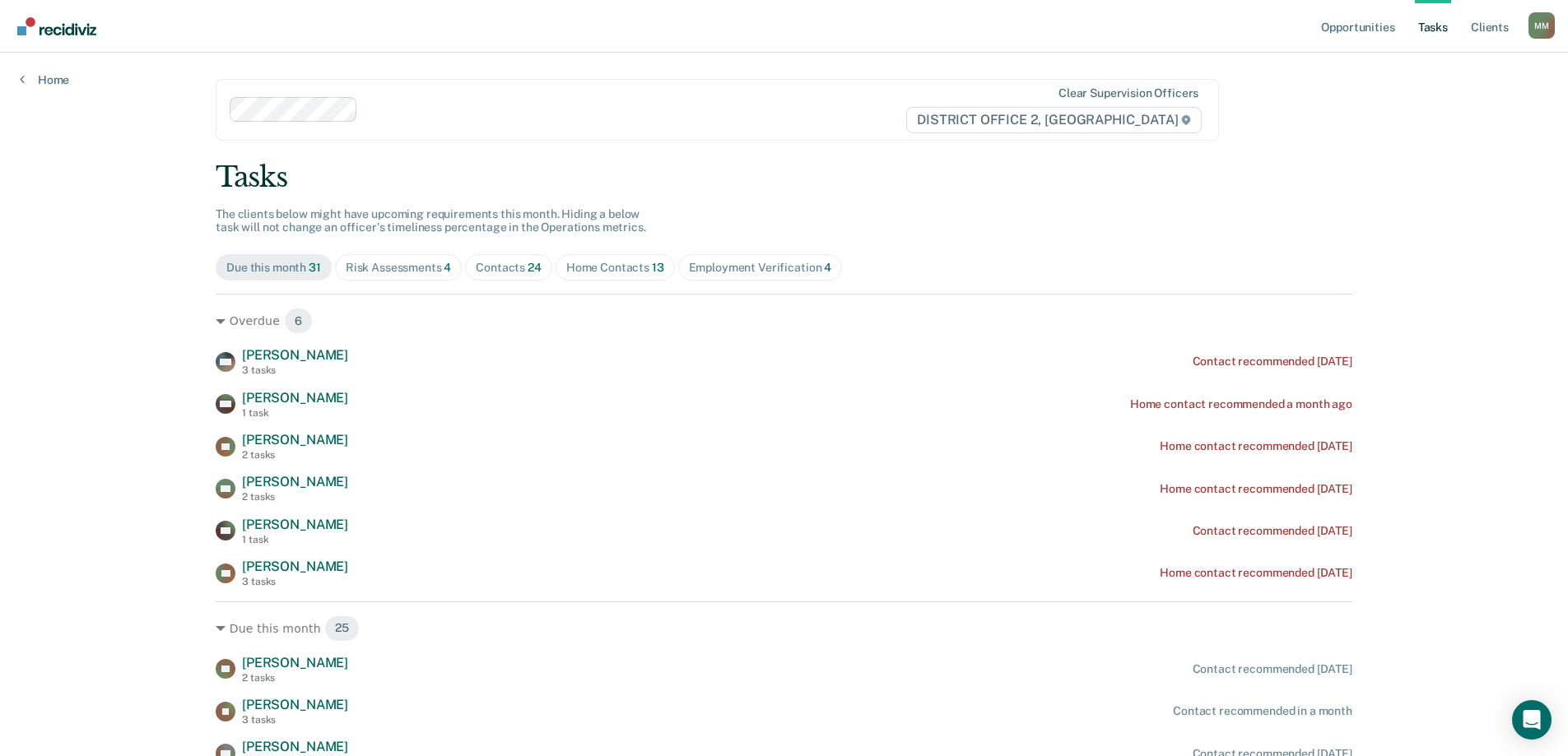
click at [377, 266] on div "Risk Assessments 4" at bounding box center [399, 267] width 106 height 14
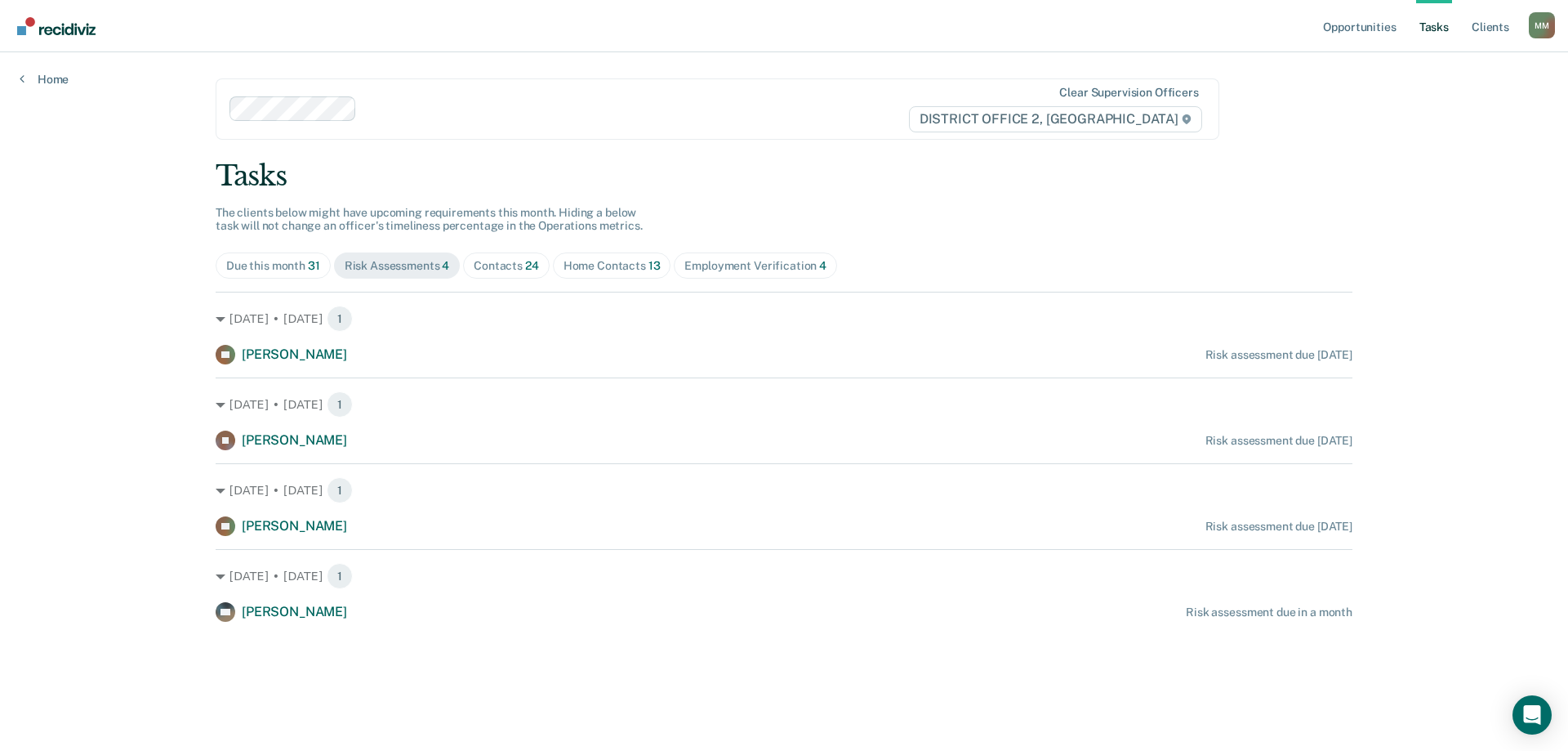
click at [243, 278] on span "Due this month 31" at bounding box center [273, 265] width 115 height 26
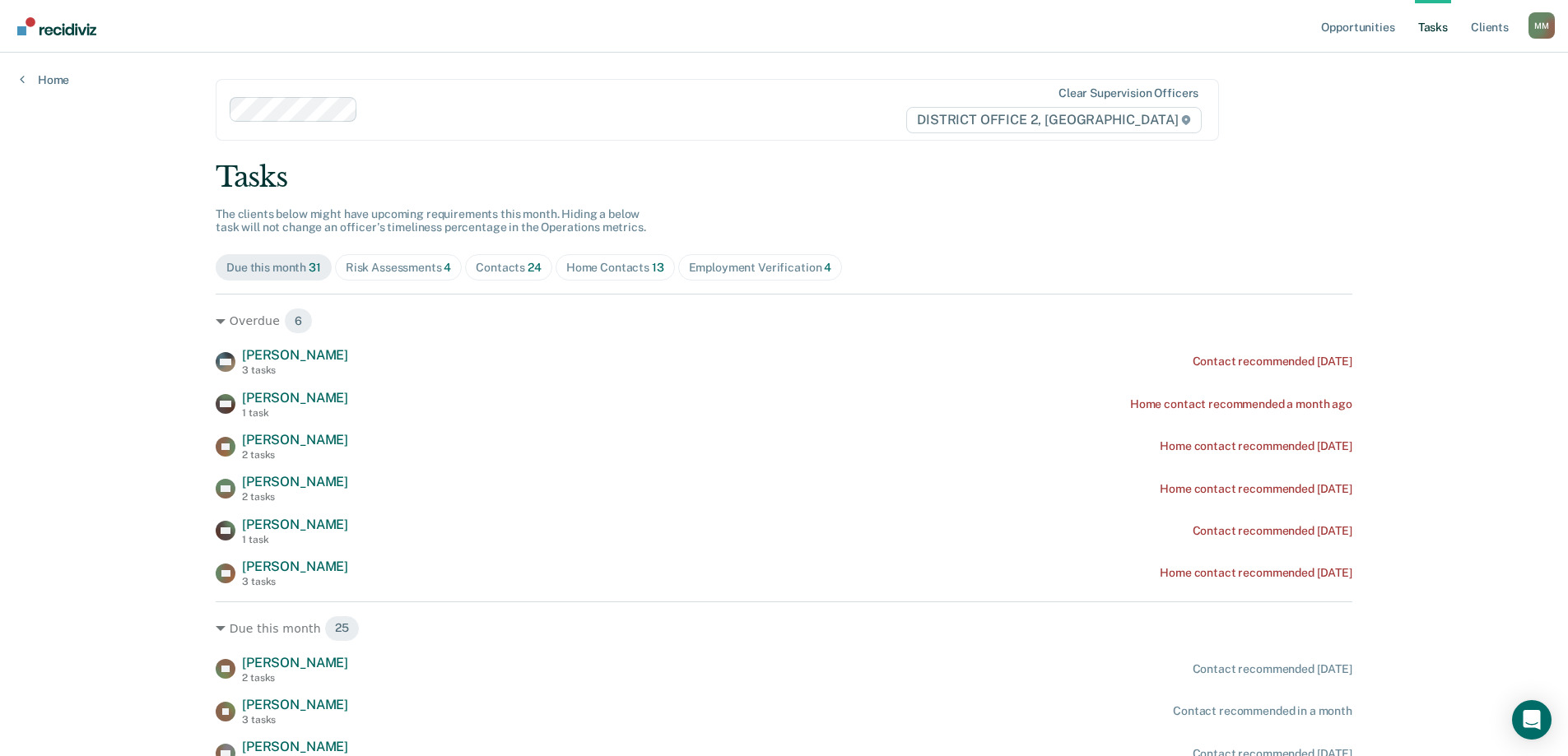
click at [253, 271] on div "Due this month 31" at bounding box center [273, 267] width 95 height 14
click at [1477, 31] on link "Client s" at bounding box center [1490, 26] width 44 height 53
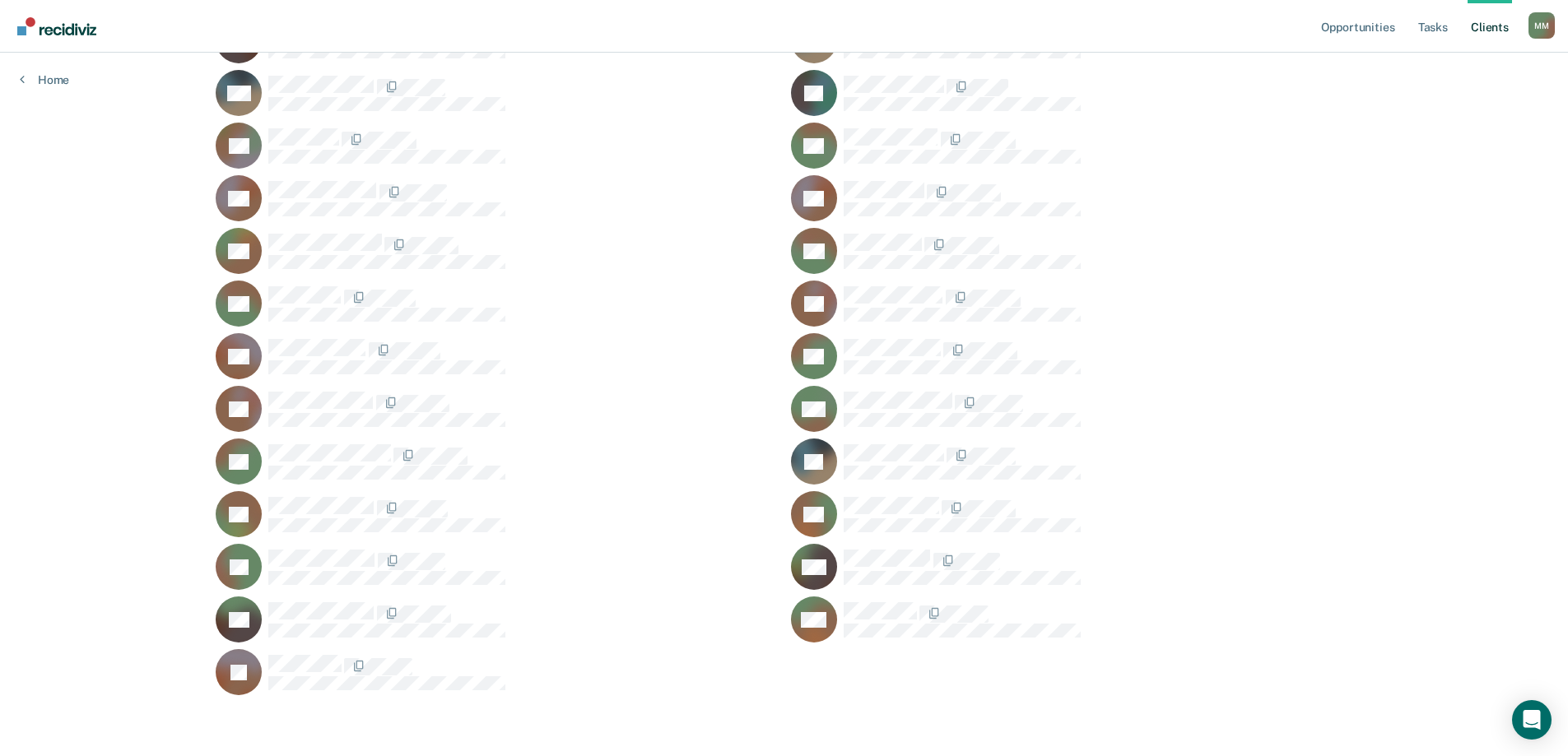
scroll to position [1466, 0]
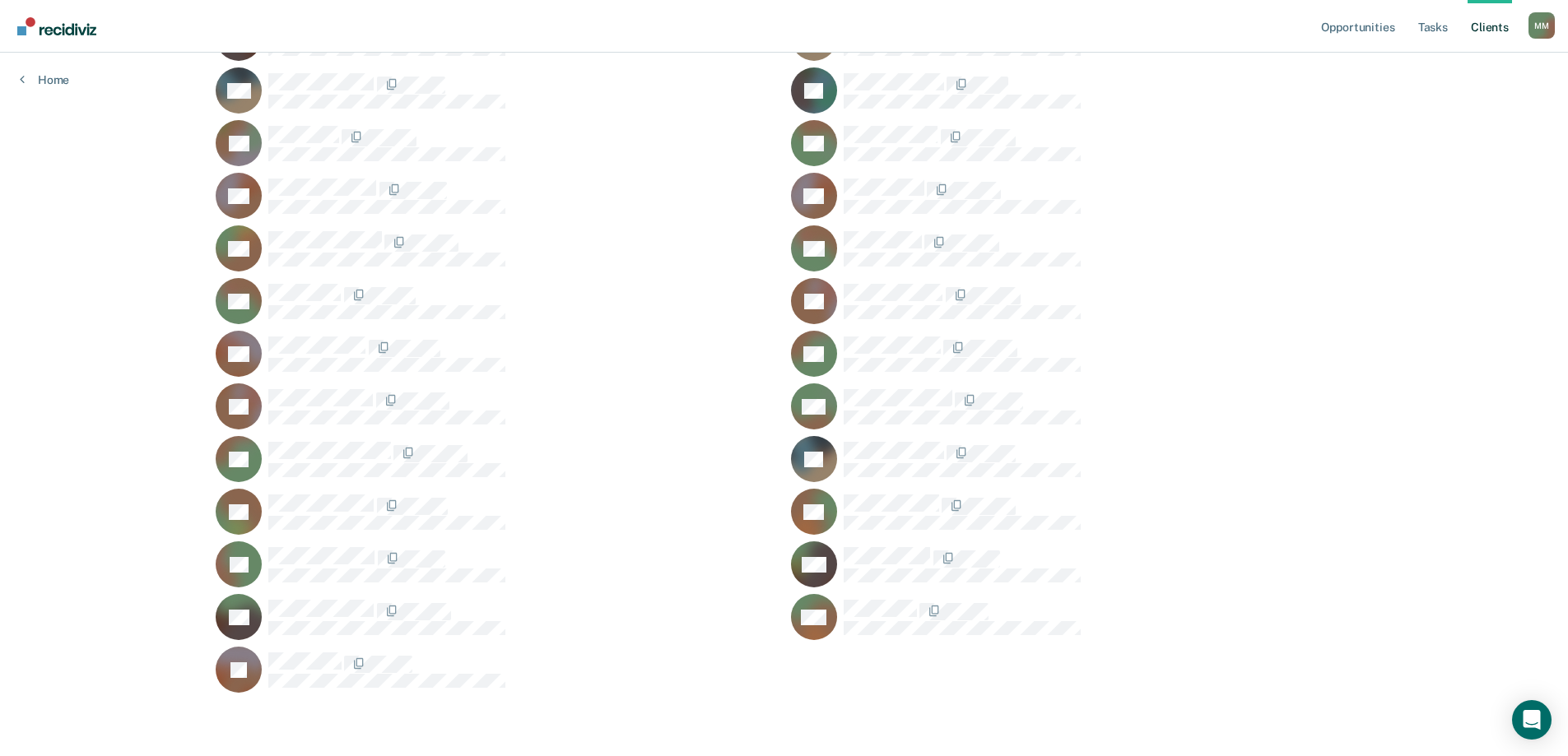
click at [818, 604] on rect at bounding box center [813, 617] width 46 height 46
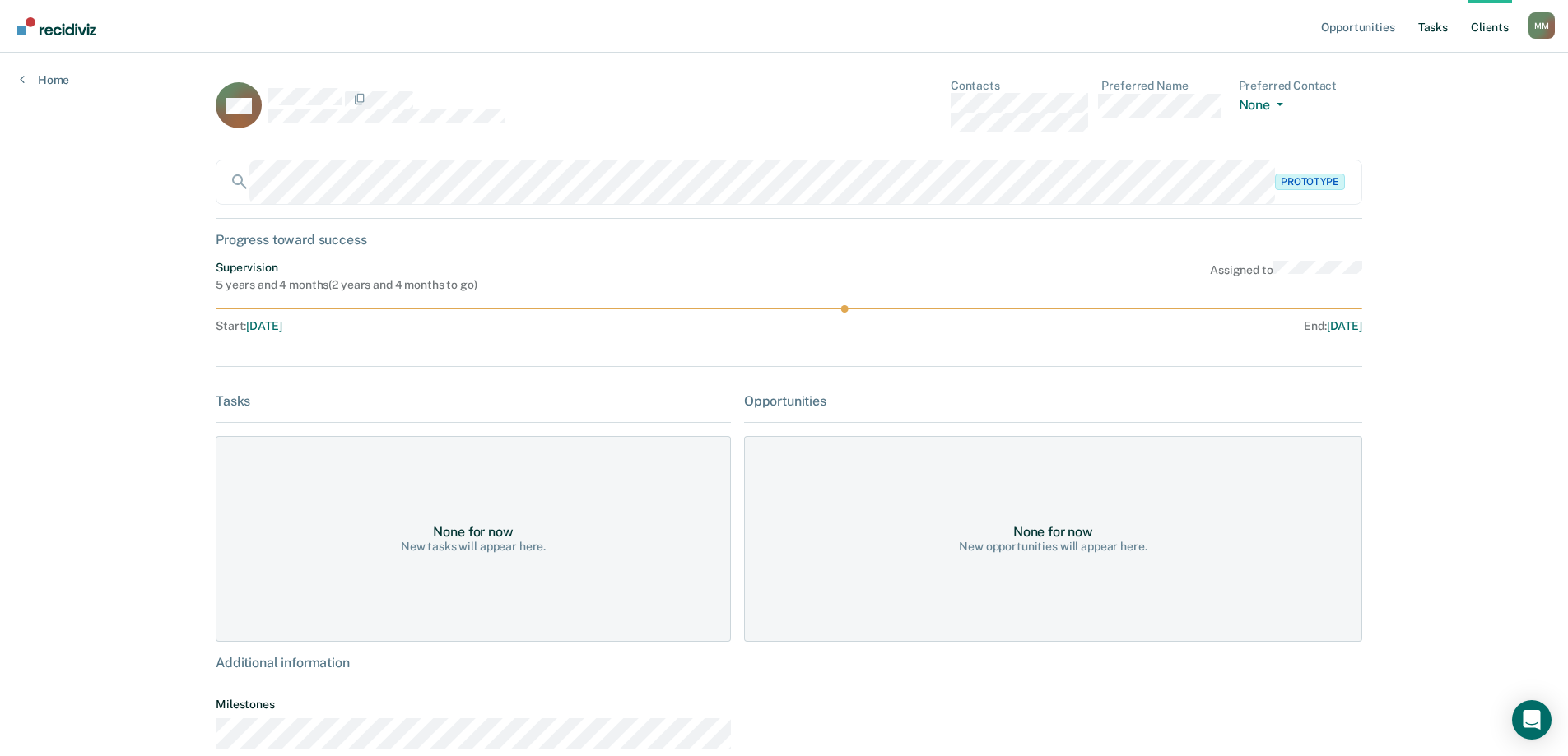
click at [1423, 31] on link "Tasks" at bounding box center [1432, 26] width 36 height 53
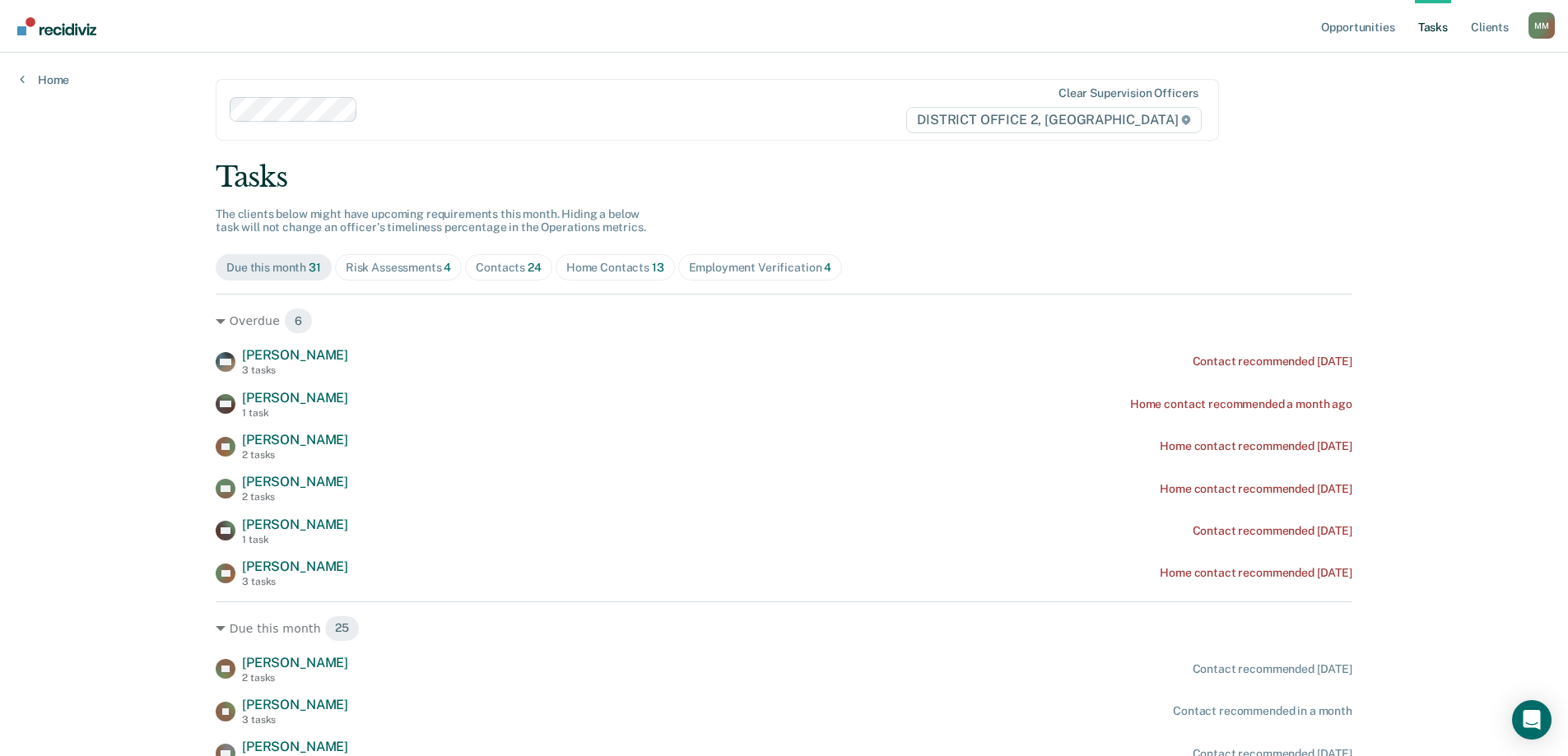
click at [613, 268] on div "Home Contacts 13" at bounding box center [614, 267] width 98 height 14
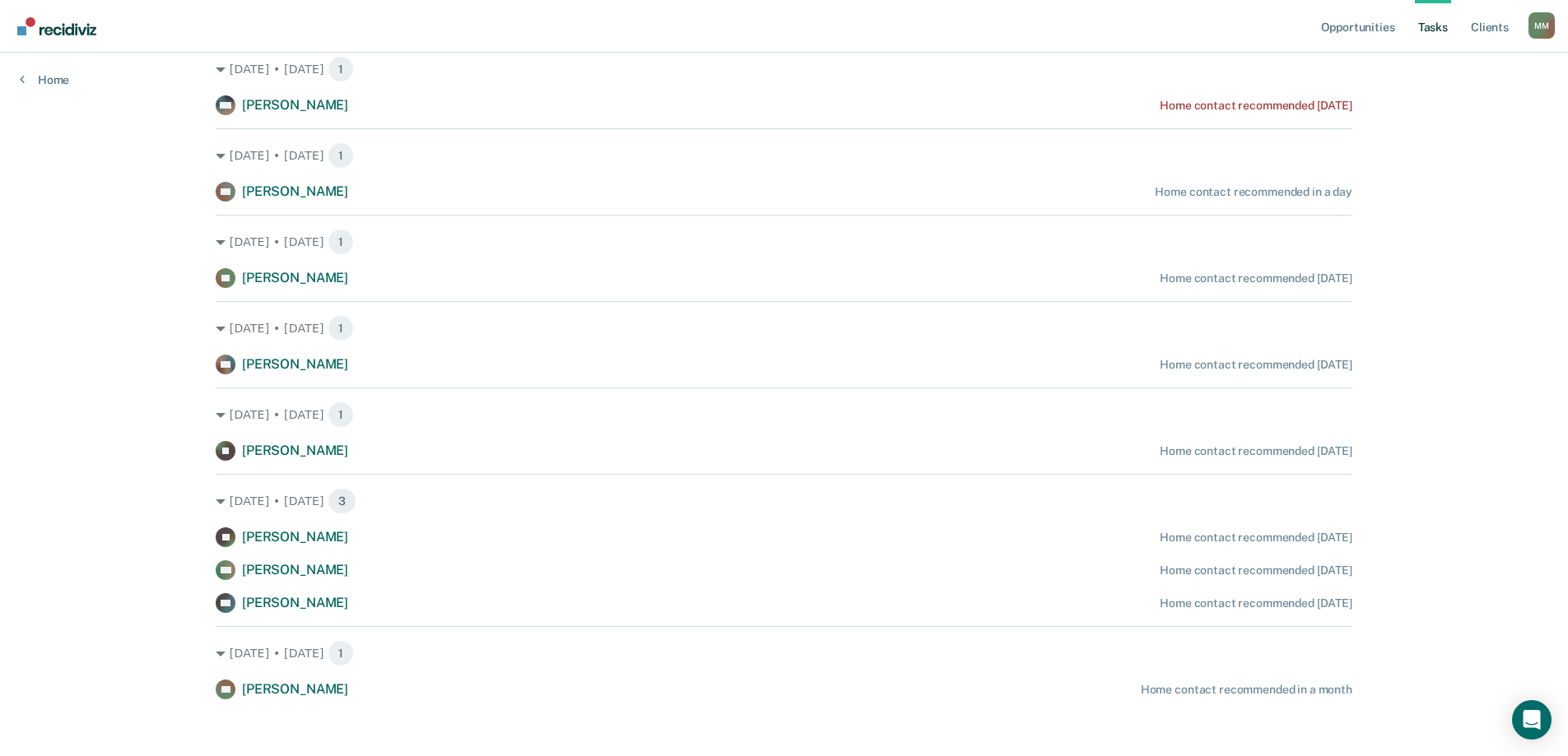
scroll to position [606, 0]
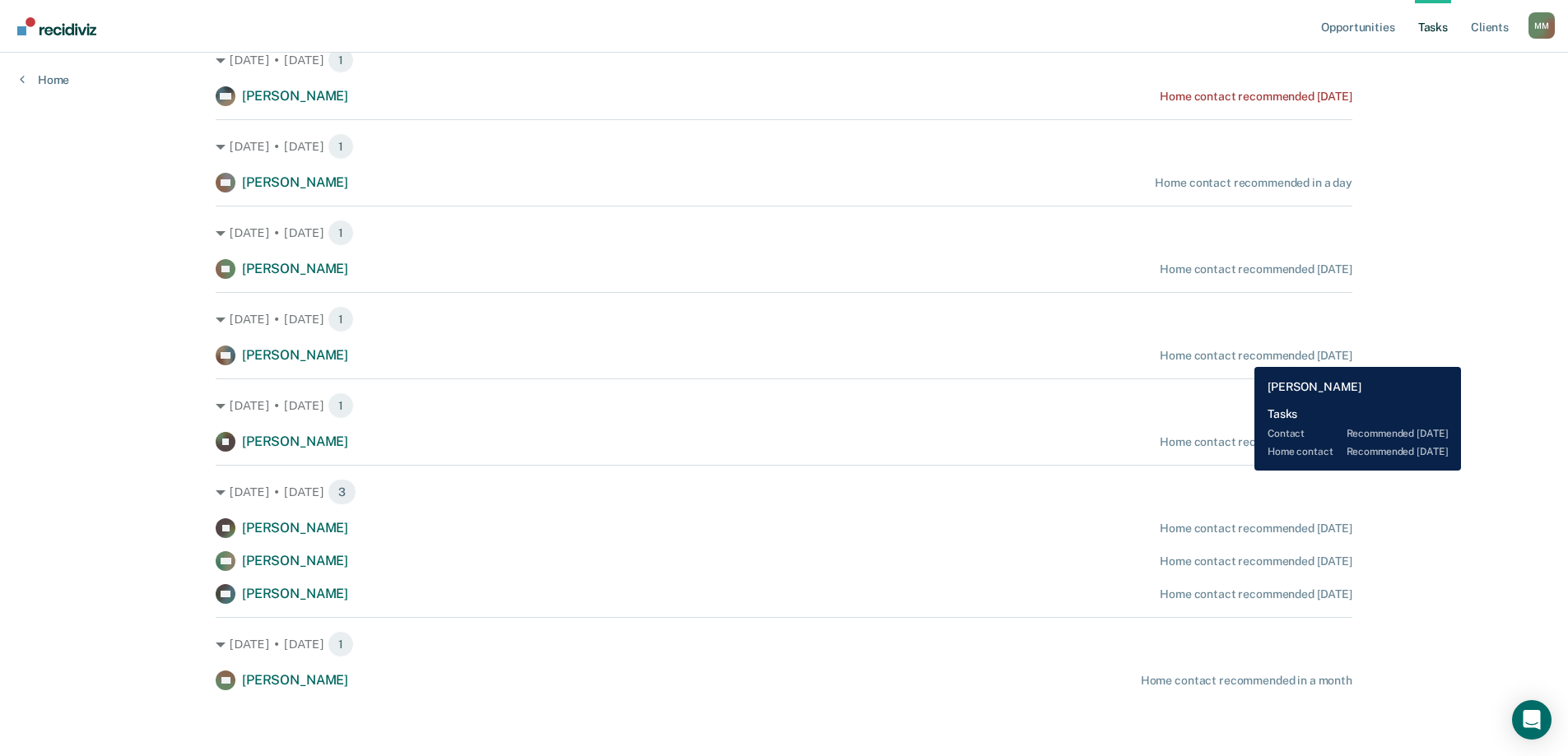
click at [1241, 354] on div "Home contact recommended [DATE]" at bounding box center [1255, 355] width 192 height 14
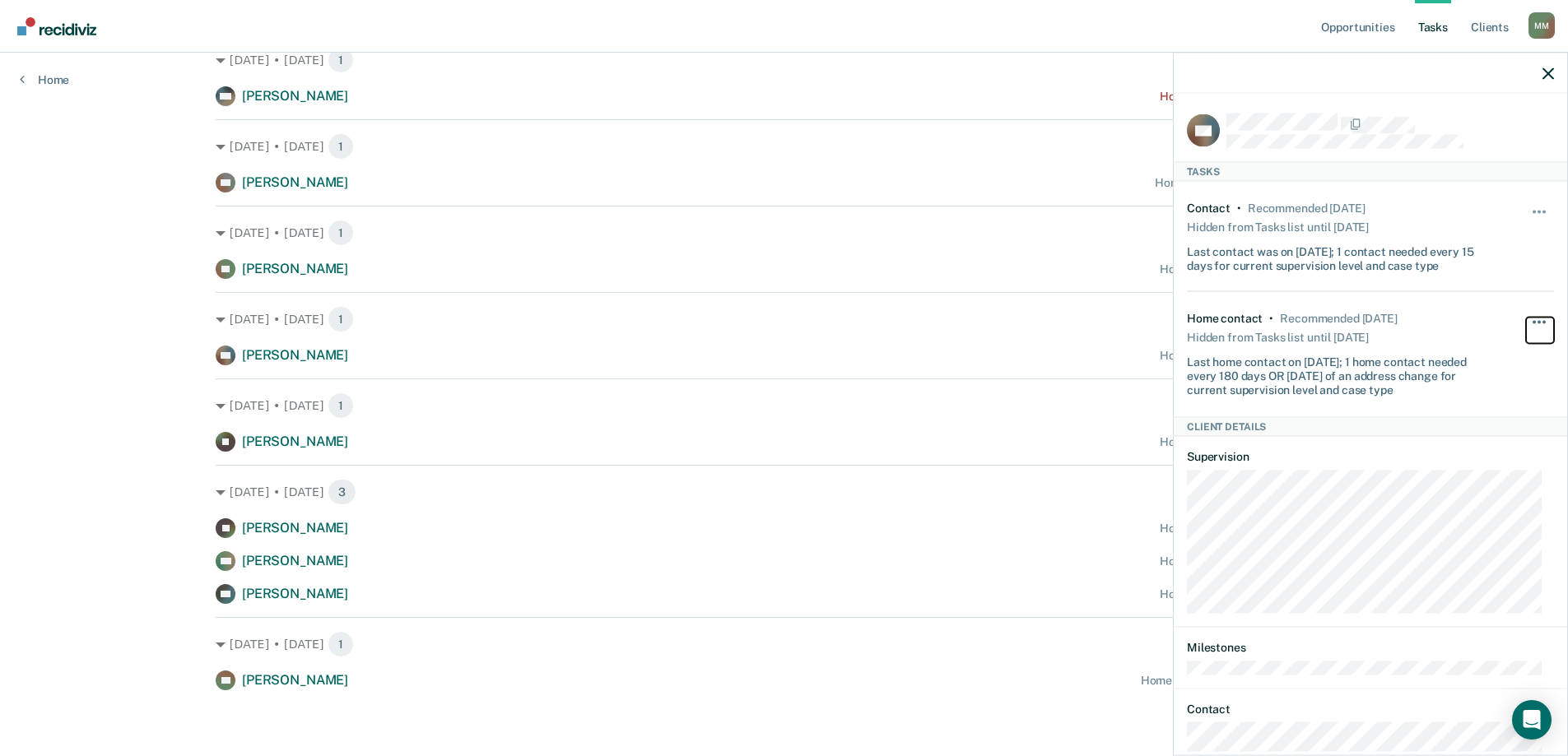
click at [1525, 318] on button "button" at bounding box center [1539, 330] width 28 height 26
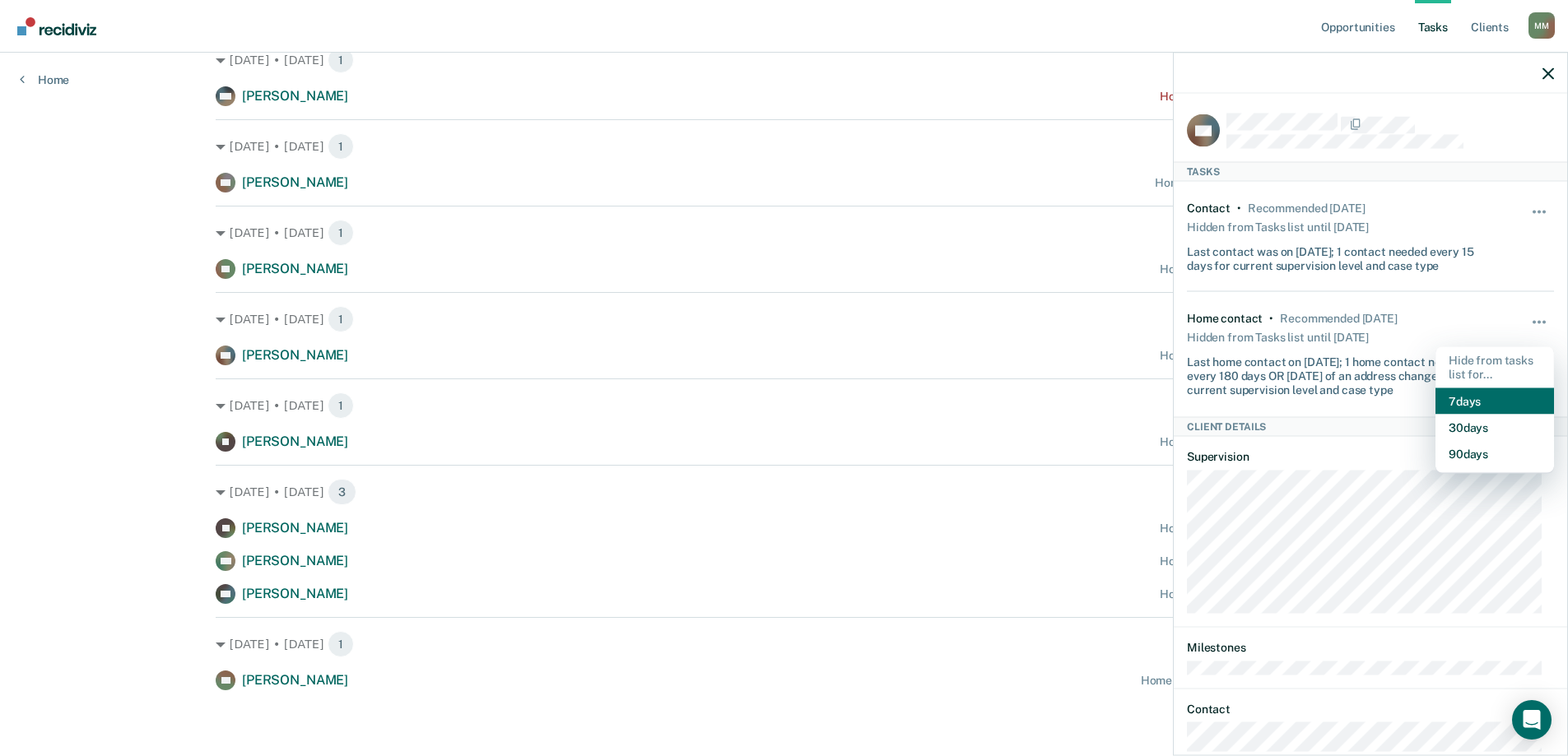
click at [1491, 391] on button "7 days" at bounding box center [1494, 400] width 119 height 26
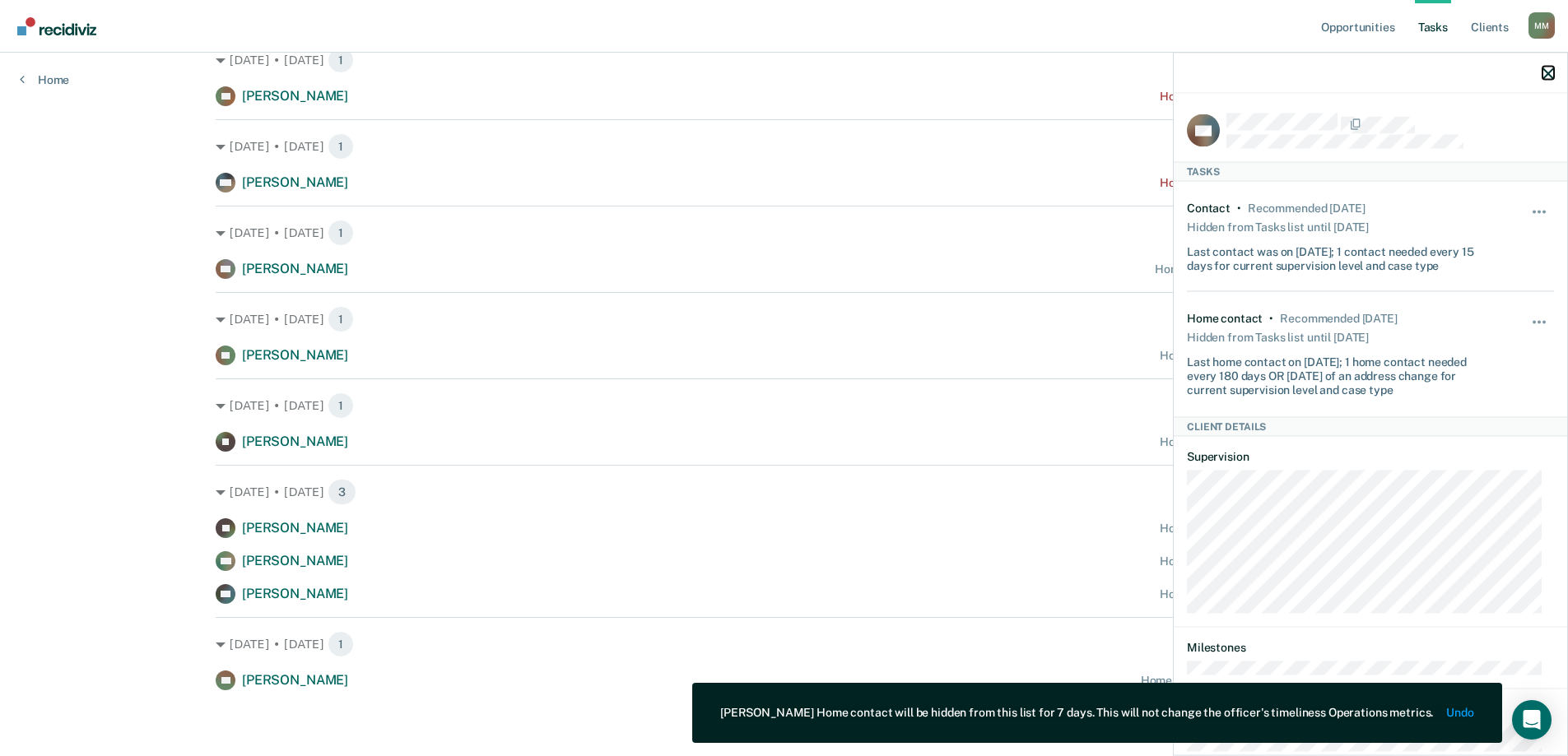
click at [1553, 69] on icon "button" at bounding box center [1548, 73] width 12 height 12
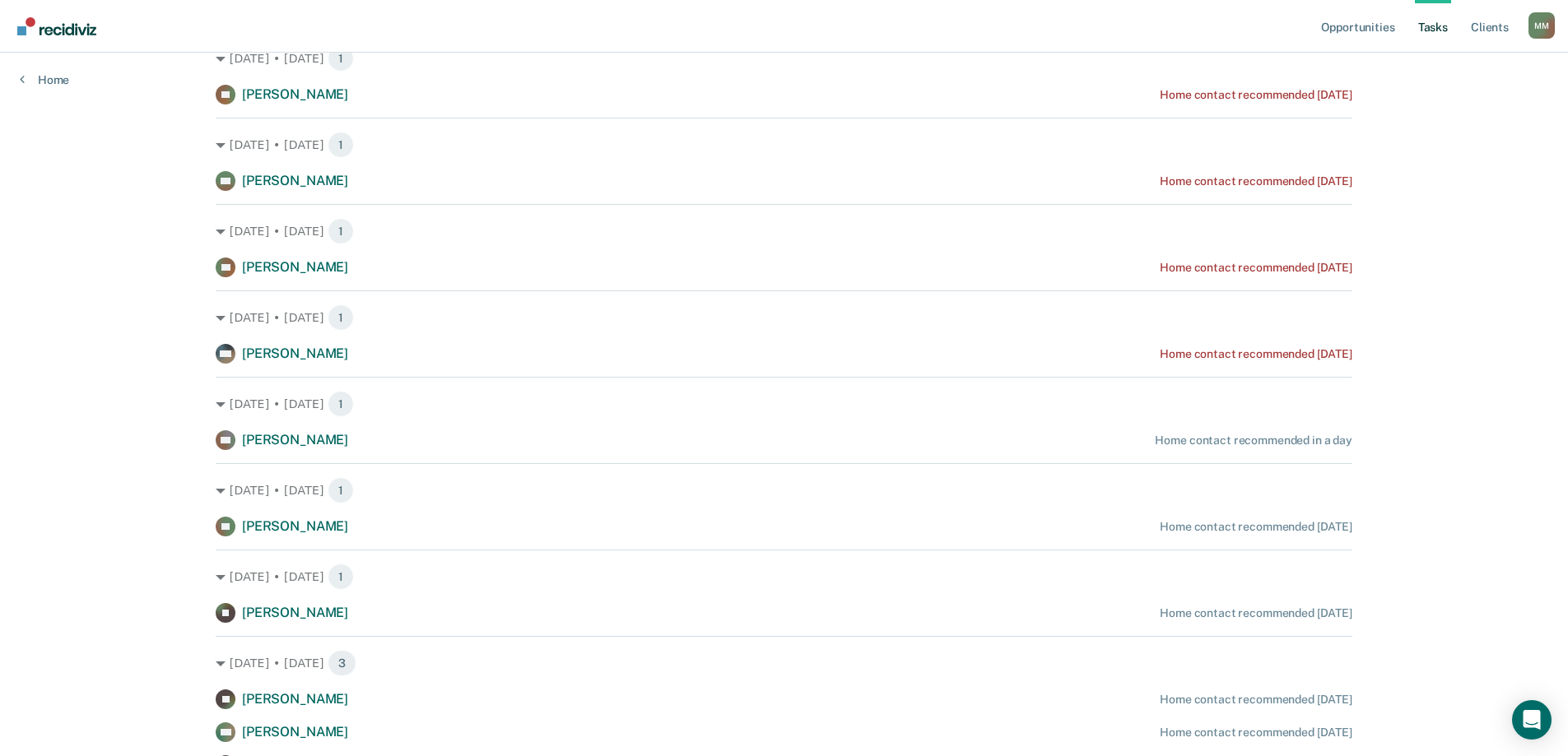
scroll to position [355, 0]
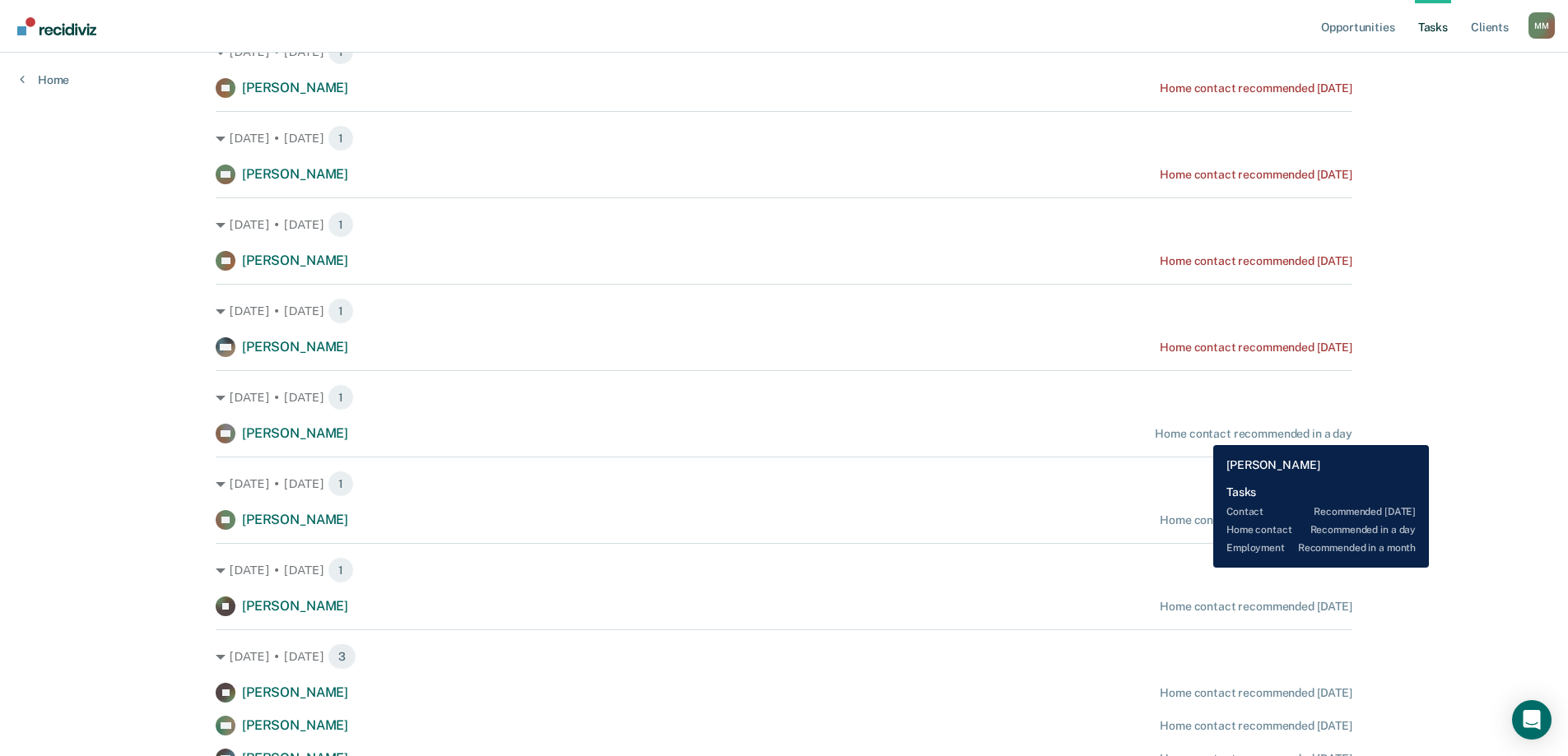
click at [1201, 433] on div "Home contact recommended in a day" at bounding box center [1253, 434] width 197 height 14
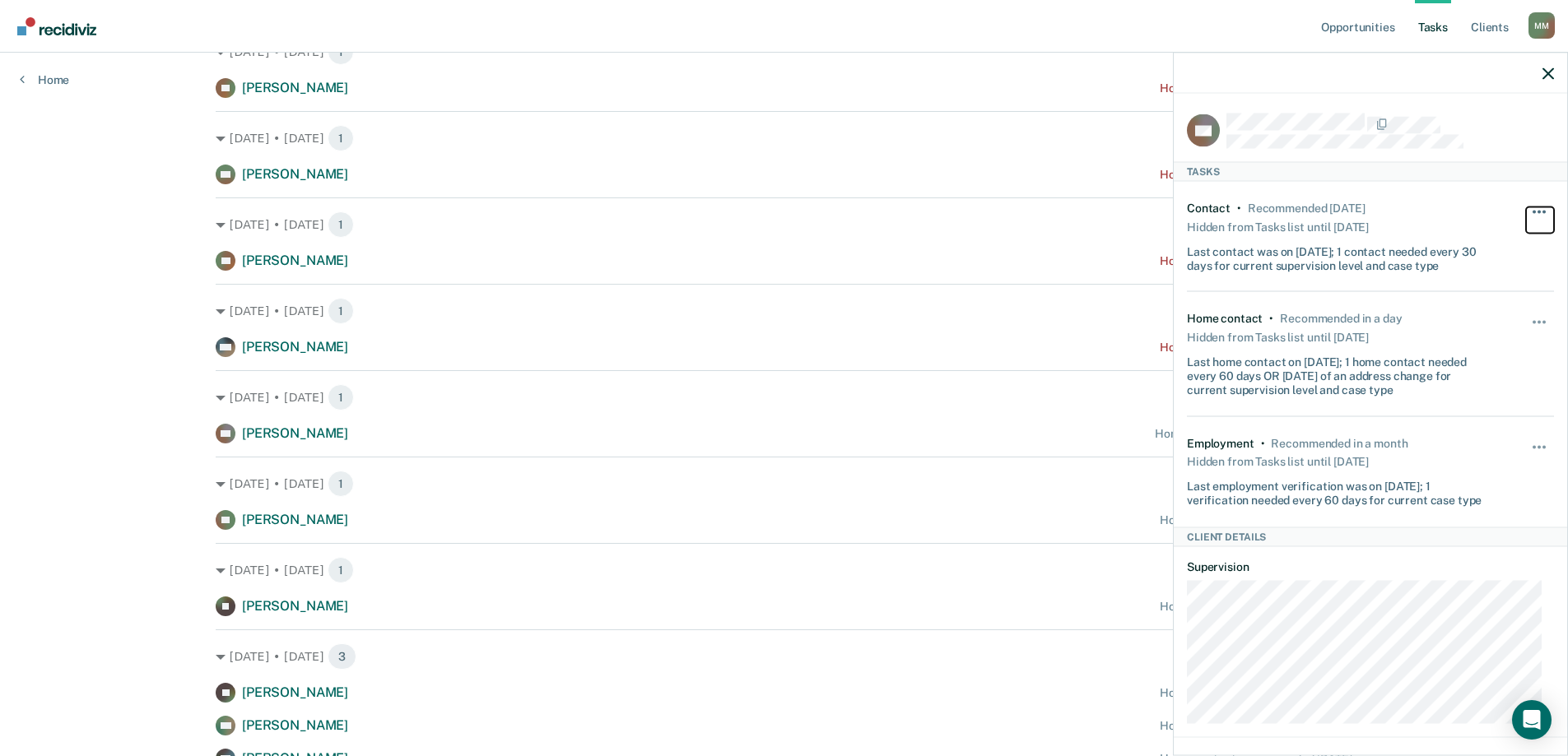
click at [1531, 207] on button "button" at bounding box center [1539, 219] width 28 height 26
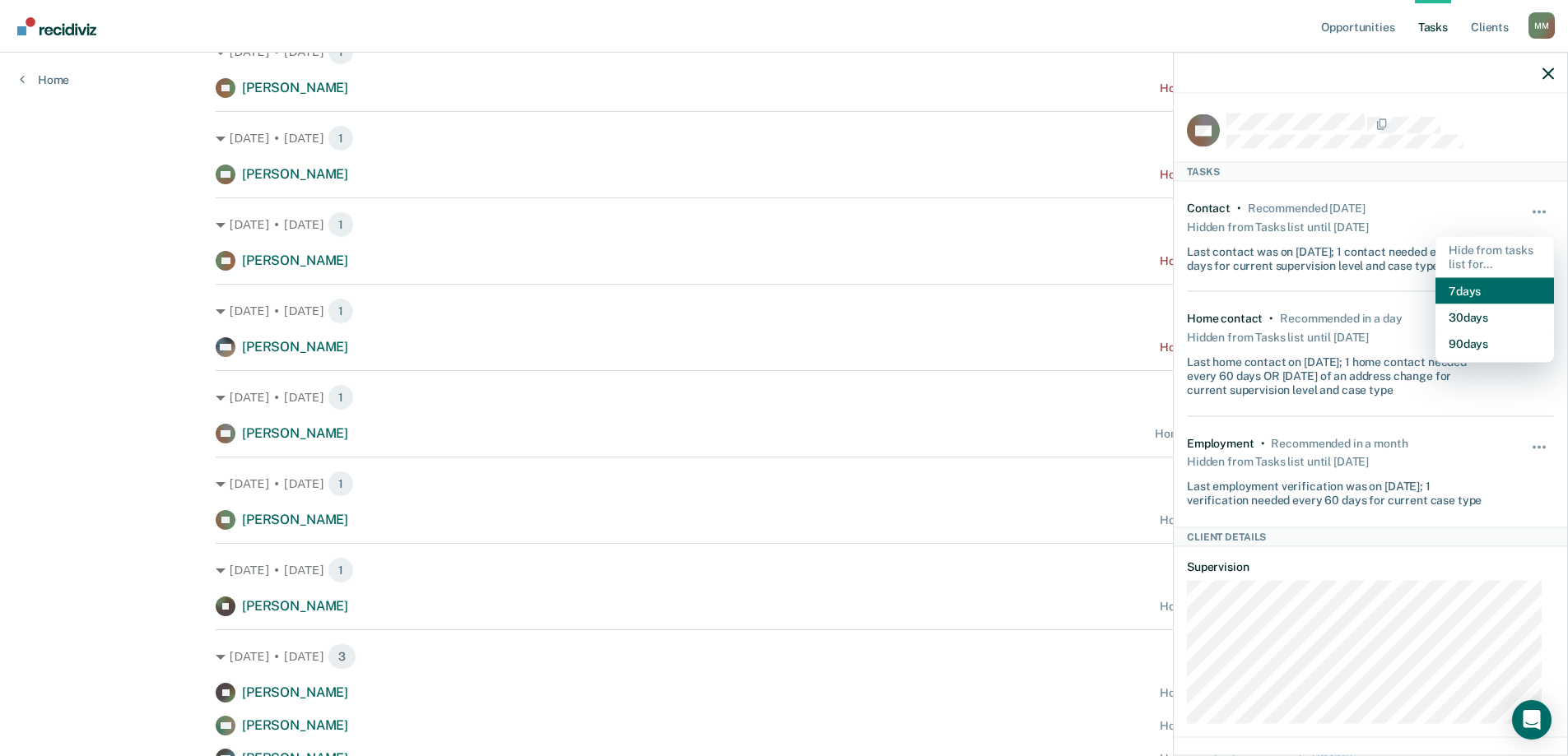
click at [1496, 283] on button "7 days" at bounding box center [1494, 290] width 119 height 26
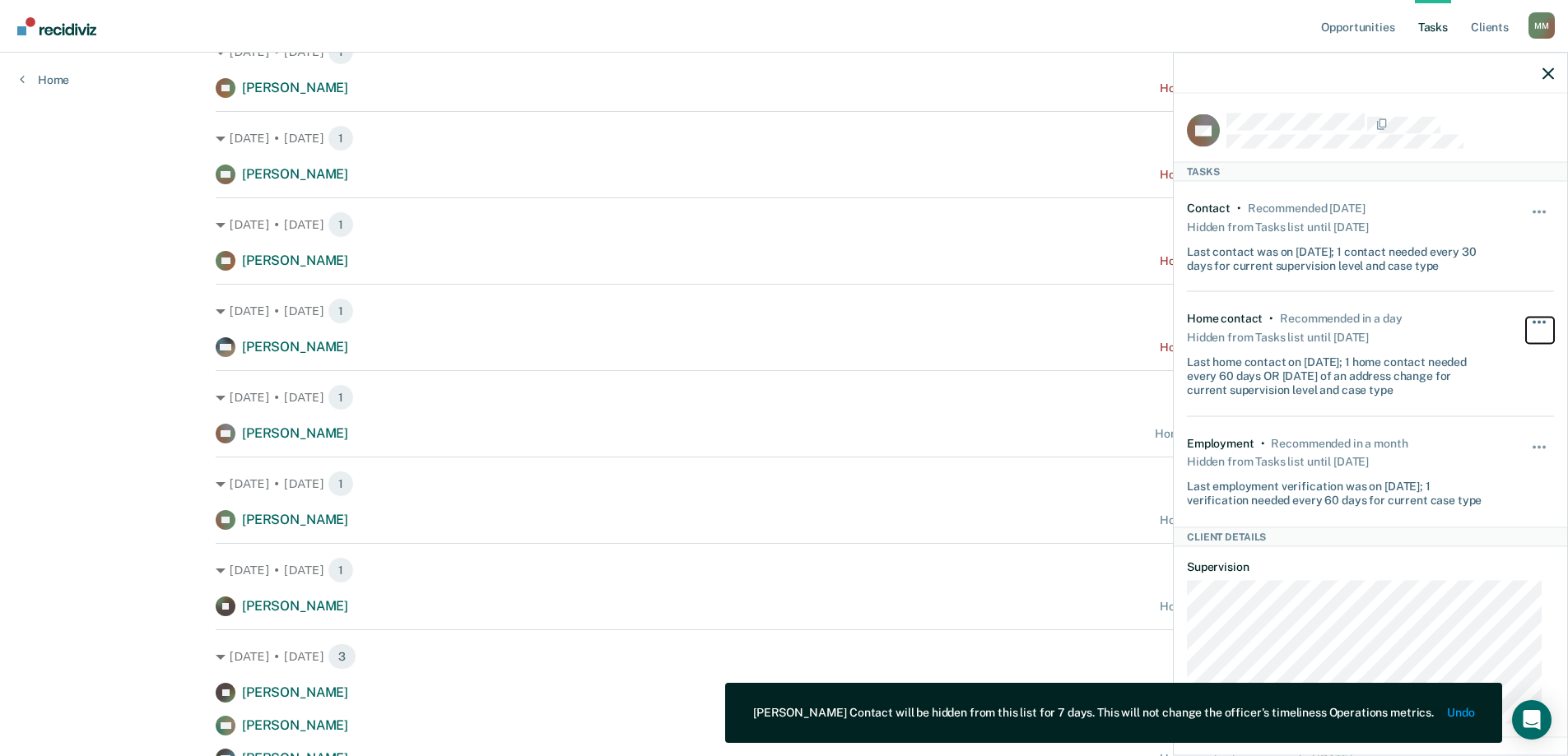
click at [1528, 318] on button "button" at bounding box center [1539, 330] width 28 height 26
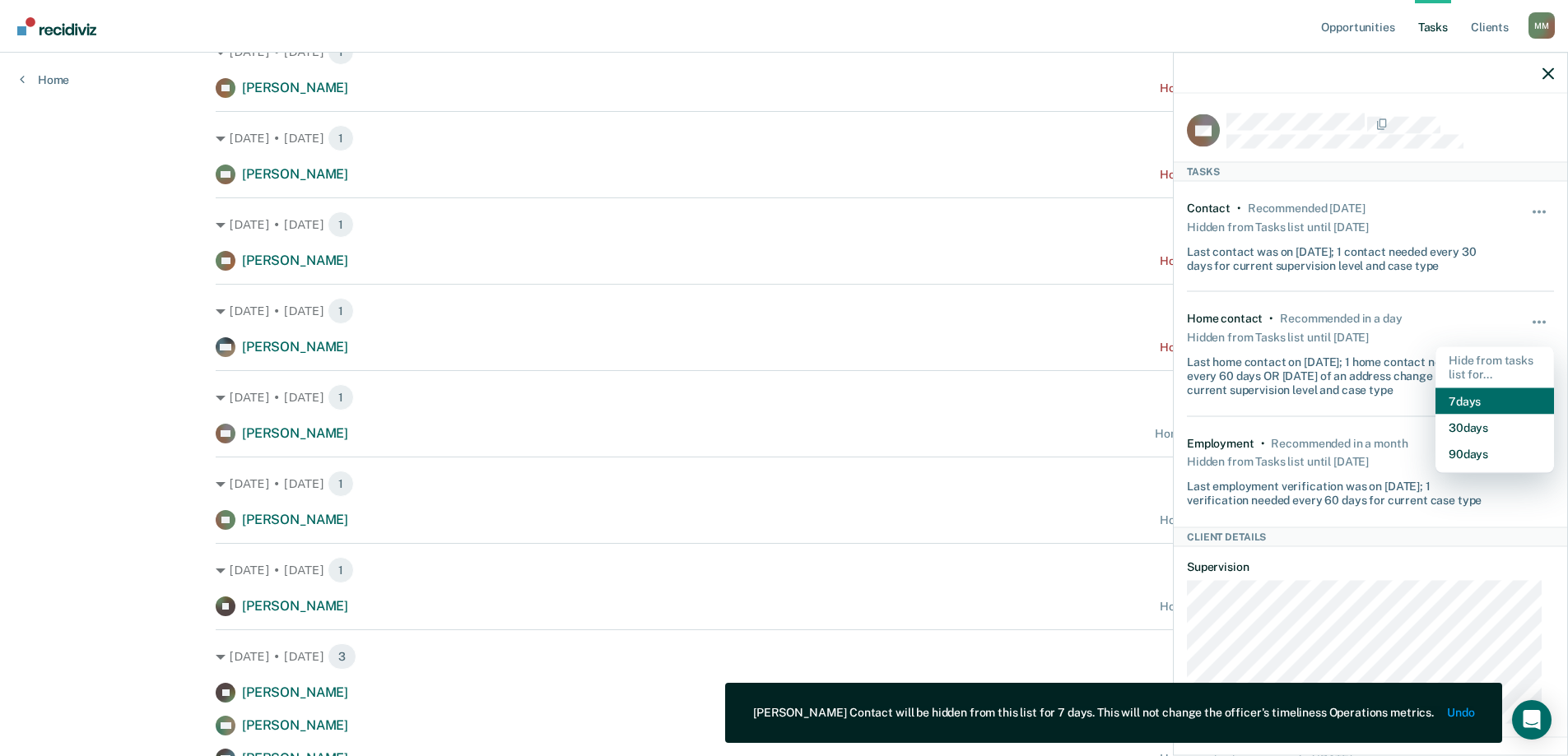
click at [1450, 408] on button "7 days" at bounding box center [1494, 400] width 119 height 26
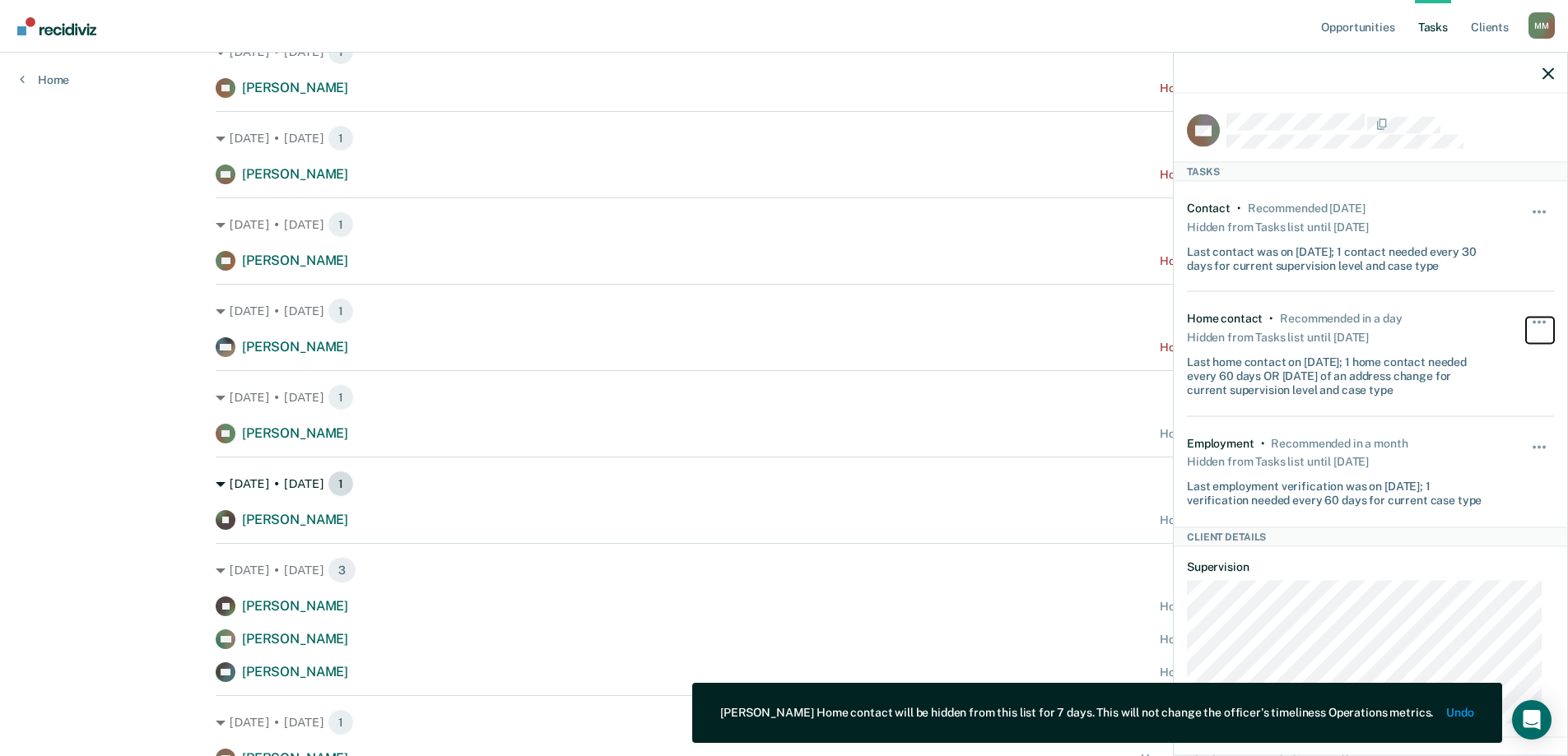
scroll to position [273, 0]
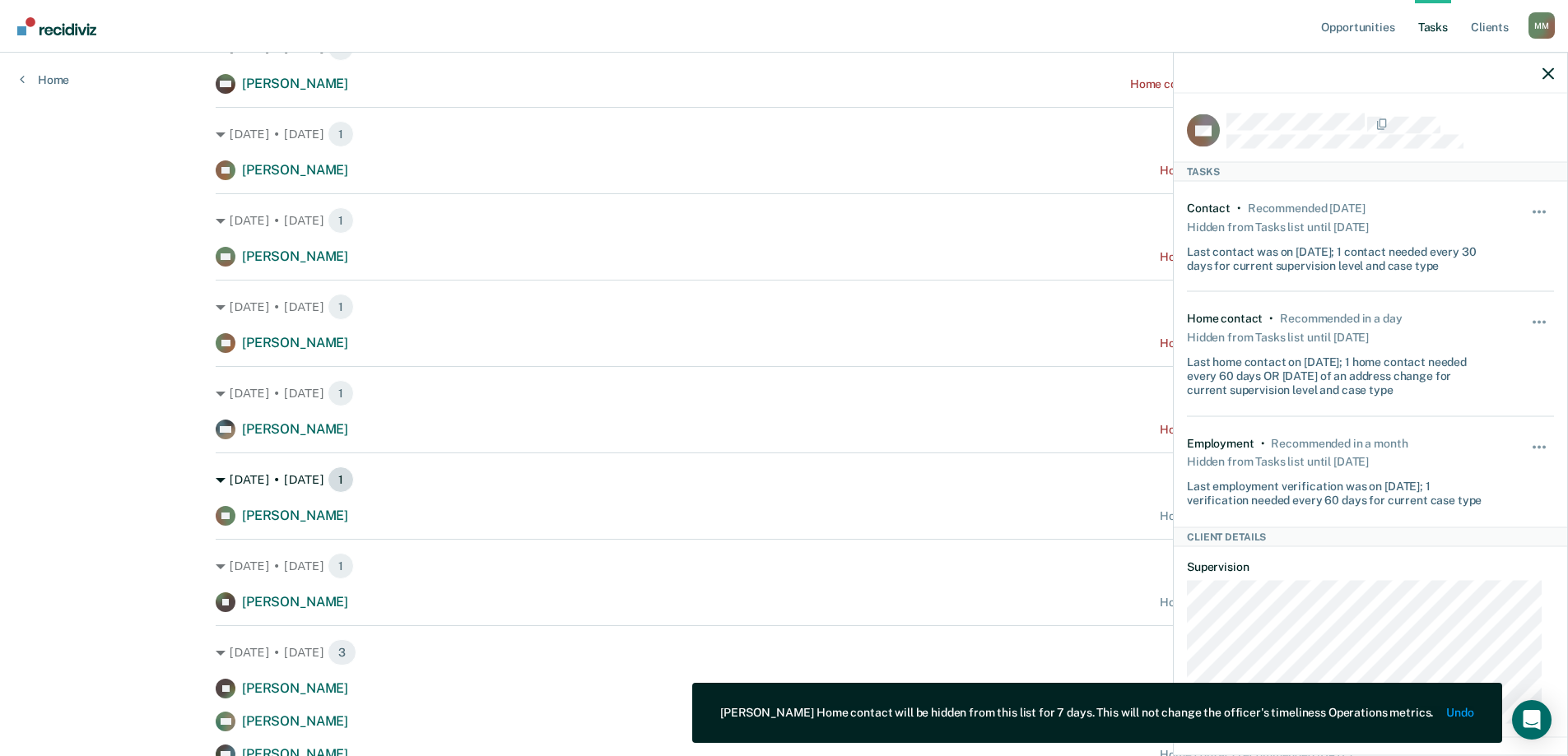
click at [497, 479] on div "[DATE] • [DATE] 1" at bounding box center [784, 479] width 1136 height 26
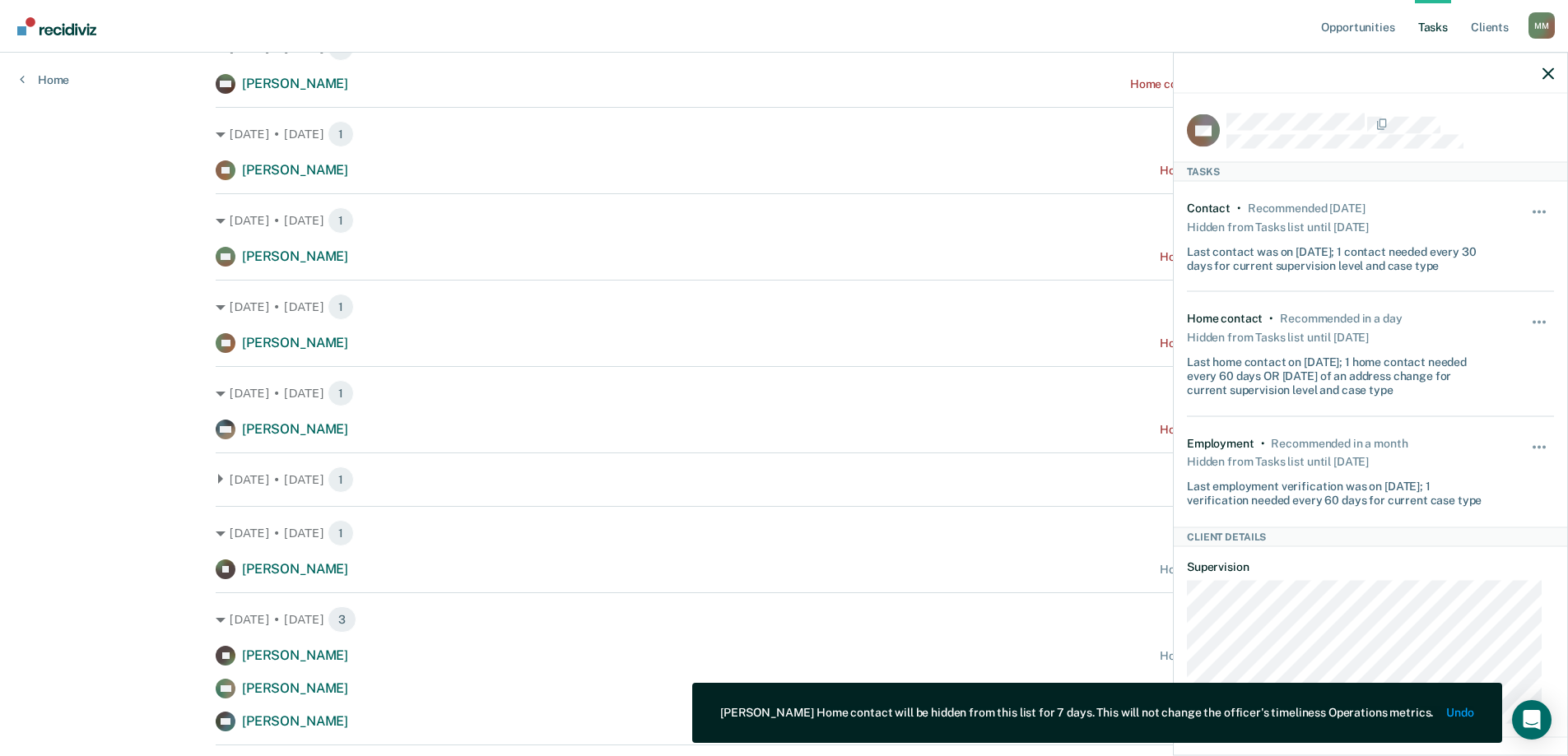
click at [499, 442] on div "[DATE] • [DATE] 1 [PERSON_NAME] Home contact recommended a month ago [DATE] • […" at bounding box center [784, 418] width 1136 height 797
click at [299, 489] on div "[DATE] • [DATE] 1" at bounding box center [784, 479] width 1136 height 26
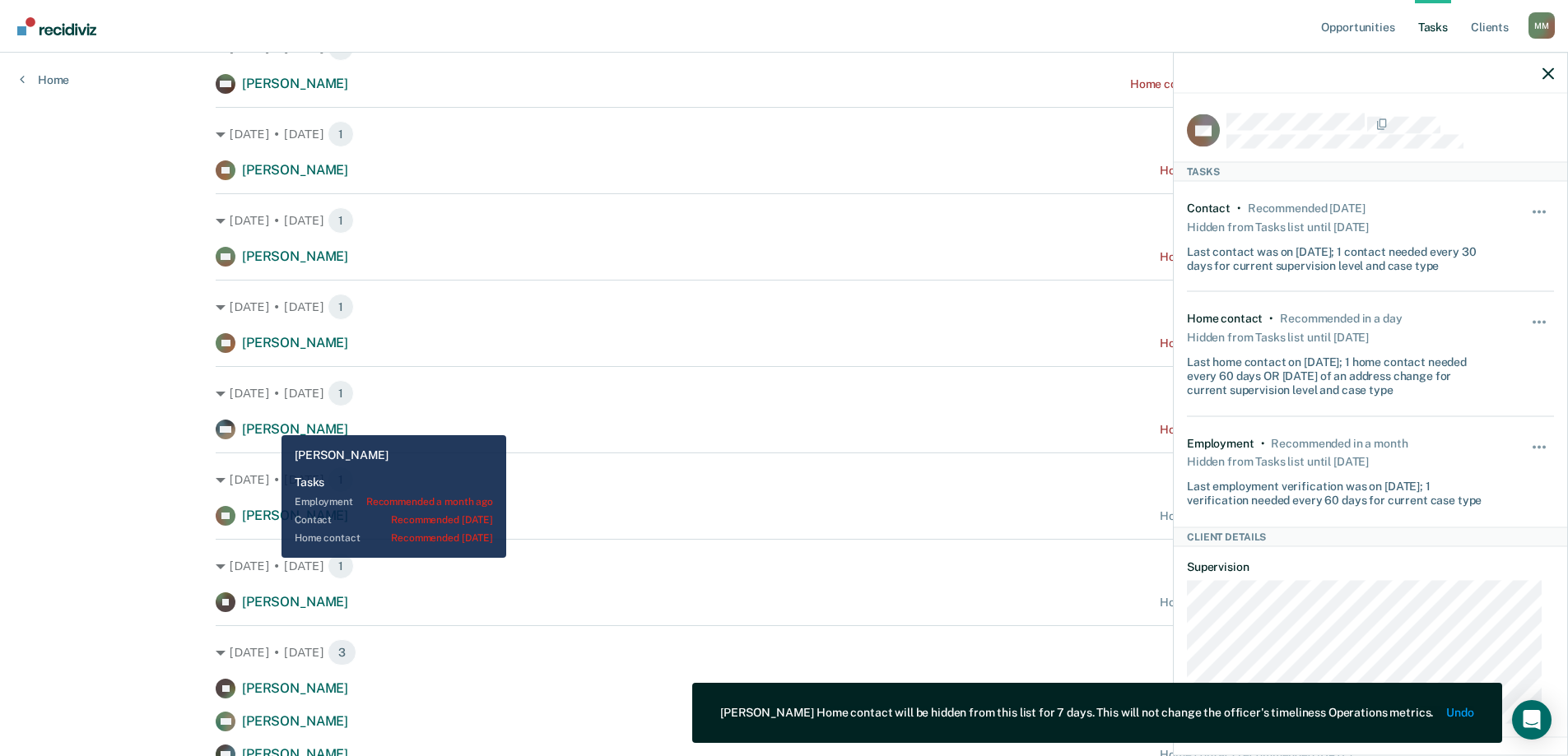
click at [270, 423] on span "[PERSON_NAME]" at bounding box center [295, 429] width 106 height 15
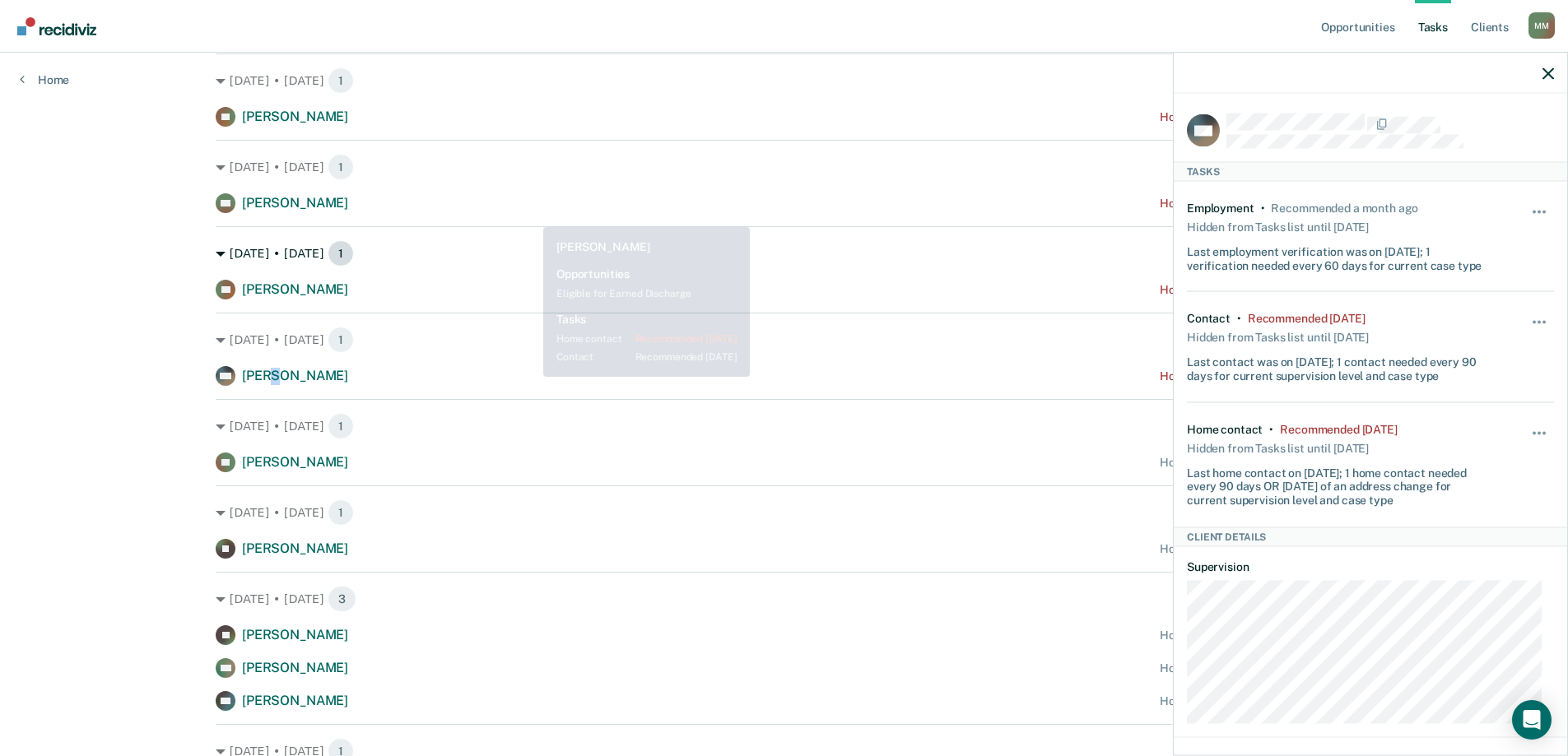
scroll to position [355, 0]
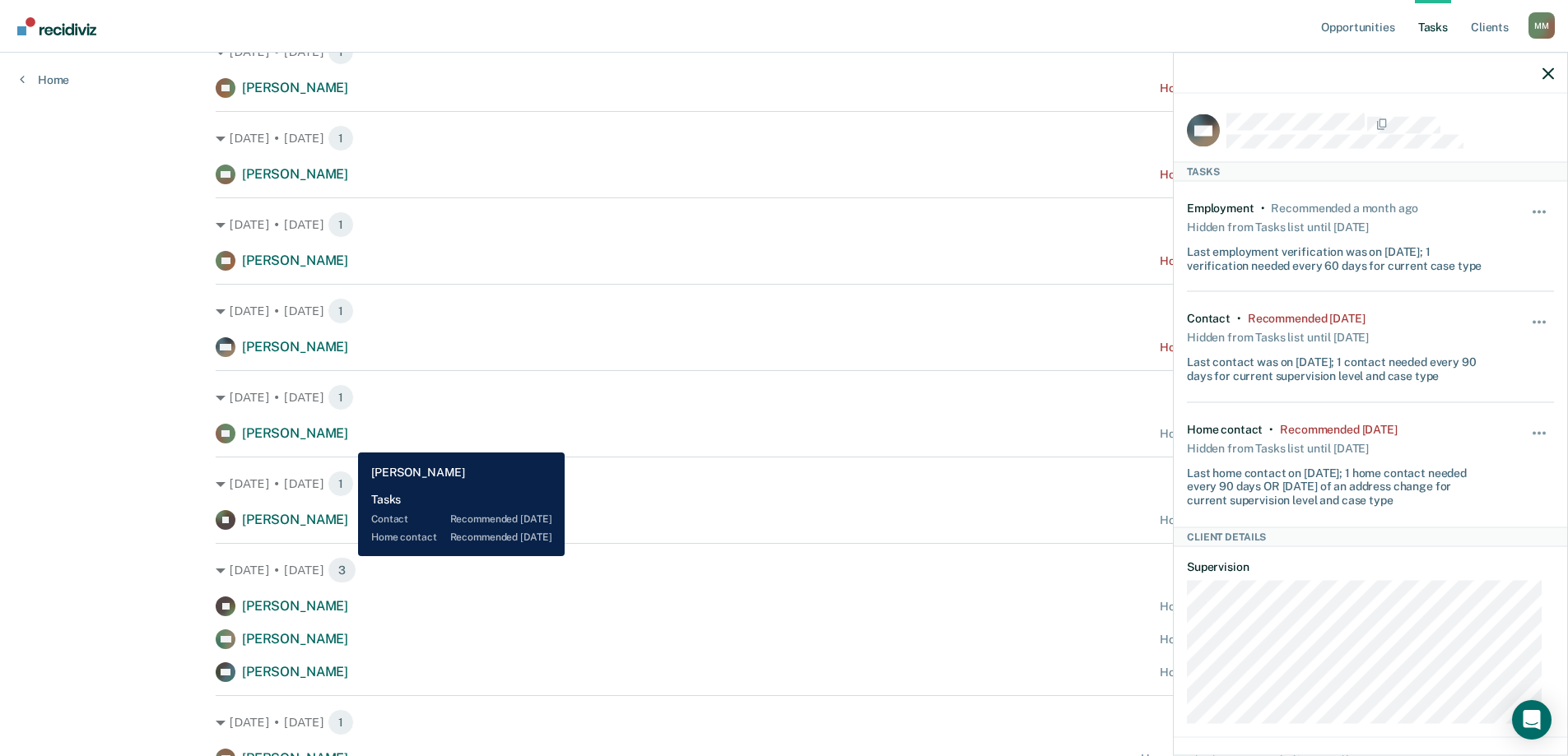
click at [346, 440] on div "FT [PERSON_NAME] Home contact recommended [DATE]" at bounding box center [784, 434] width 1136 height 19
